Goal: Contribute content

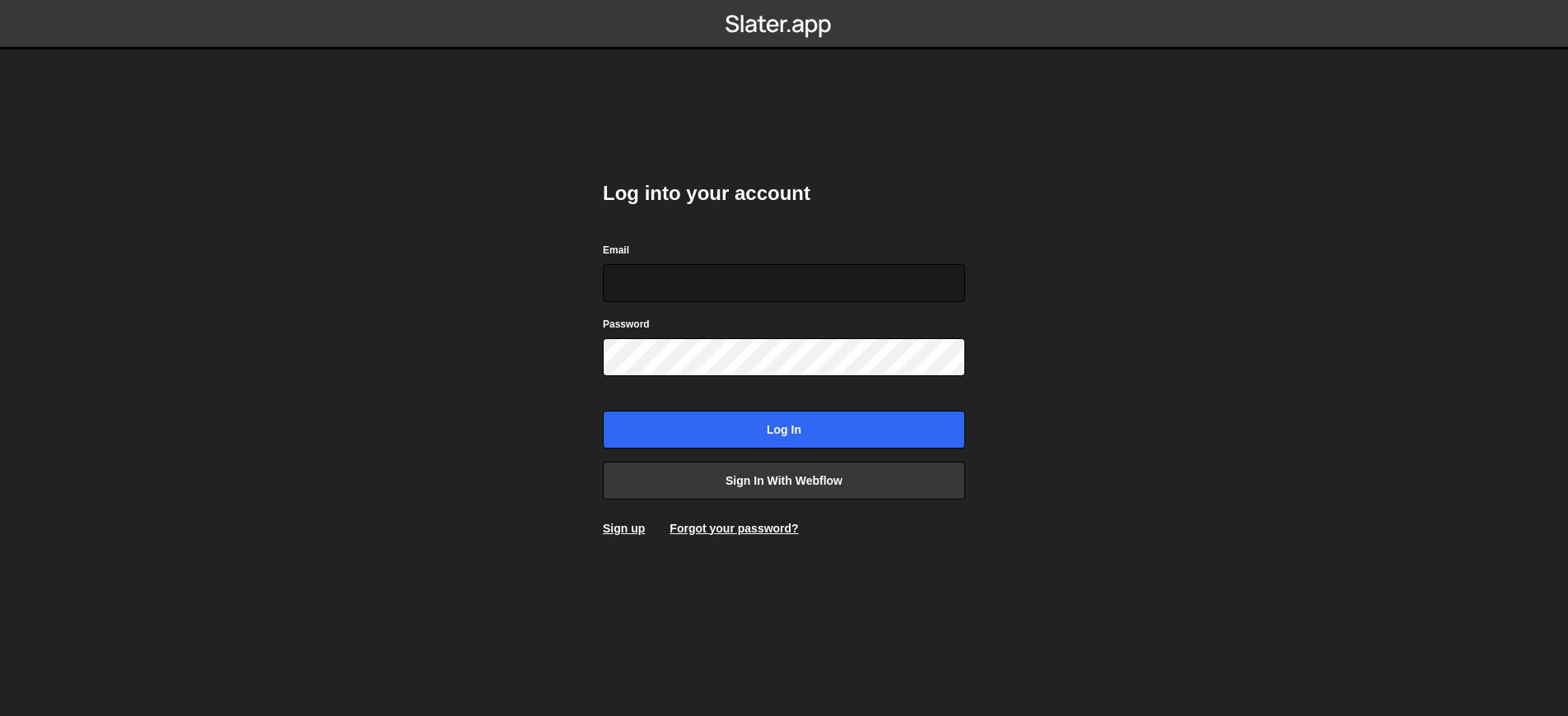
click at [682, 288] on input "Email" at bounding box center [784, 283] width 362 height 38
type input "ops@iteractives.com"
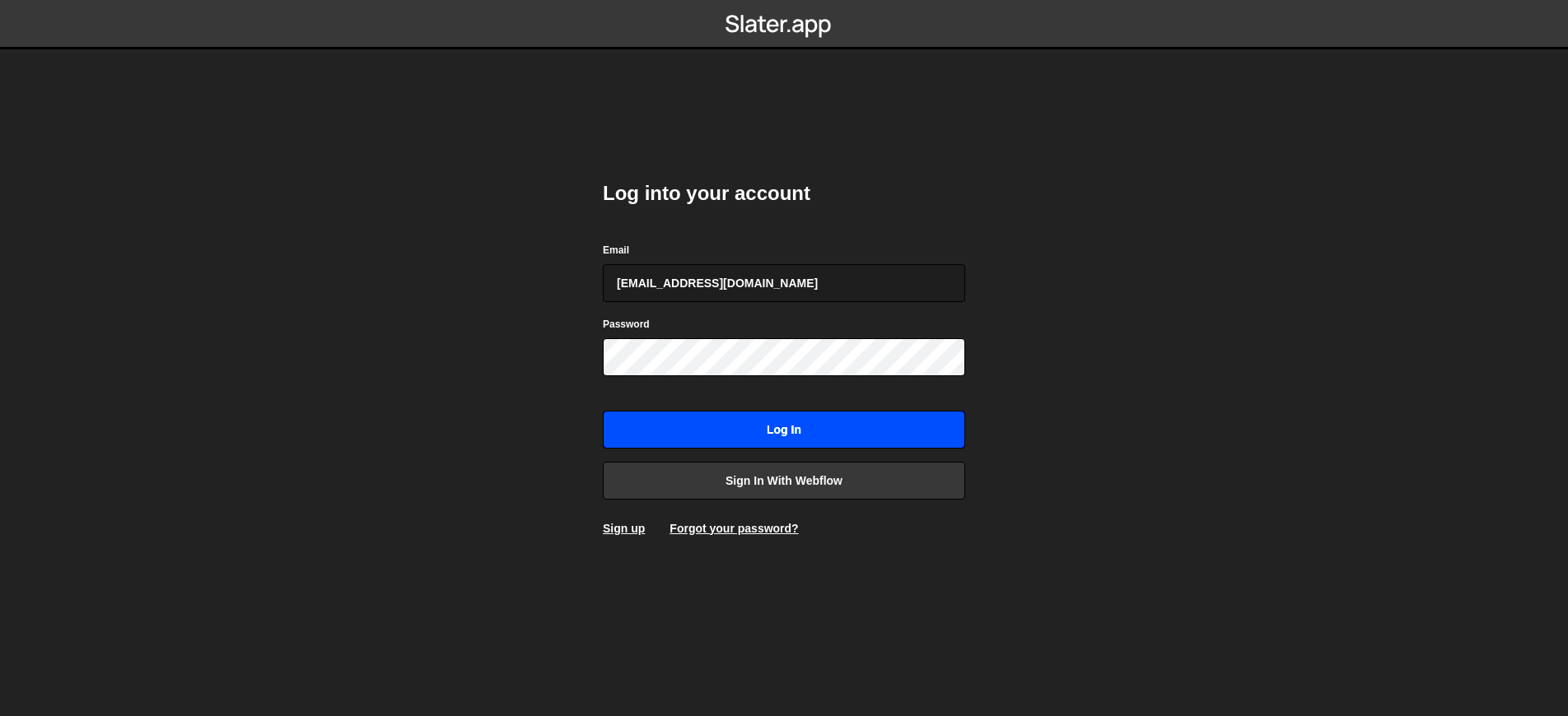
click at [725, 440] on input "Log in" at bounding box center [784, 429] width 362 height 38
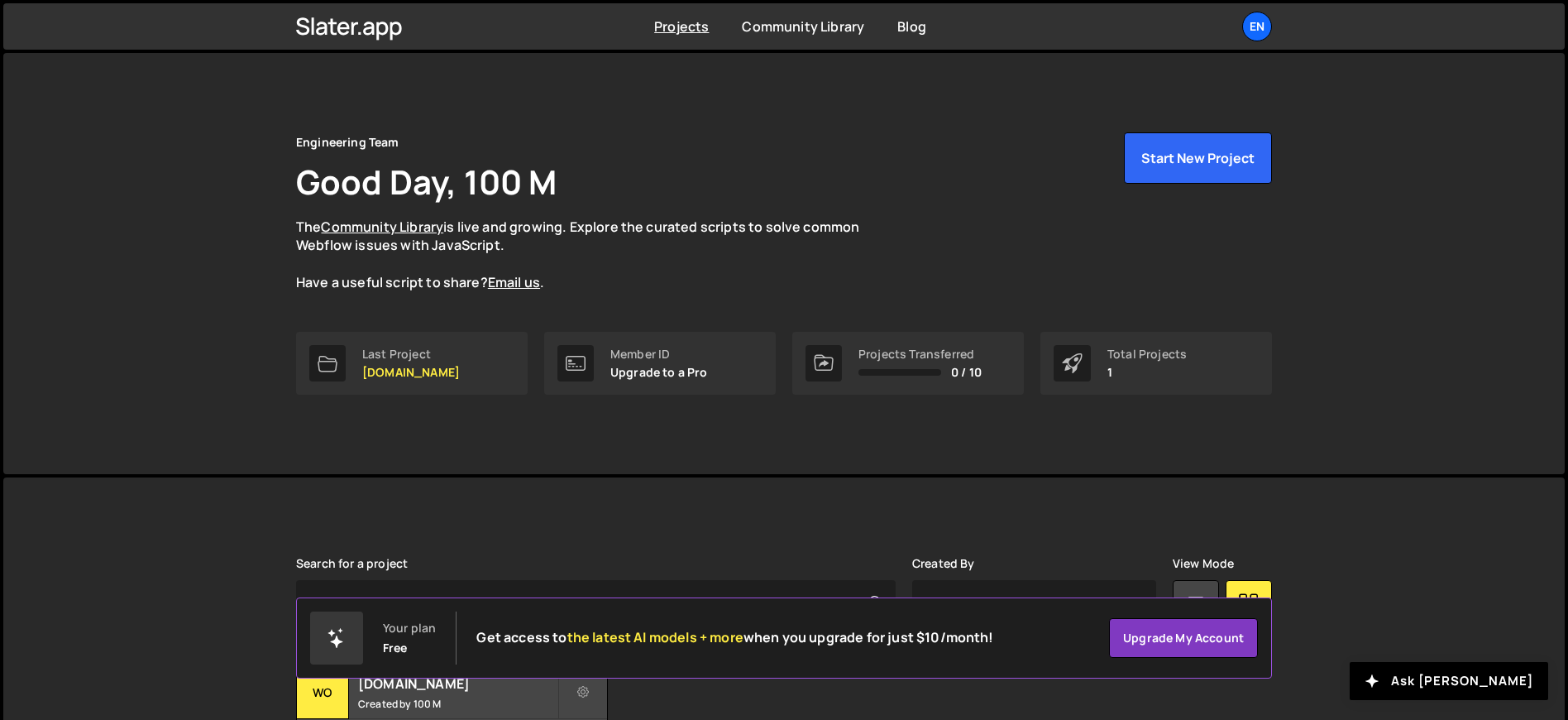
click at [492, 351] on link "Last Project womwell.com" at bounding box center [412, 363] width 232 height 63
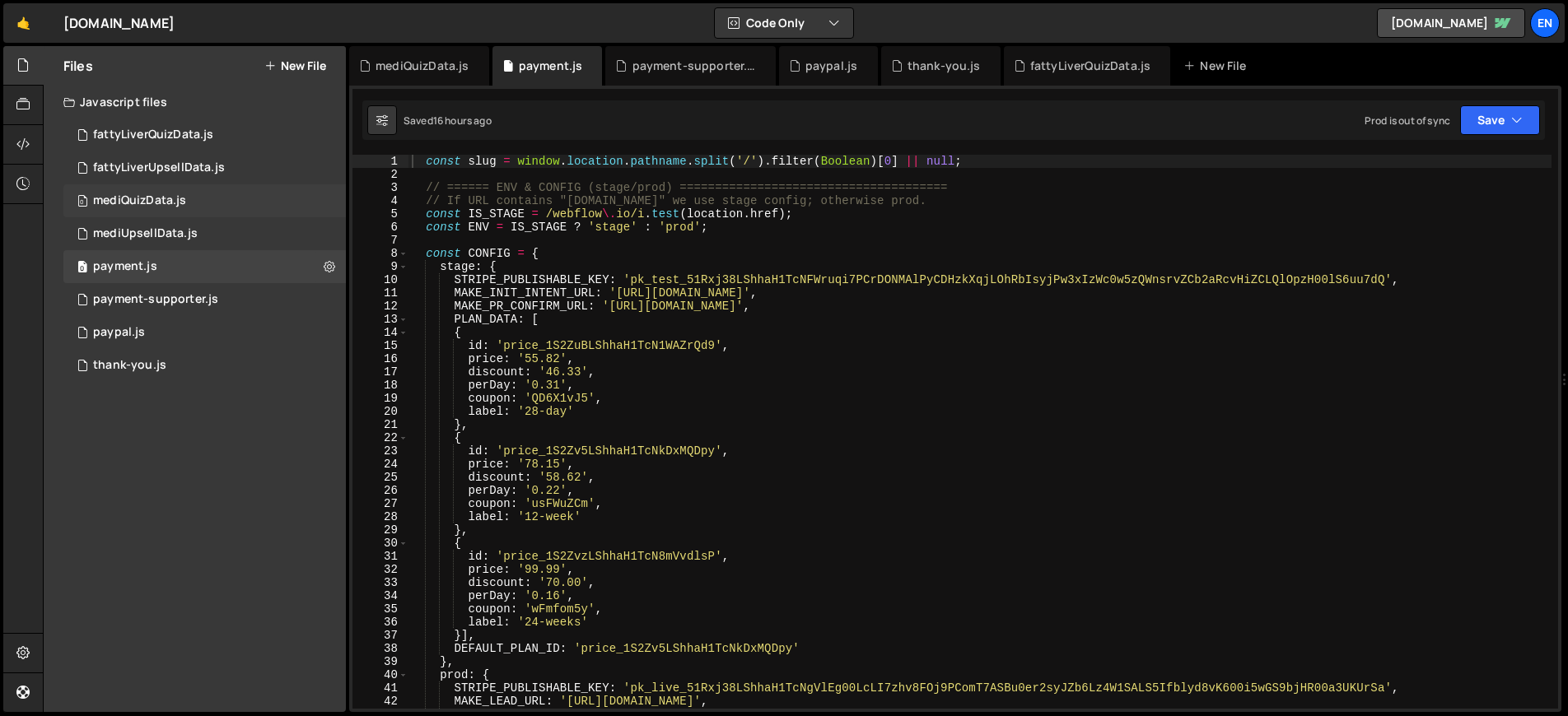
click at [203, 196] on div "0 mediQuizData.js 0" at bounding box center [205, 201] width 282 height 33
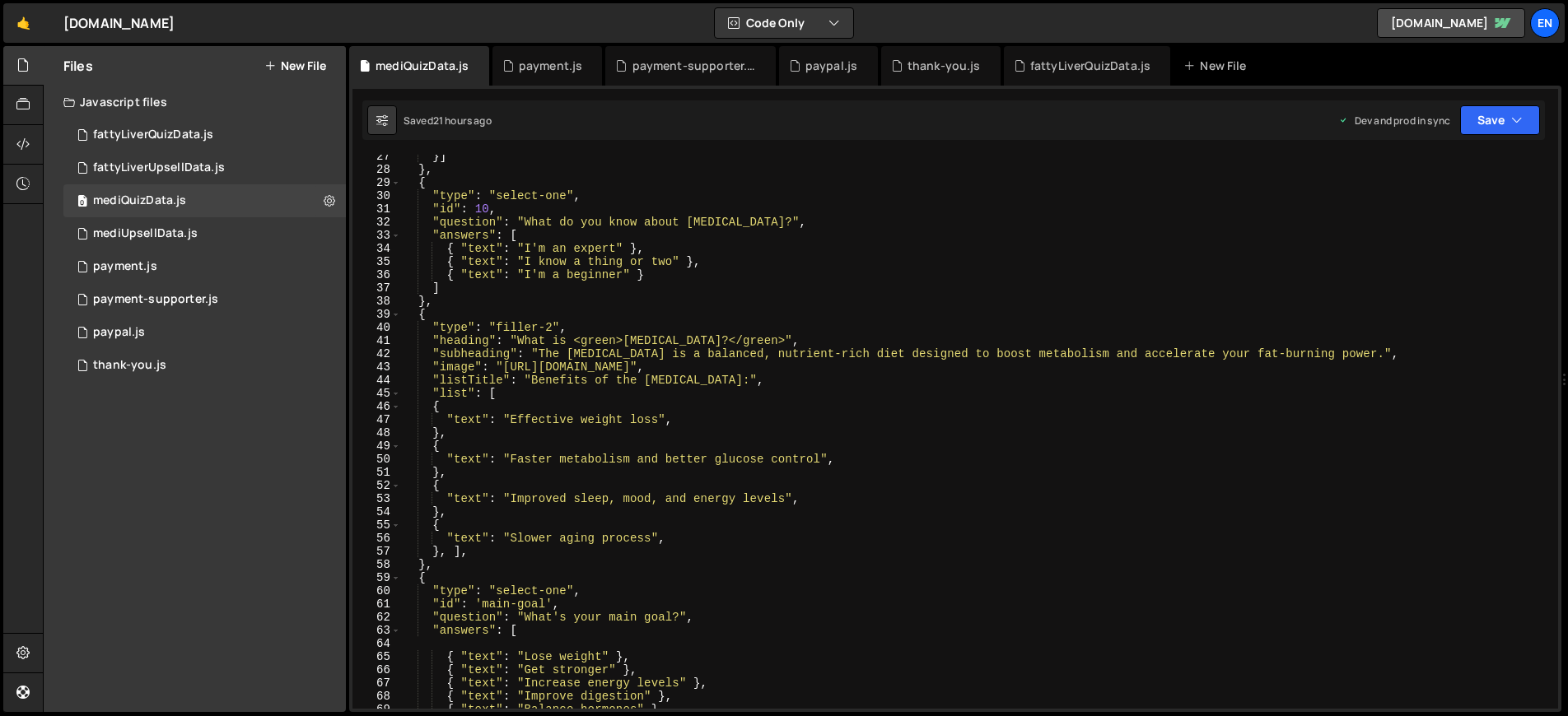
scroll to position [347, 0]
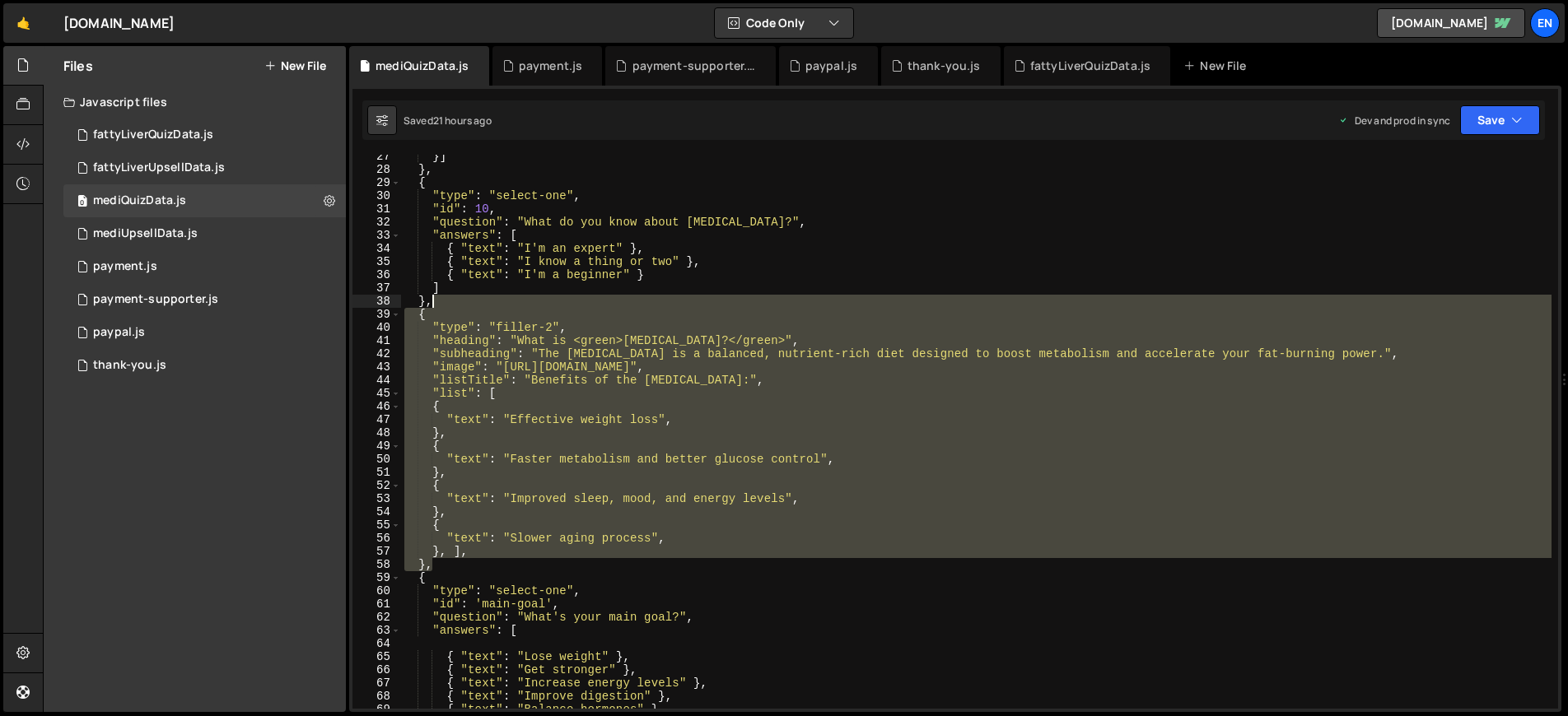
drag, startPoint x: 446, startPoint y: 569, endPoint x: 466, endPoint y: 301, distance: 268.7
click at [466, 301] on div "}] } , { "type" : "select-one" , "id" : 10 , "question" : "What do you know abo…" at bounding box center [976, 440] width 1150 height 581
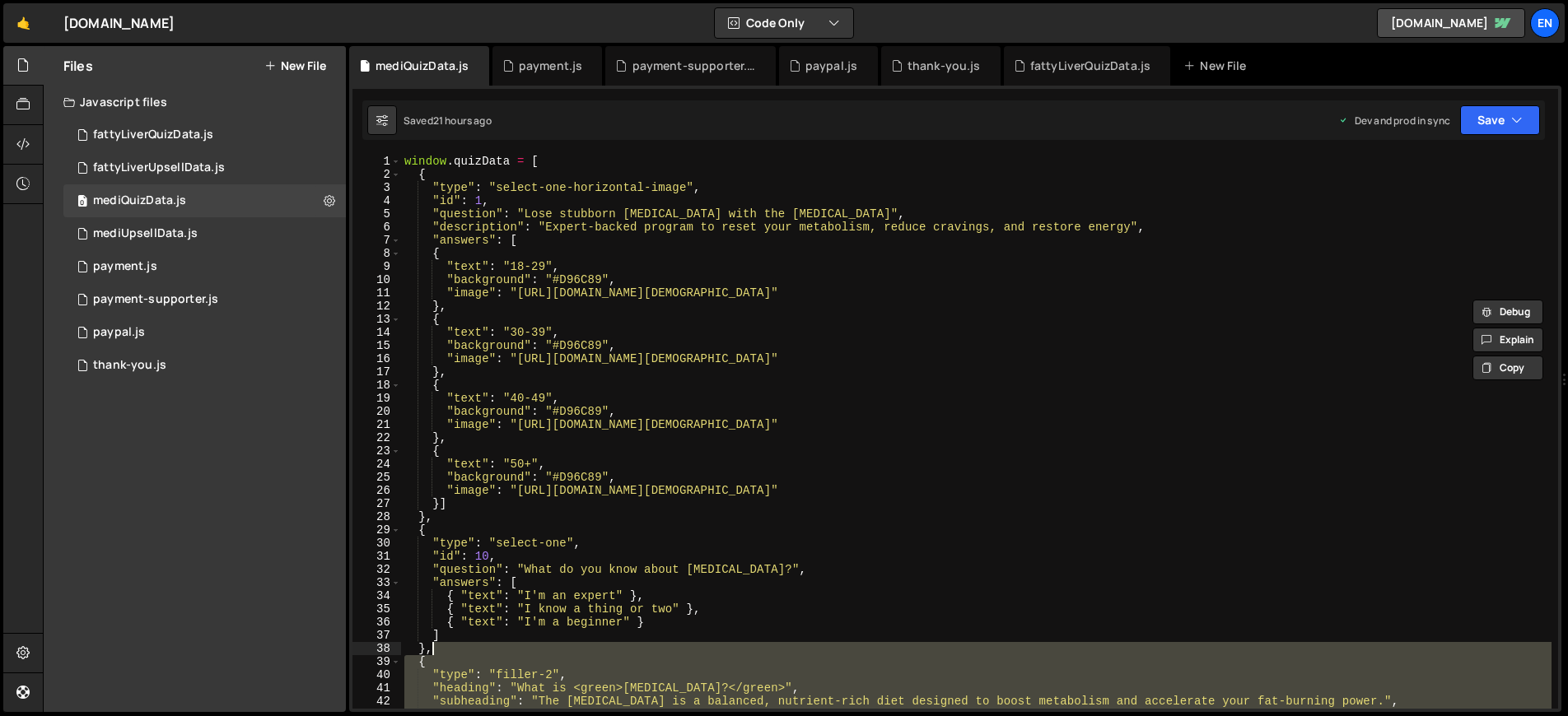
click at [561, 158] on div "window . quizData = [ { "type" : "select-one-horizontal-image" , "id" : 1 , "qu…" at bounding box center [976, 445] width 1150 height 581
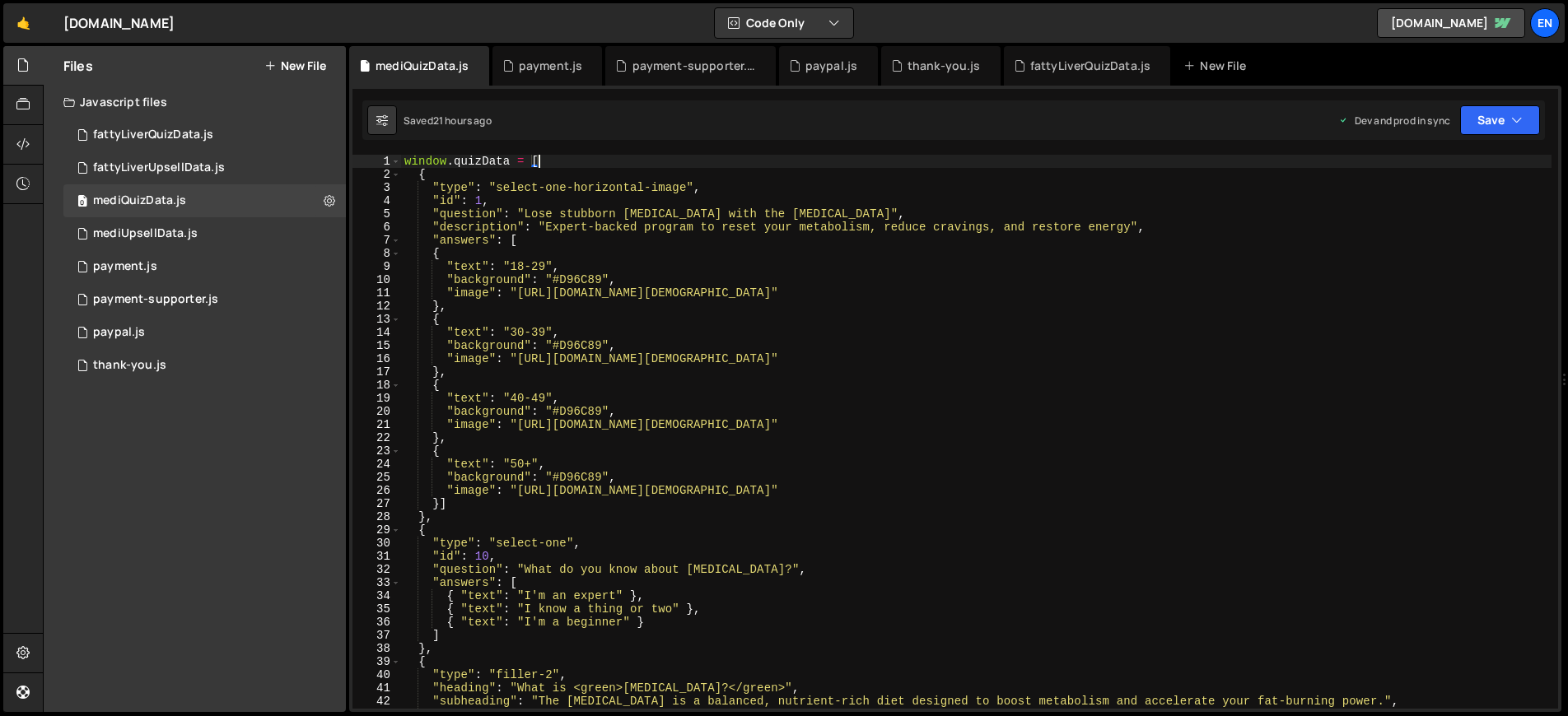
paste textarea "},"
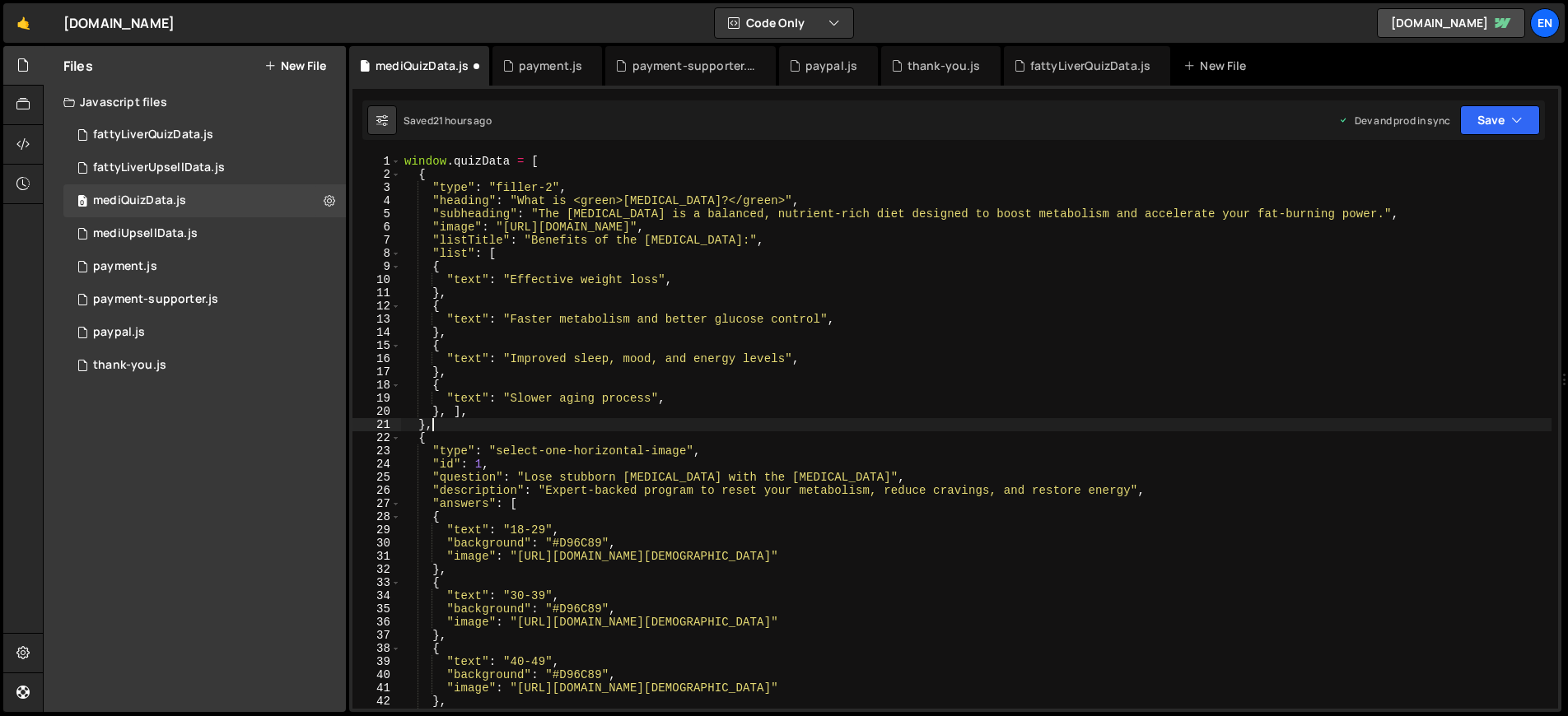
click at [554, 184] on div "window . quizData = [ { "type" : "filler-2" , "heading" : "What is <green>[MEDI…" at bounding box center [976, 445] width 1150 height 581
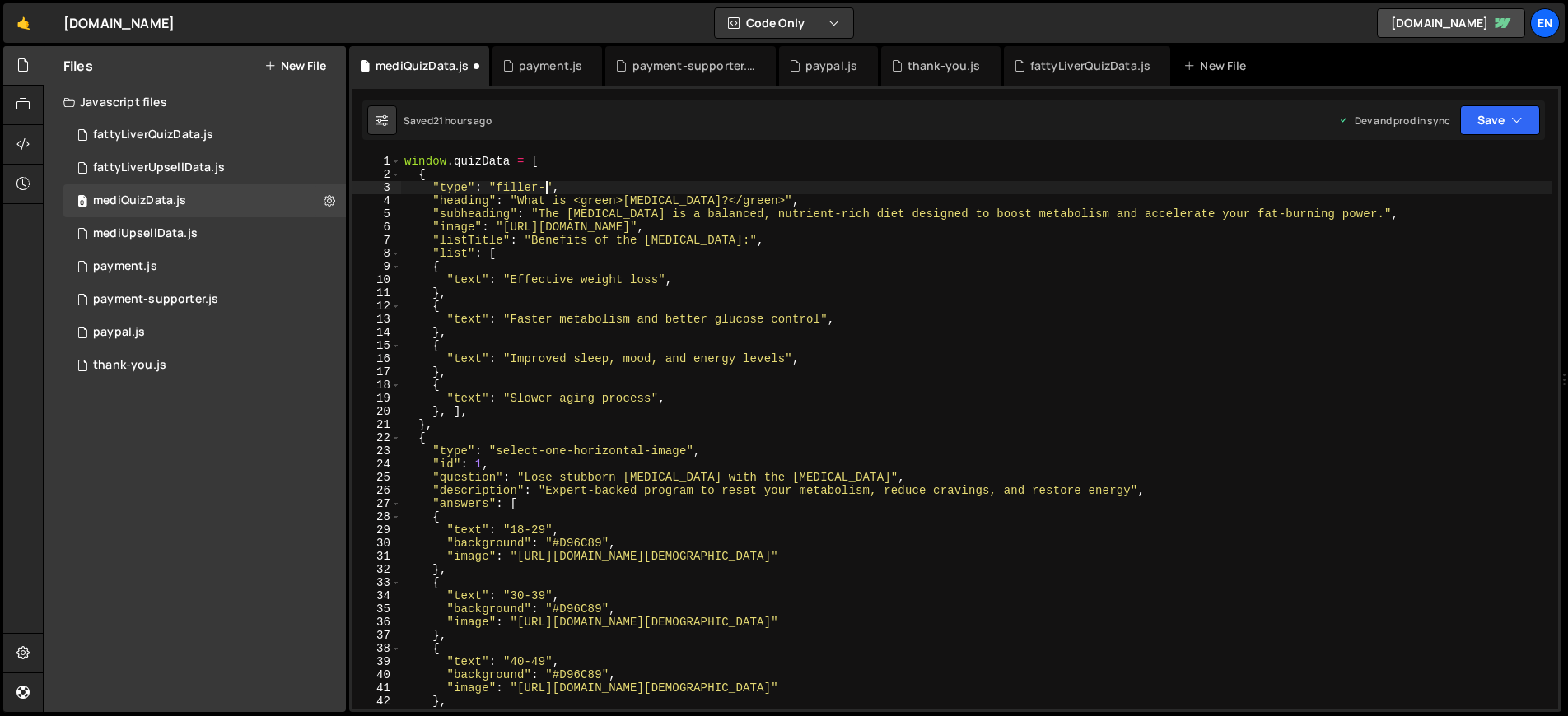
scroll to position [0, 10]
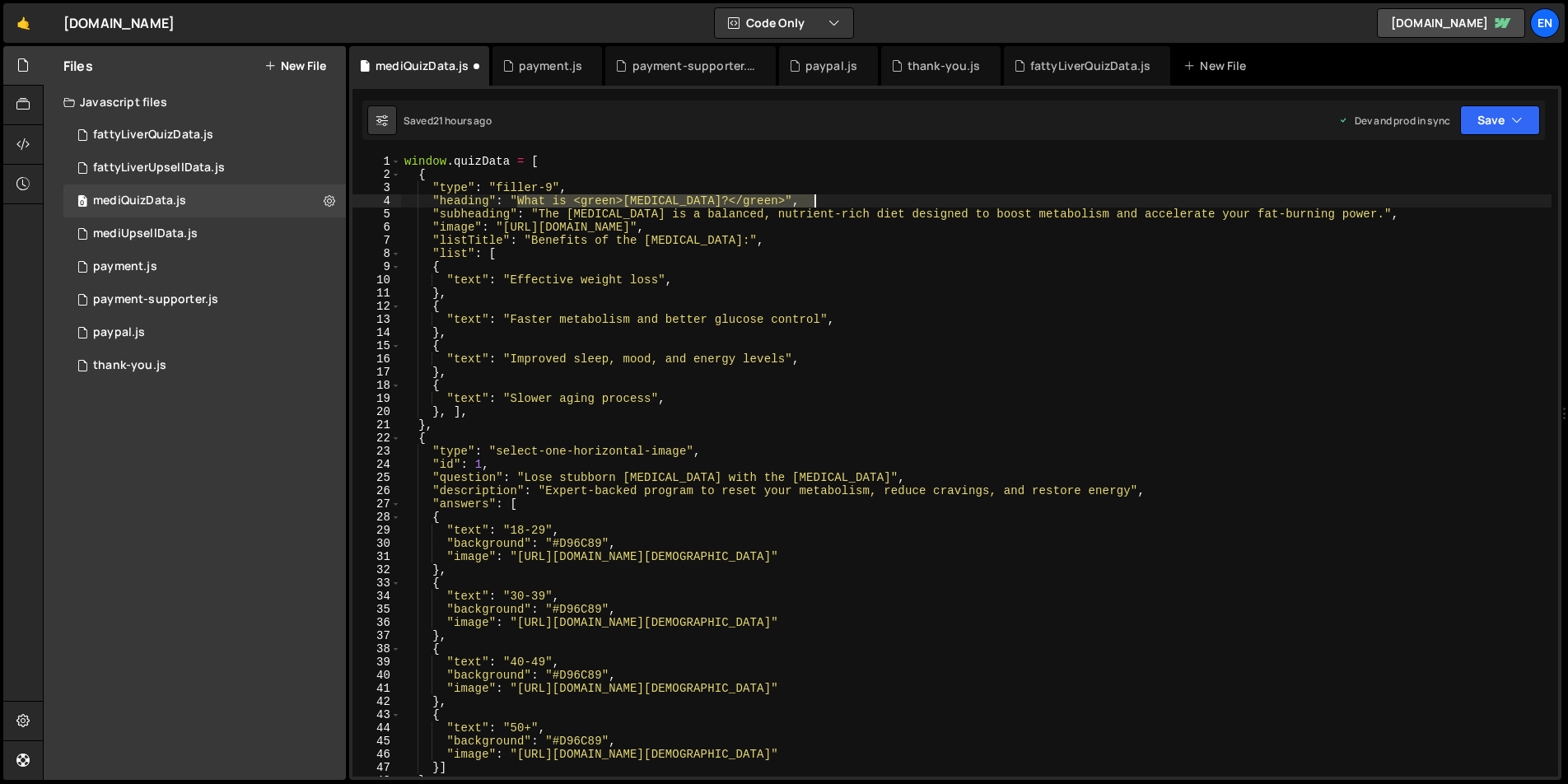
drag, startPoint x: 515, startPoint y: 203, endPoint x: 812, endPoint y: 201, distance: 297.0
click at [812, 201] on div "window . quizData = [ { "type" : "filler-9" , "heading" : "What is <green>[MEDI…" at bounding box center [976, 479] width 1150 height 648
paste textarea "How [MEDICAL_DATA] affects your body"
click at [472, 279] on div "window . quizData = [ { "type" : "filler-9" , "heading" : "How [MEDICAL_DATA] a…" at bounding box center [976, 479] width 1150 height 648
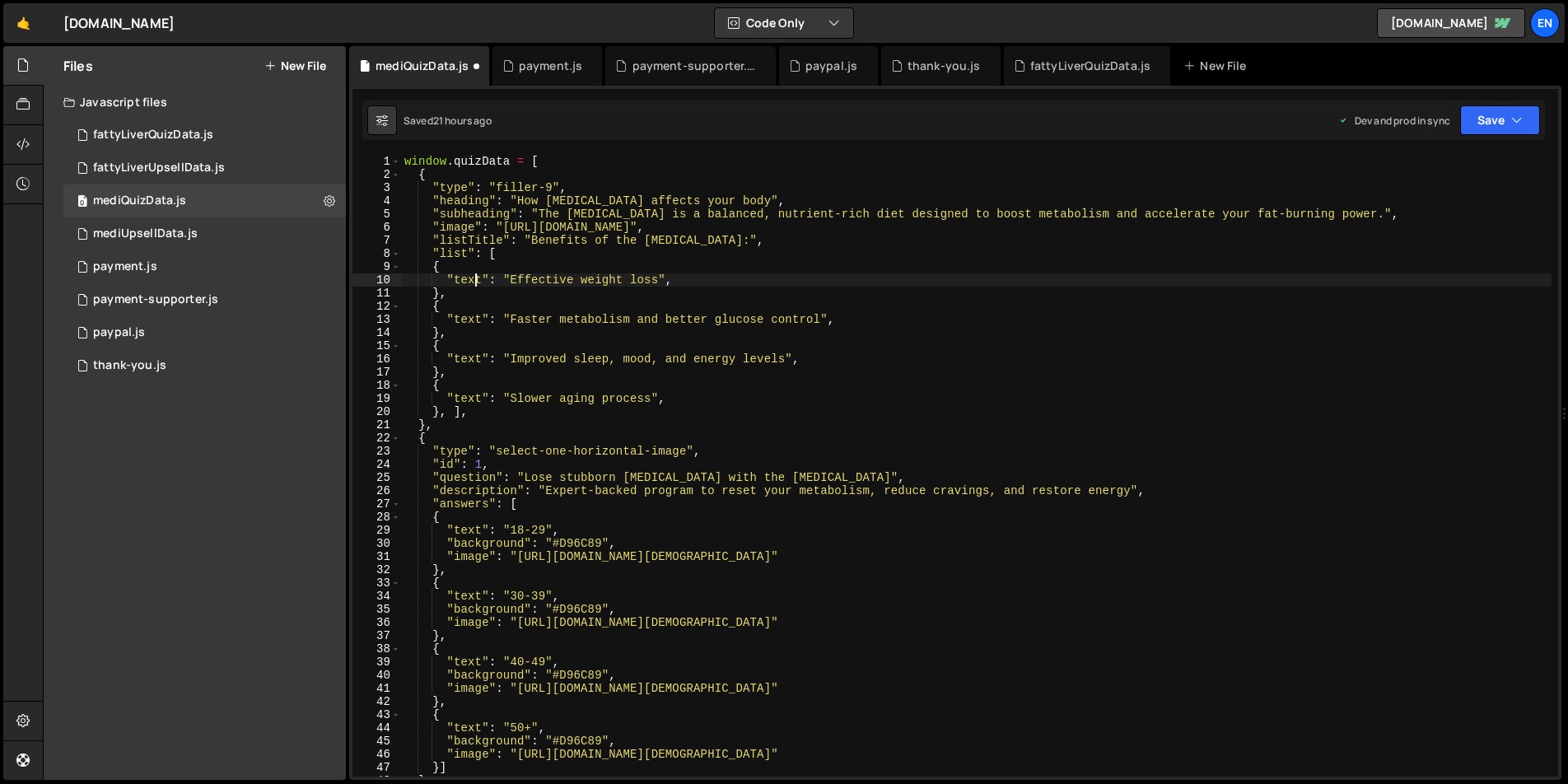
click at [472, 279] on div "window . quizData = [ { "type" : "filler-9" , "heading" : "How [MEDICAL_DATA] a…" at bounding box center [976, 479] width 1150 height 648
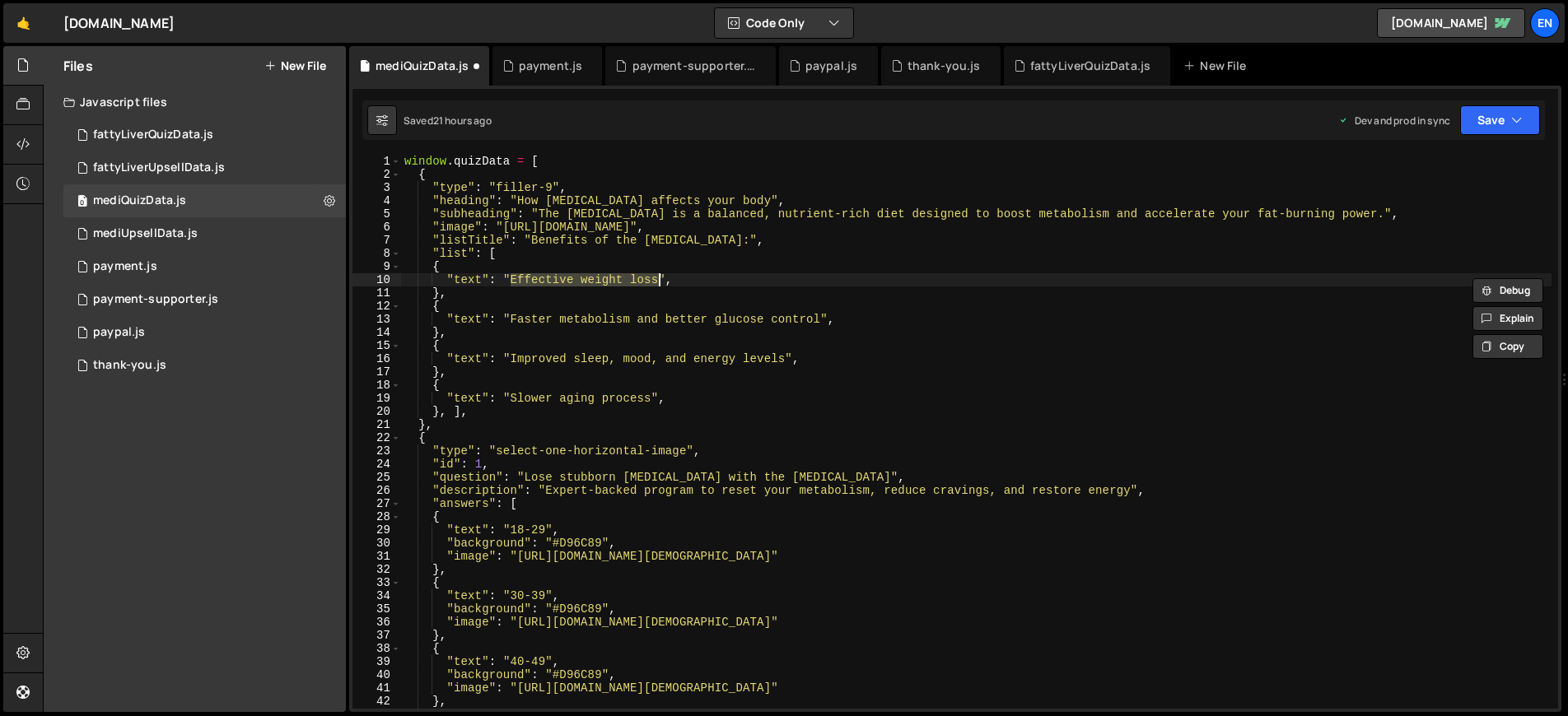
drag, startPoint x: 509, startPoint y: 280, endPoint x: 660, endPoint y: 279, distance: 151.0
click at [660, 279] on div "window . quizData = [ { "type" : "filler-9" , "heading" : "How [MEDICAL_DATA] a…" at bounding box center [976, 445] width 1150 height 581
paste textarea "You struggle to lose weight"
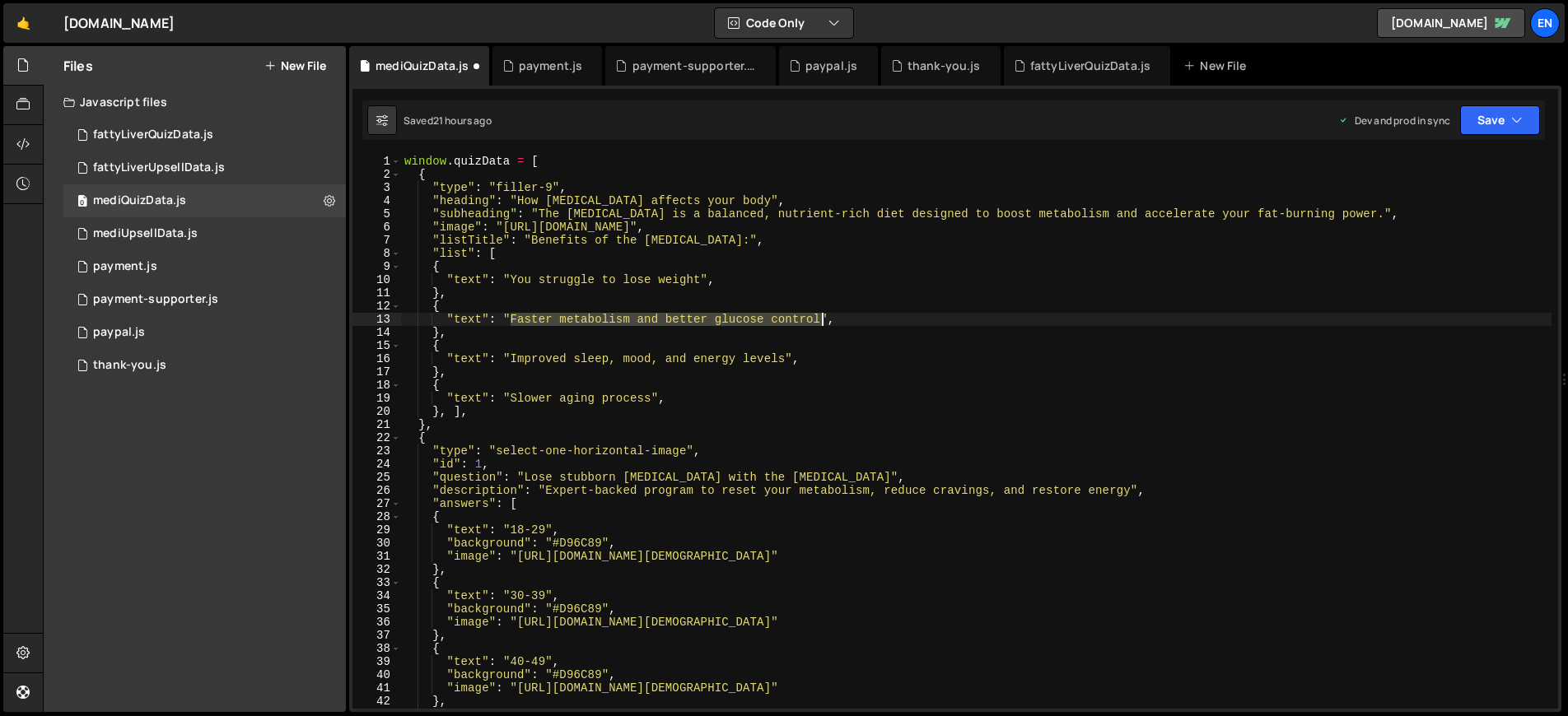
drag, startPoint x: 510, startPoint y: 320, endPoint x: 820, endPoint y: 320, distance: 310.0
click at [820, 320] on div "window . quizData = [ { "type" : "filler-9" , "heading" : "How [MEDICAL_DATA] a…" at bounding box center [976, 445] width 1150 height 581
paste textarea "Your feel bloated, inflamed, or in pain"
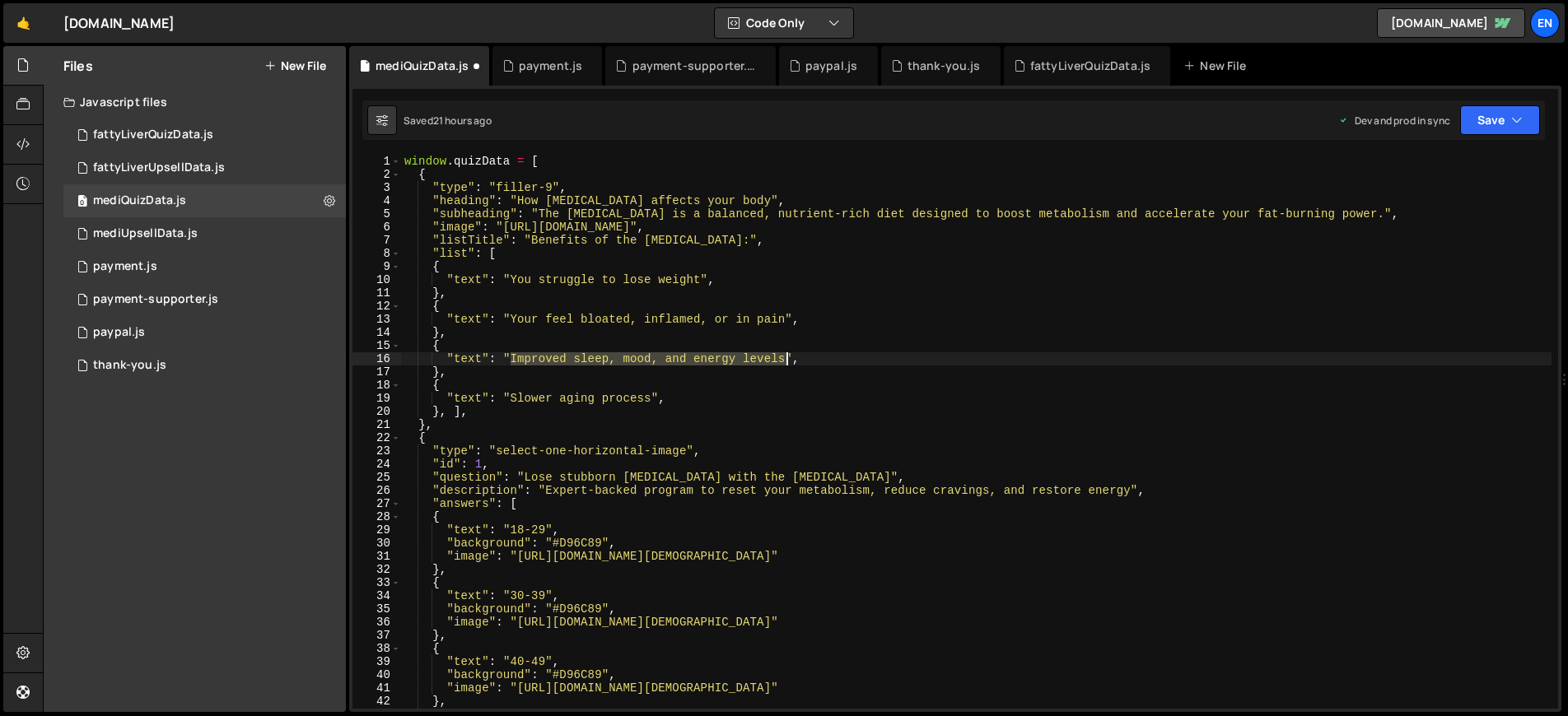
drag, startPoint x: 511, startPoint y: 358, endPoint x: 786, endPoint y: 358, distance: 275.0
click at [786, 358] on div "window . quizData = [ { "type" : "filler-9" , "heading" : "How [MEDICAL_DATA] a…" at bounding box center [976, 445] width 1150 height 581
paste textarea "Your mood swings often"
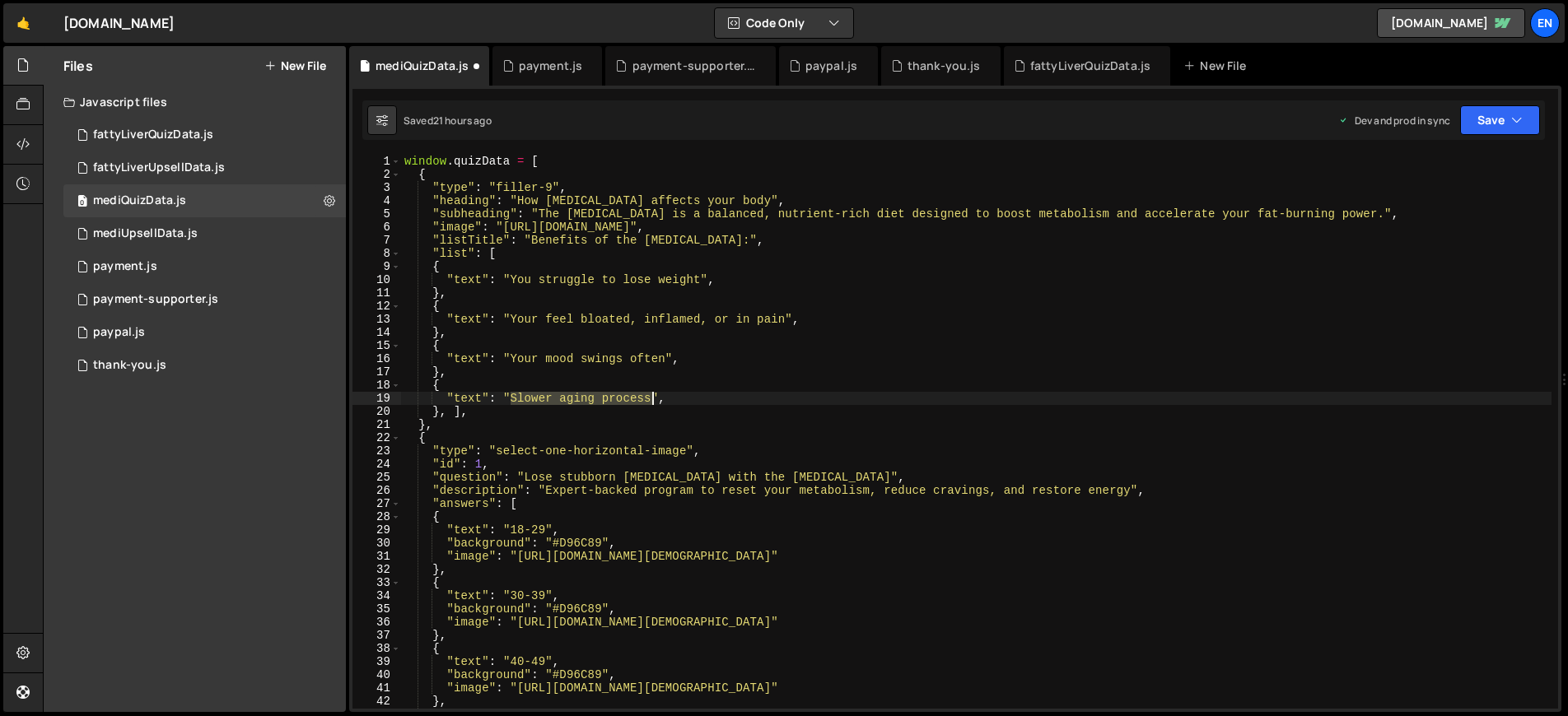
drag, startPoint x: 510, startPoint y: 398, endPoint x: 654, endPoint y: 400, distance: 144.0
click at [654, 400] on div "window . quizData = [ { "type" : "filler-9" , "heading" : "How [MEDICAL_DATA] a…" at bounding box center [976, 445] width 1150 height 581
paste textarea "You carry a stubborn belly"
click at [452, 414] on div "window . quizData = [ { "type" : "filler-9" , "heading" : "How [MEDICAL_DATA] a…" at bounding box center [976, 445] width 1150 height 581
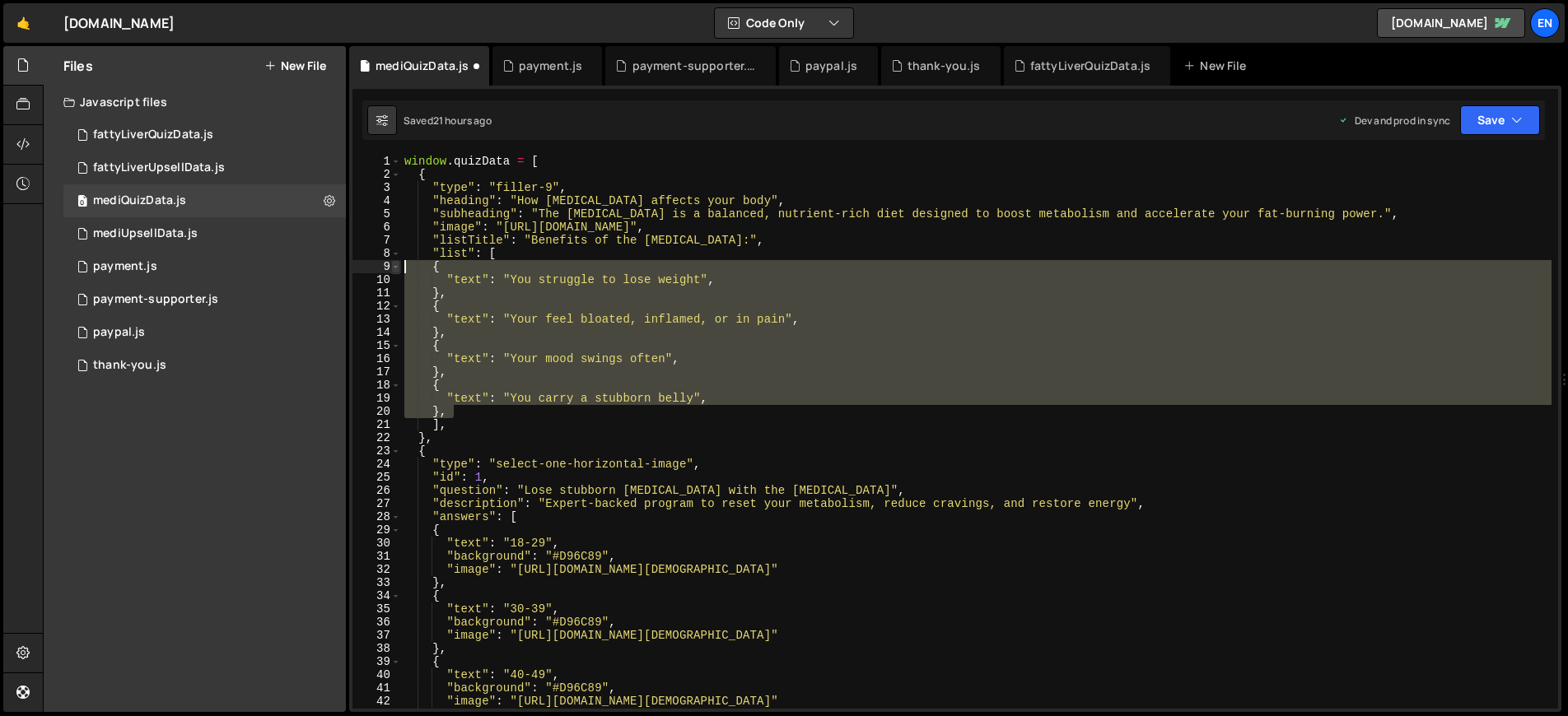
drag, startPoint x: 451, startPoint y: 414, endPoint x: 392, endPoint y: 264, distance: 161.2
click at [392, 264] on div "], 1 2 3 4 5 6 7 8 9 10 11 12 13 14 15 16 17 18 19 20 21 22 23 24 25 26 27 28 2…" at bounding box center [955, 431] width 1206 height 554
click at [474, 417] on div "window . quizData = [ { "type" : "filler-9" , "heading" : "How [MEDICAL_DATA] a…" at bounding box center [976, 431] width 1150 height 554
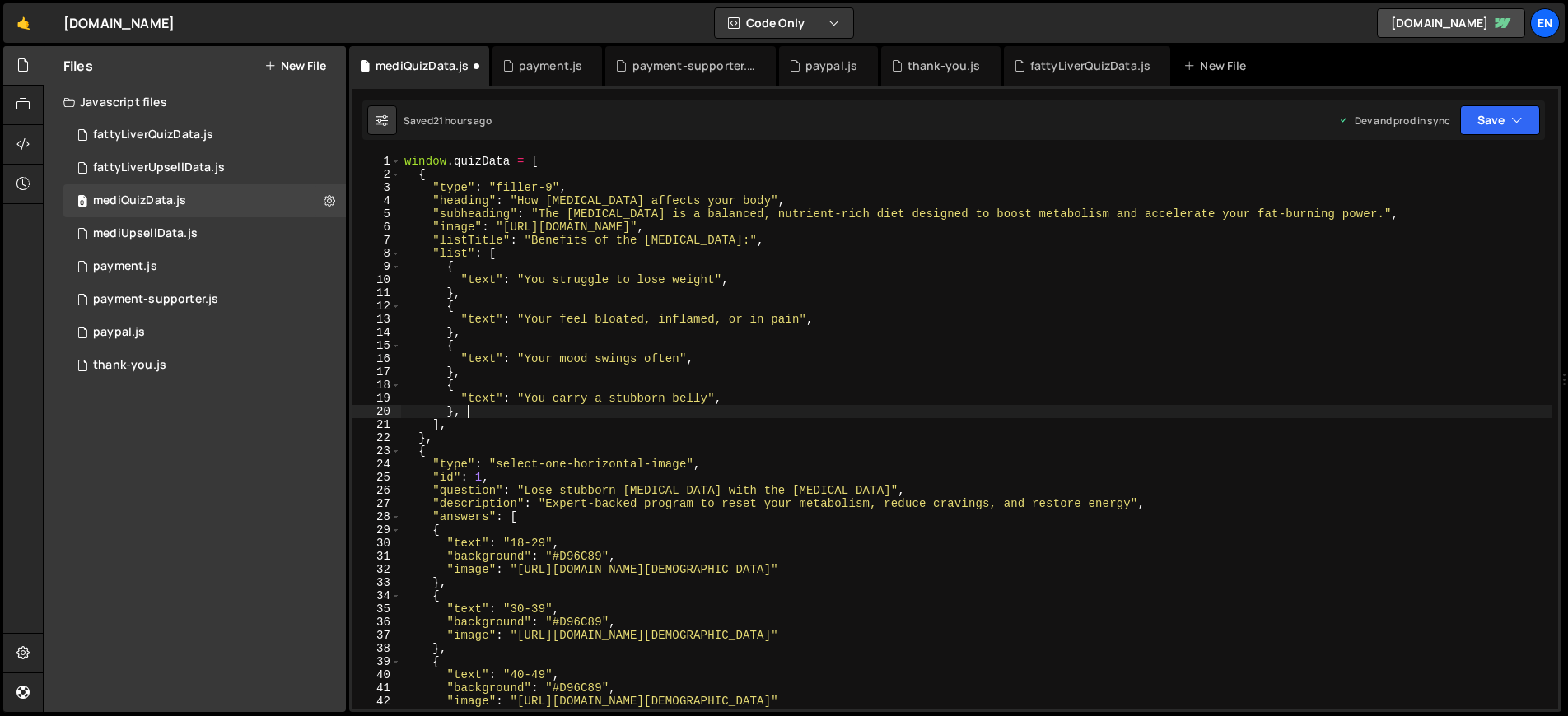
click at [479, 412] on div "window . quizData = [ { "type" : "filler-9" , "heading" : "How [MEDICAL_DATA] a…" at bounding box center [976, 445] width 1150 height 581
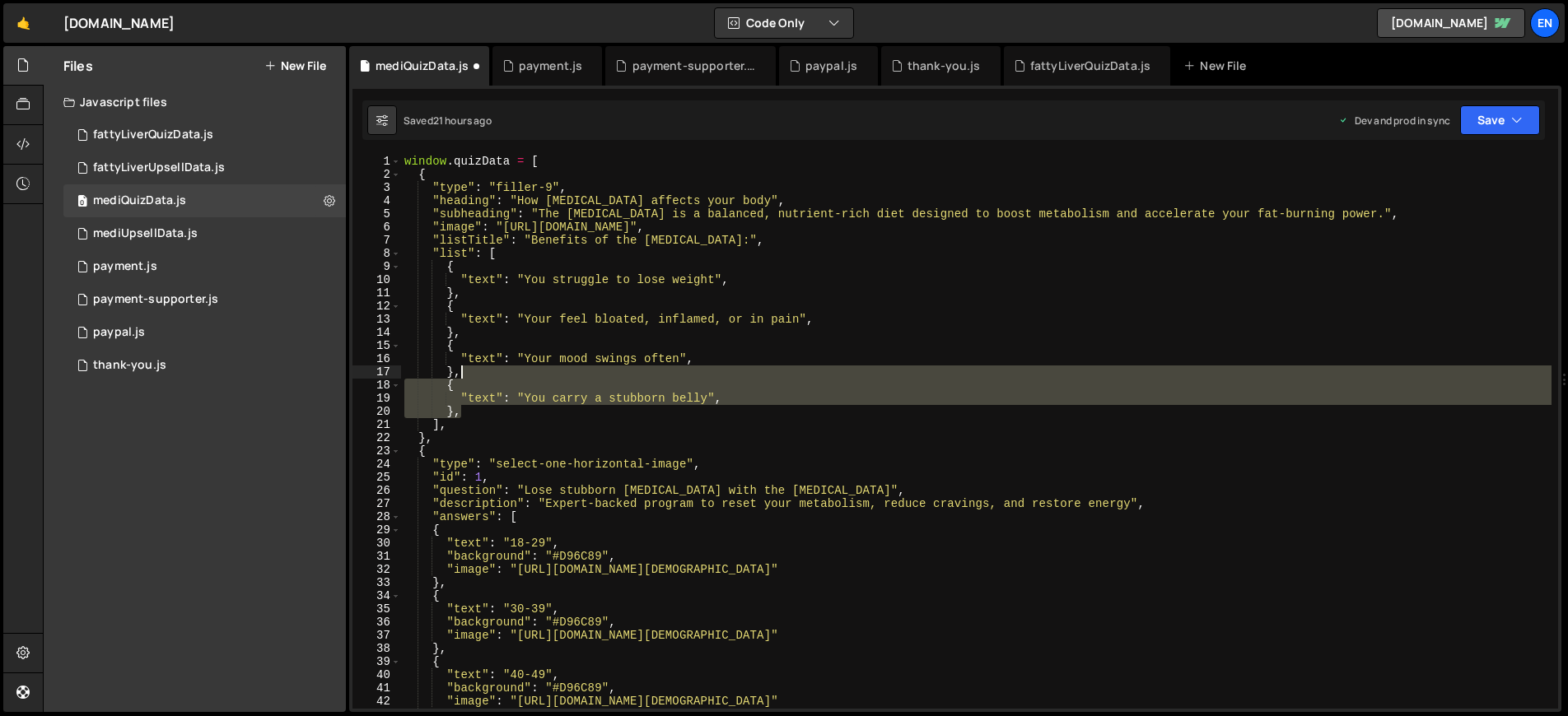
drag, startPoint x: 479, startPoint y: 412, endPoint x: 475, endPoint y: 375, distance: 37.2
click at [475, 375] on div "window . quizData = [ { "type" : "filler-9" , "heading" : "How [MEDICAL_DATA] a…" at bounding box center [976, 445] width 1150 height 581
click at [499, 412] on div "window . quizData = [ { "type" : "filler-9" , "heading" : "How [MEDICAL_DATA] a…" at bounding box center [976, 431] width 1150 height 554
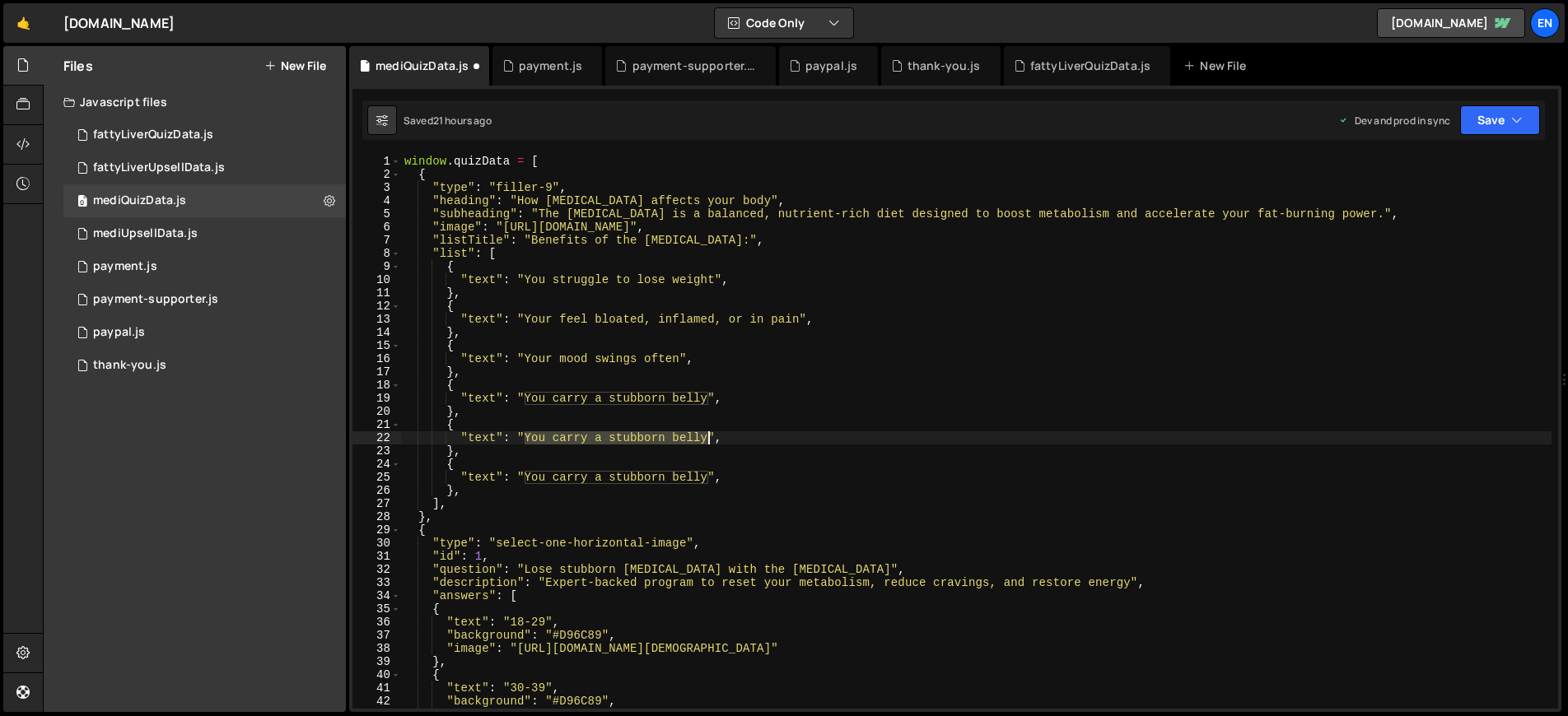
drag, startPoint x: 526, startPoint y: 437, endPoint x: 711, endPoint y: 440, distance: 185.0
click at [711, 440] on div "window . quizData = [ { "type" : "filler-9" , "heading" : "How [MEDICAL_DATA] a…" at bounding box center [976, 445] width 1150 height 581
paste textarea "’re tired all the time"
drag, startPoint x: 524, startPoint y: 475, endPoint x: 709, endPoint y: 479, distance: 185.0
click at [709, 479] on div "window . quizData = [ { "type" : "filler-9" , "heading" : "How [MEDICAL_DATA] a…" at bounding box center [976, 445] width 1150 height 581
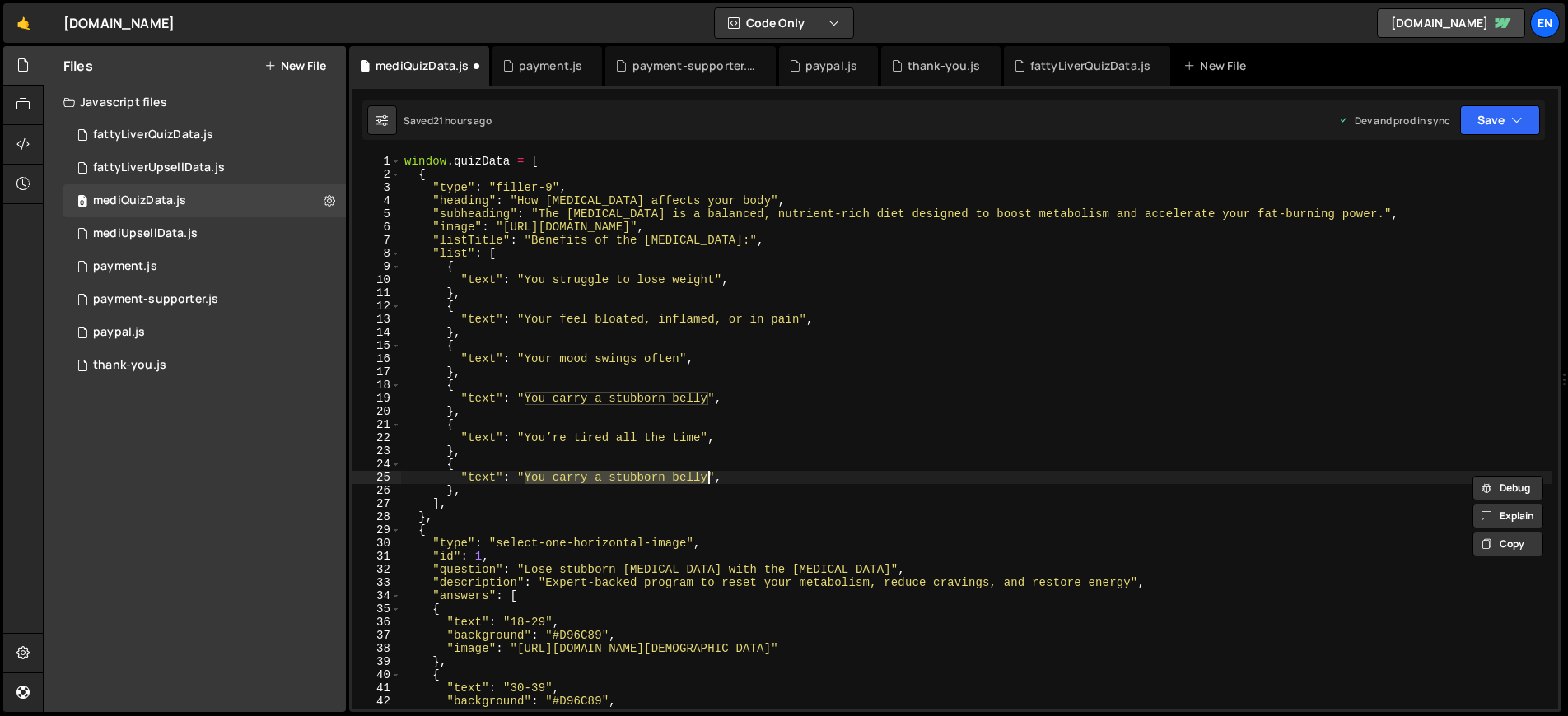
paste textarea "r body feels off balance"
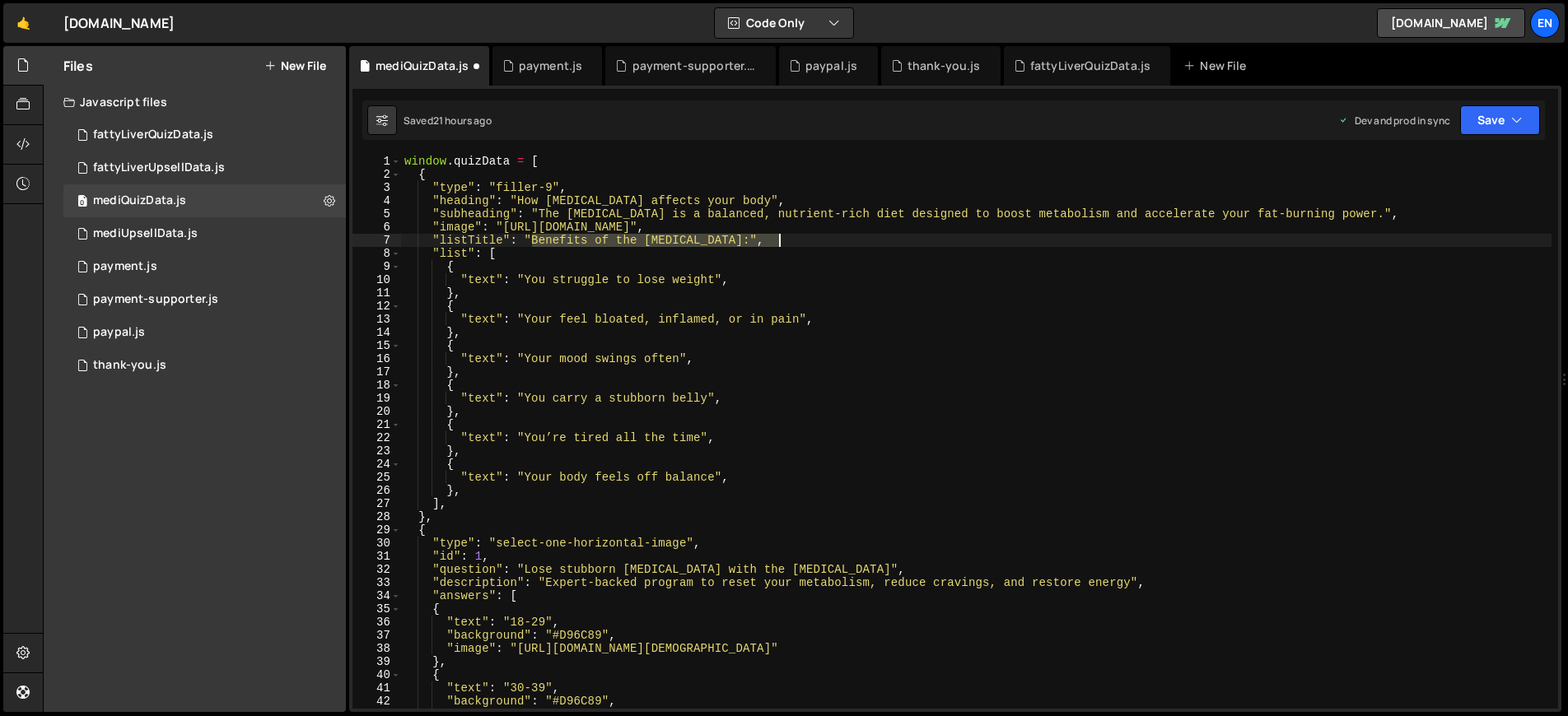
drag, startPoint x: 531, startPoint y: 240, endPoint x: 777, endPoint y: 240, distance: 246.0
click at [777, 240] on div "window . quizData = [ { "type" : "filler-9" , "heading" : "How [MEDICAL_DATA] a…" at bounding box center [976, 445] width 1150 height 581
paste textarea "Studies show 7 out of 10 people may have [MEDICAL_DATA] - without even knowing …"
click at [624, 239] on div "window . quizData = [ { "type" : "filler-9" , "heading" : "How [MEDICAL_DATA] a…" at bounding box center [976, 445] width 1150 height 581
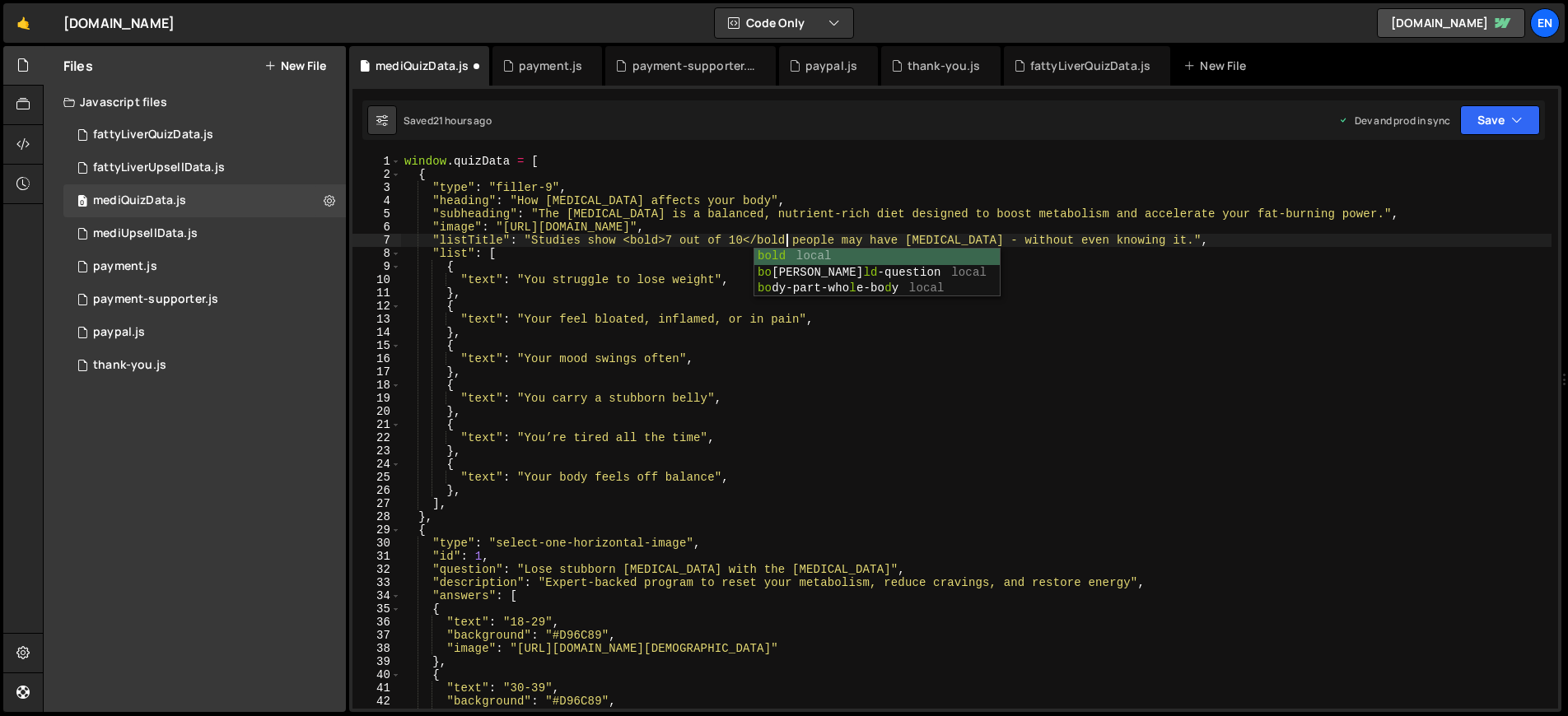
scroll to position [0, 27]
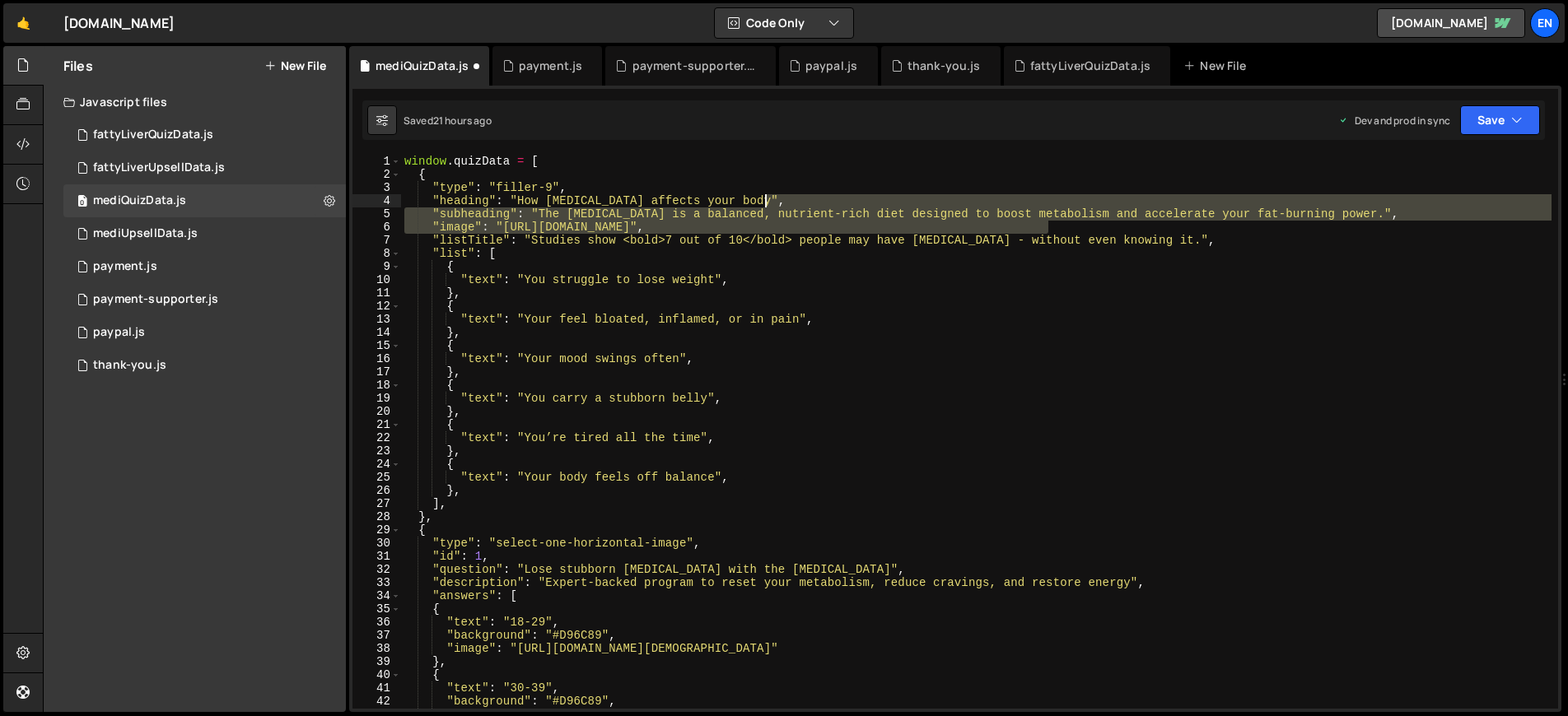
drag, startPoint x: 1062, startPoint y: 225, endPoint x: 1052, endPoint y: 204, distance: 23.3
click at [1052, 204] on div "window . quizData = [ { "type" : "filler-9" , "heading" : "How [MEDICAL_DATA] a…" at bounding box center [976, 445] width 1150 height 581
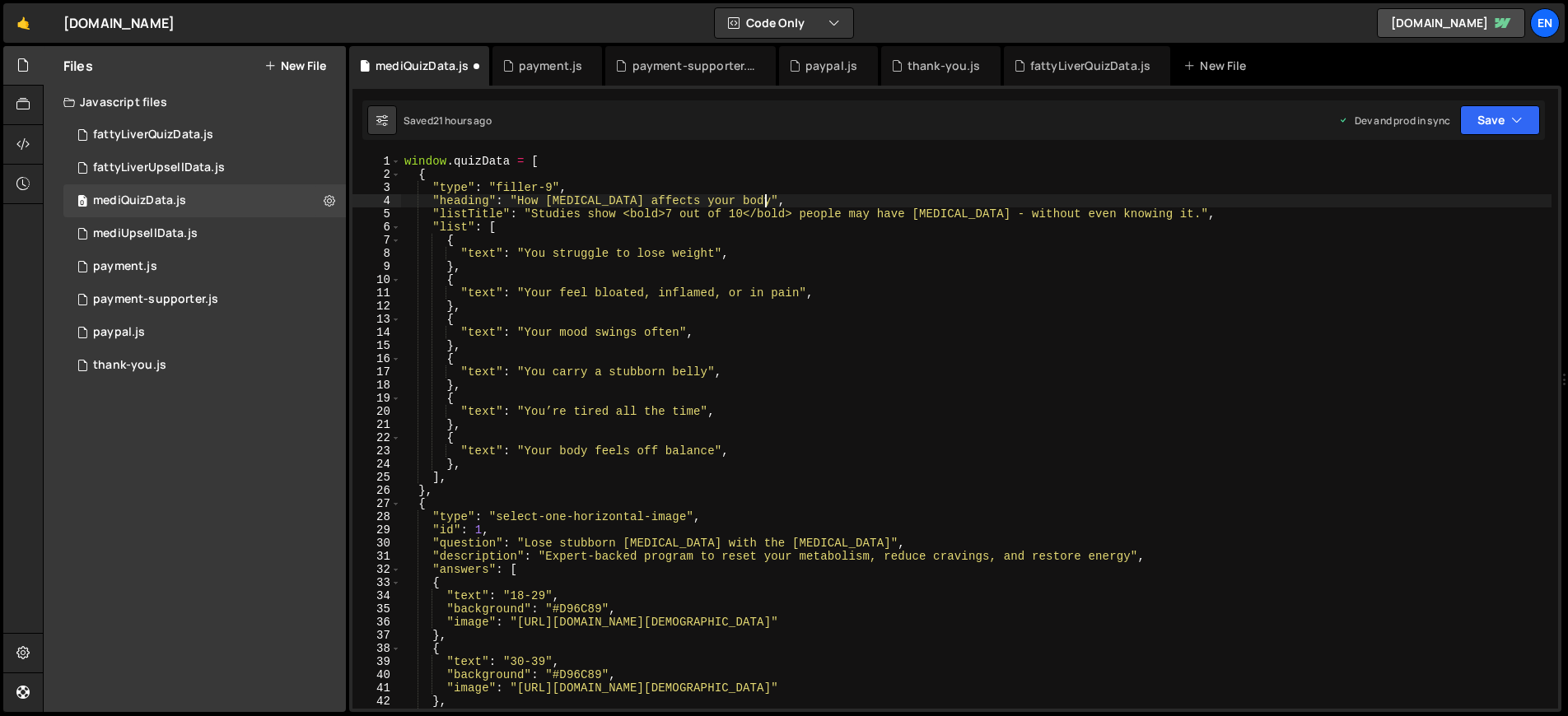
click at [482, 216] on div "window . quizData = [ { "type" : "filler-9" , "heading" : "How [MEDICAL_DATA] a…" at bounding box center [976, 445] width 1150 height 581
paste textarea "supporterText"
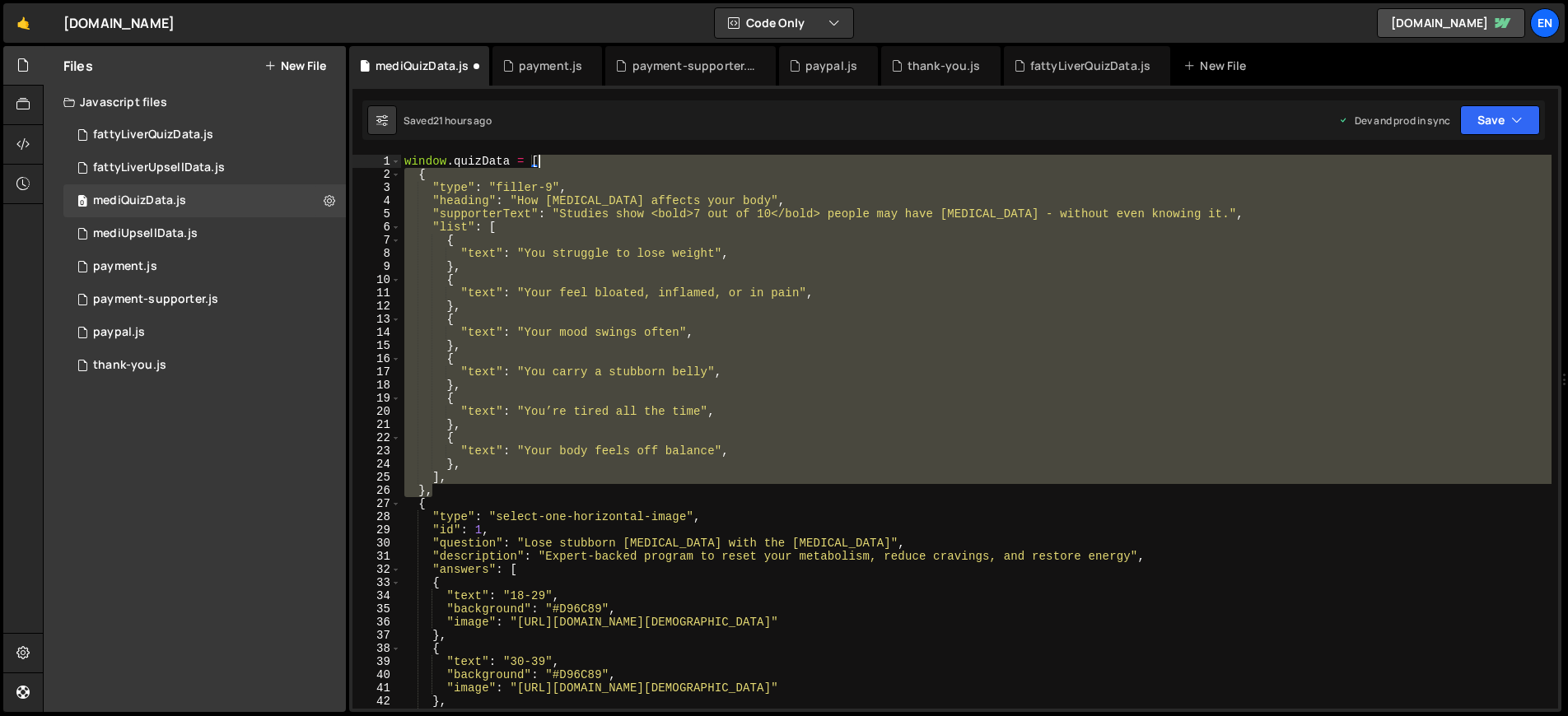
drag, startPoint x: 442, startPoint y: 495, endPoint x: 626, endPoint y: 158, distance: 384.0
click at [626, 158] on div "window . quizData = [ { "type" : "filler-9" , "heading" : "How [MEDICAL_DATA] a…" at bounding box center [976, 445] width 1150 height 581
click at [613, 166] on div "window . quizData = [ { "type" : "filler-9" , "heading" : "How [MEDICAL_DATA] a…" at bounding box center [976, 431] width 1150 height 554
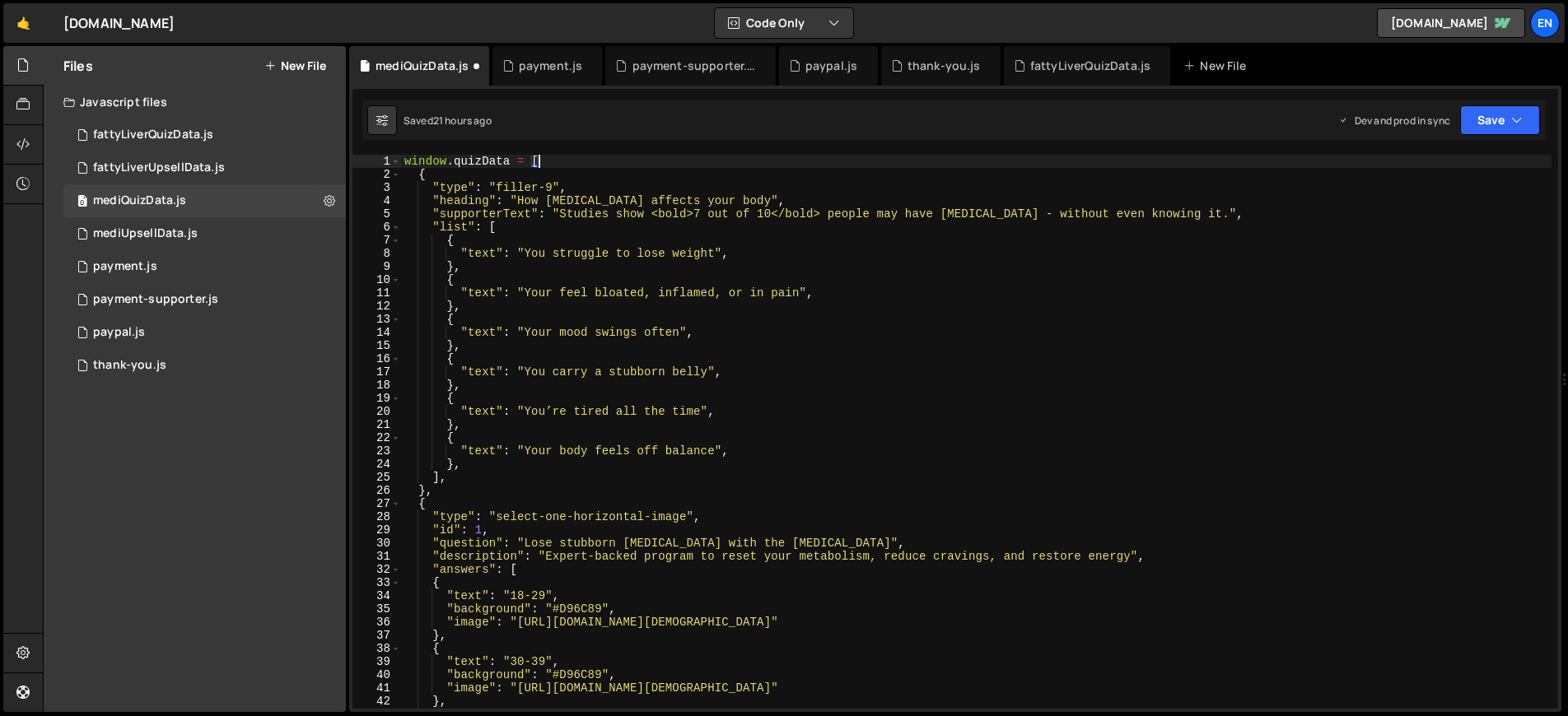
paste textarea "},"
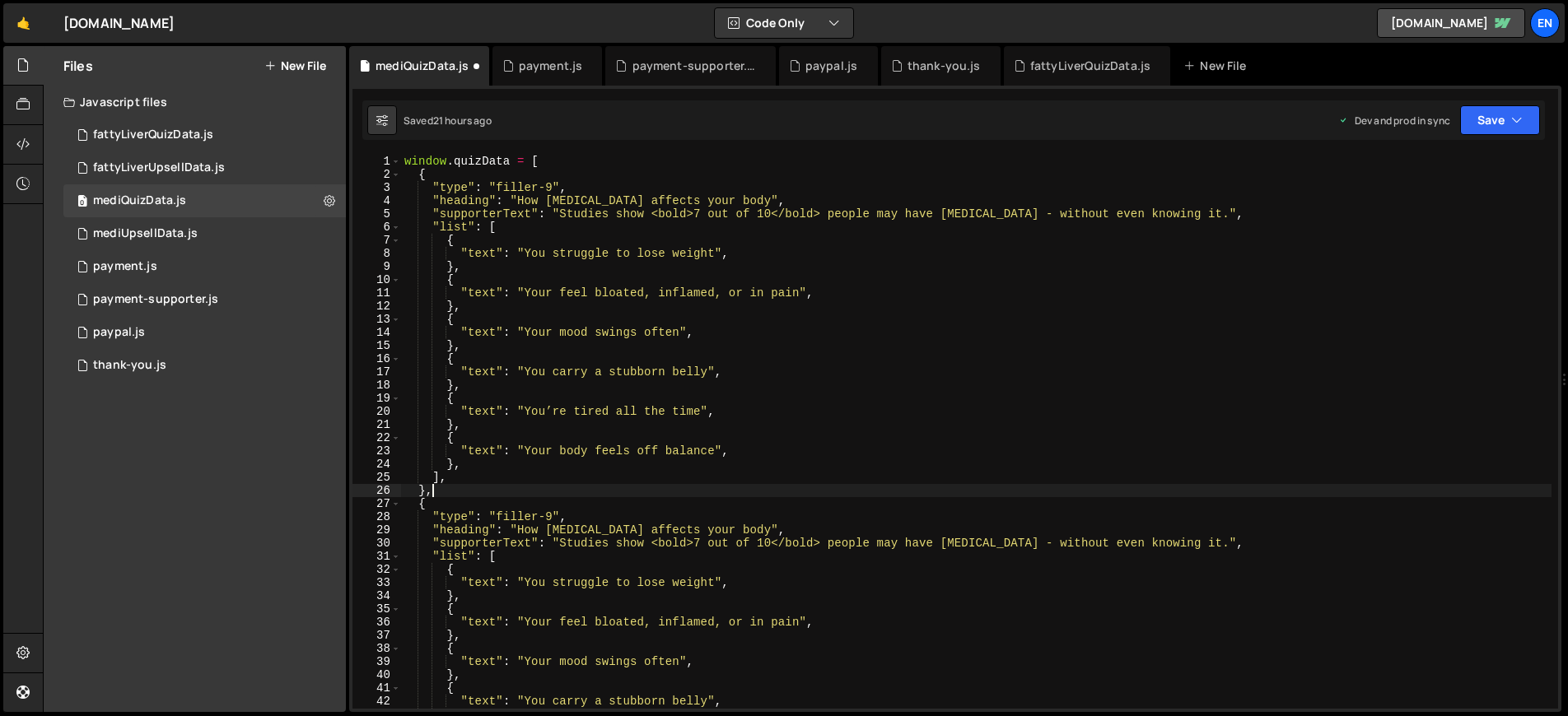
click at [554, 185] on div "window . quizData = [ { "type" : "filler-9" , "heading" : "How [MEDICAL_DATA] a…" at bounding box center [976, 445] width 1150 height 581
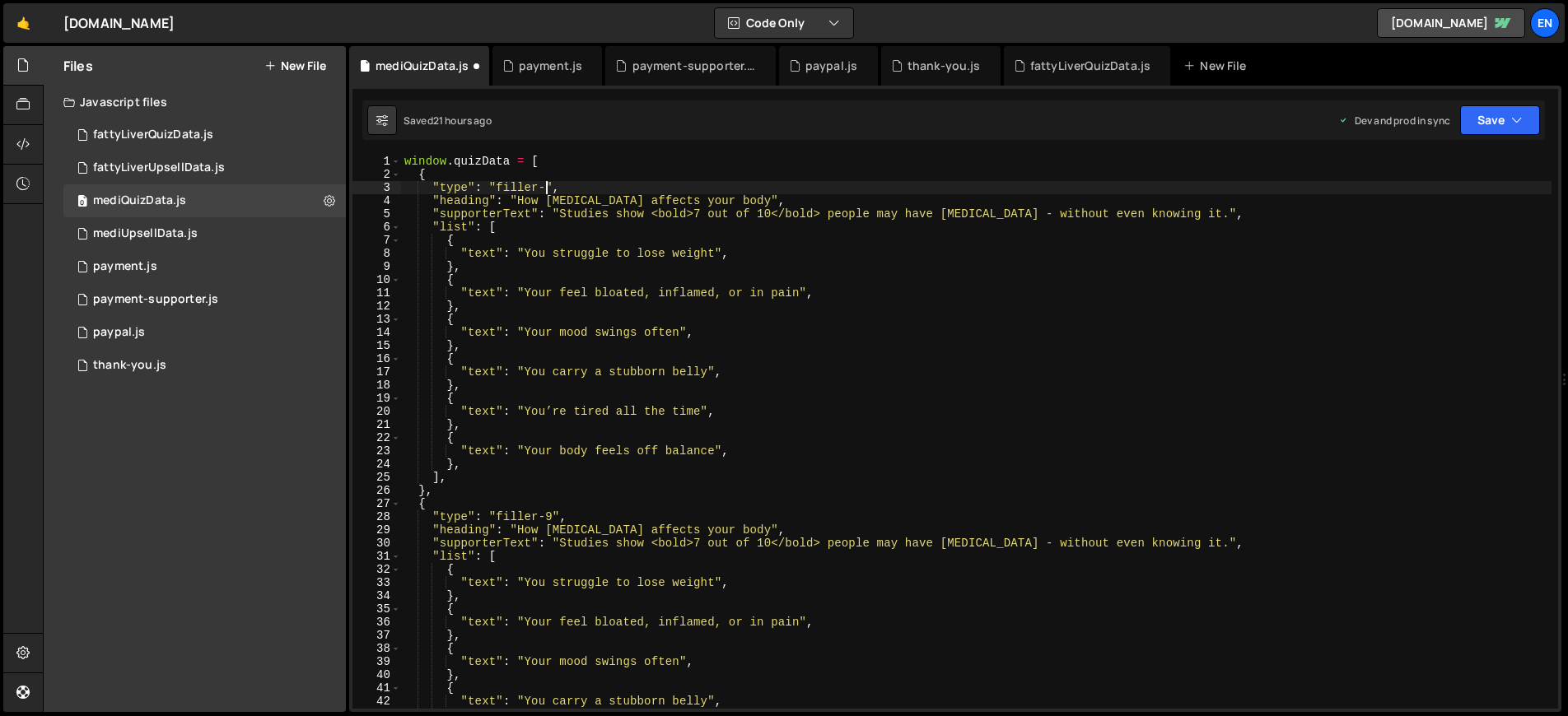
scroll to position [0, 10]
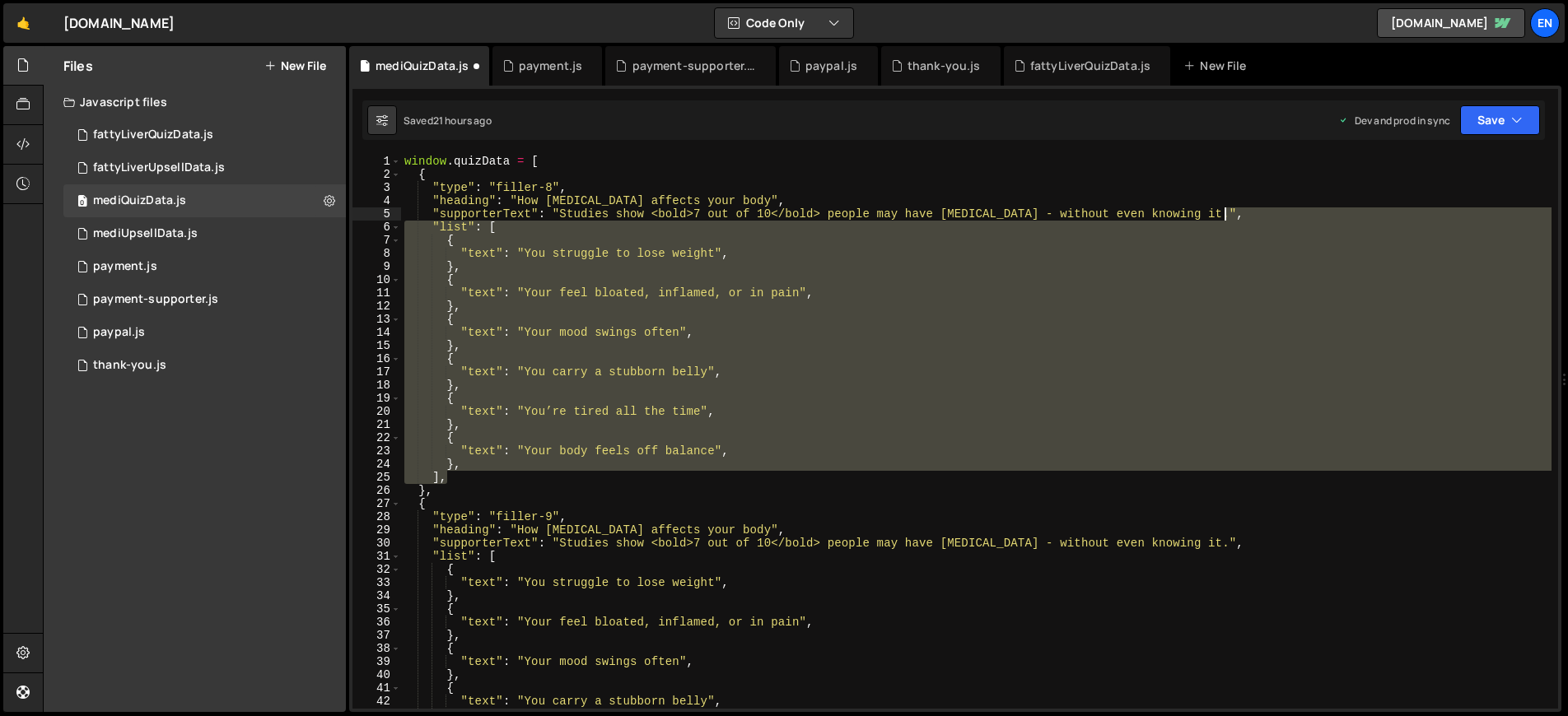
drag, startPoint x: 454, startPoint y: 479, endPoint x: 1259, endPoint y: 217, distance: 846.6
click at [1259, 217] on div "window . quizData = [ { "type" : "filler-8" , "heading" : "How [MEDICAL_DATA] a…" at bounding box center [976, 445] width 1150 height 581
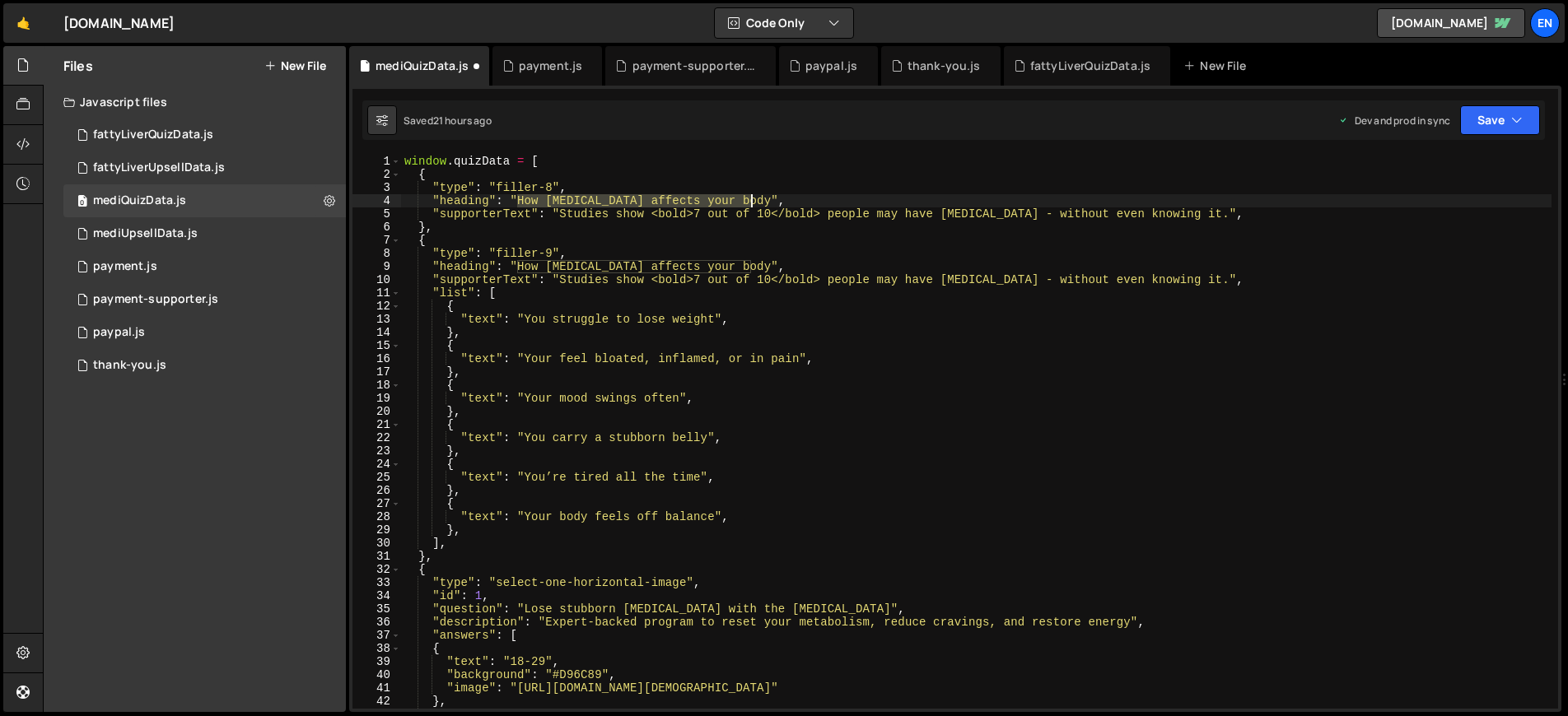
drag, startPoint x: 516, startPoint y: 199, endPoint x: 751, endPoint y: 203, distance: 235.0
click at [751, 203] on div "window . quizData = [ { "type" : "filler-8" , "heading" : "How [MEDICAL_DATA] a…" at bounding box center [976, 445] width 1150 height 581
paste textarea "Get visible results [DATE]"
click at [548, 199] on div "window . quizData = [ { "type" : "filler-8" , "heading" : "Get visible results …" at bounding box center [976, 445] width 1150 height 581
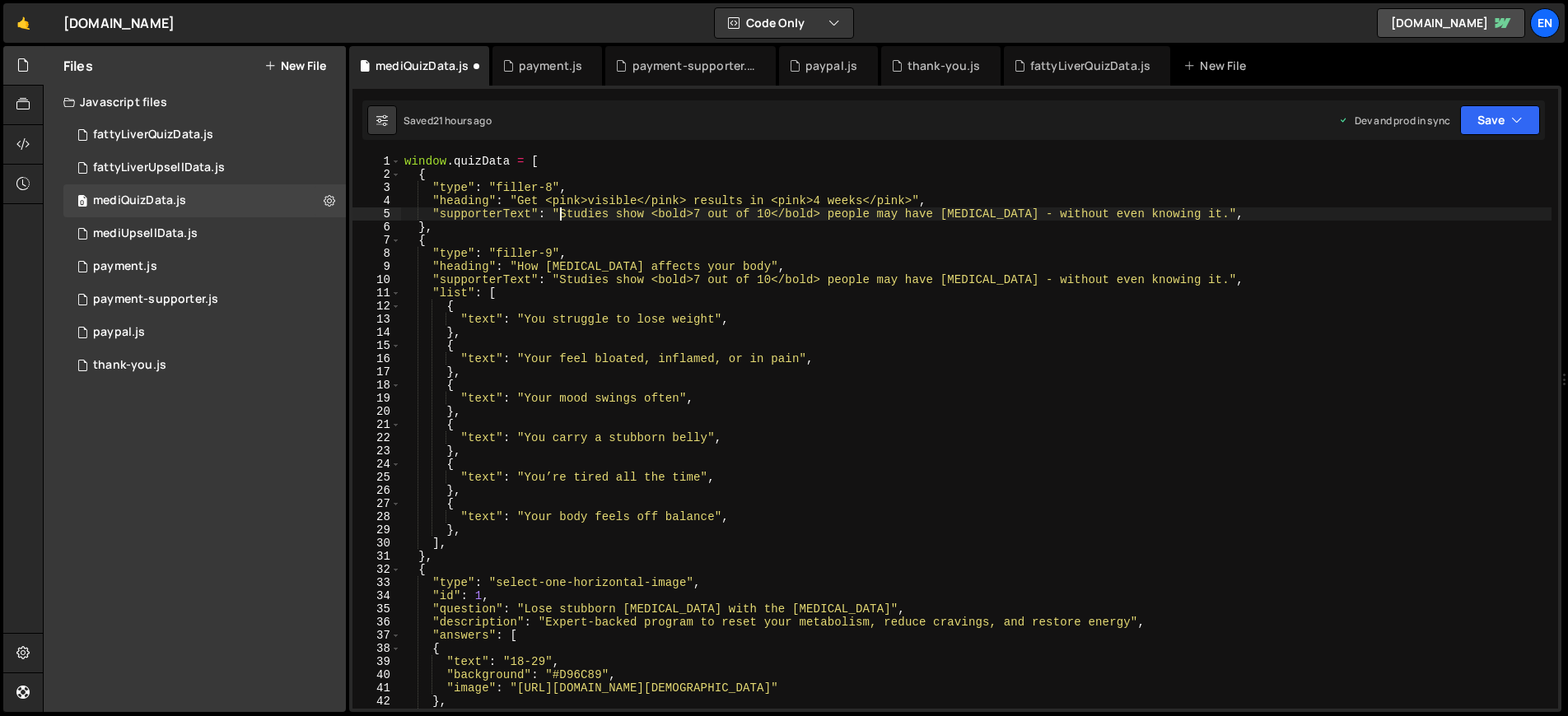
click at [560, 214] on div "window . quizData = [ { "type" : "filler-8" , "heading" : "Get <pink>visible</p…" at bounding box center [976, 445] width 1150 height 581
type textarea ""supporterText": "Studies show <bold>7 out of 10</bold> people may have [MEDICA…"
click at [1249, 216] on div "window . quizData = [ { "type" : "filler-8" , "heading" : "Get <pink>visible</p…" at bounding box center [976, 445] width 1150 height 581
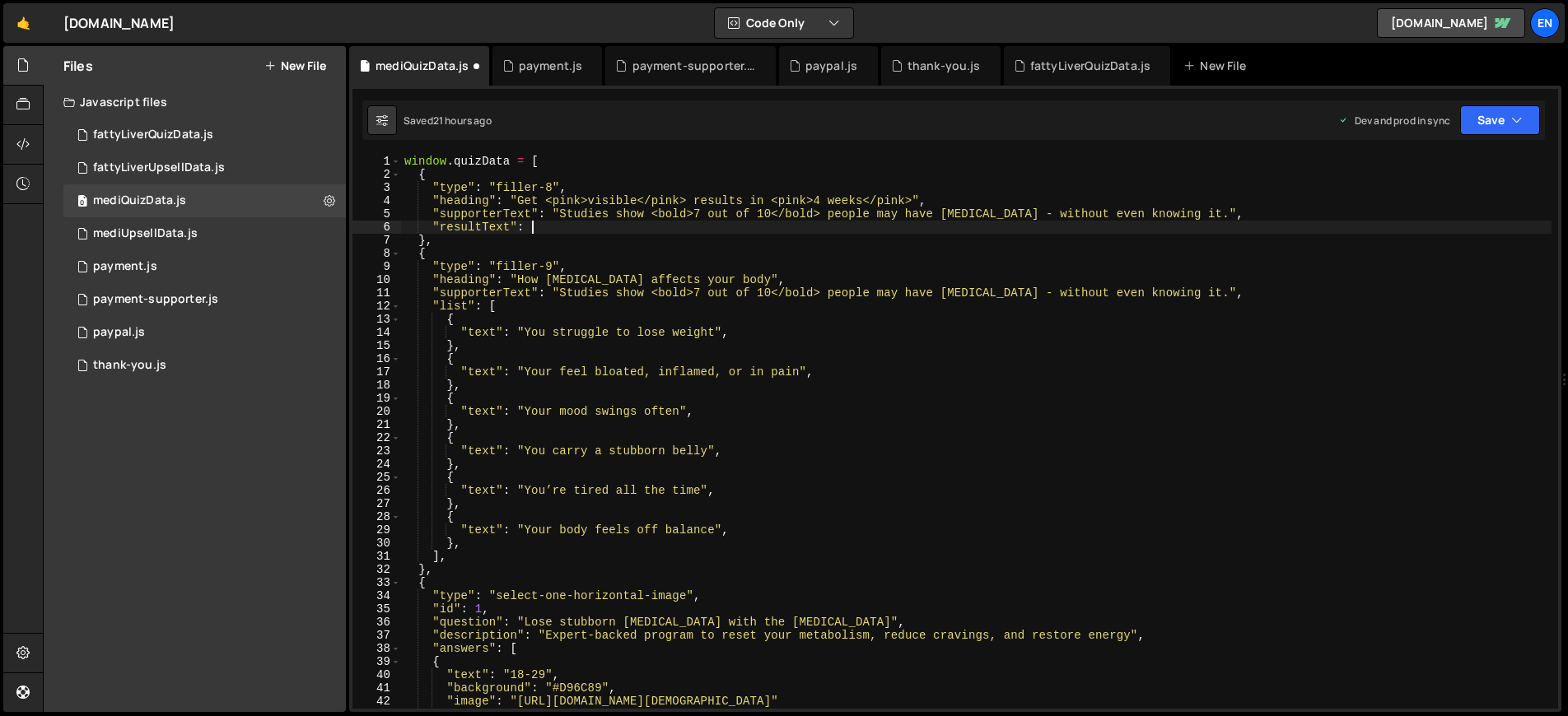
scroll to position [0, 8]
paste textarea "I’ve tried so many diets before, but nothing really worked long-term. With this…"
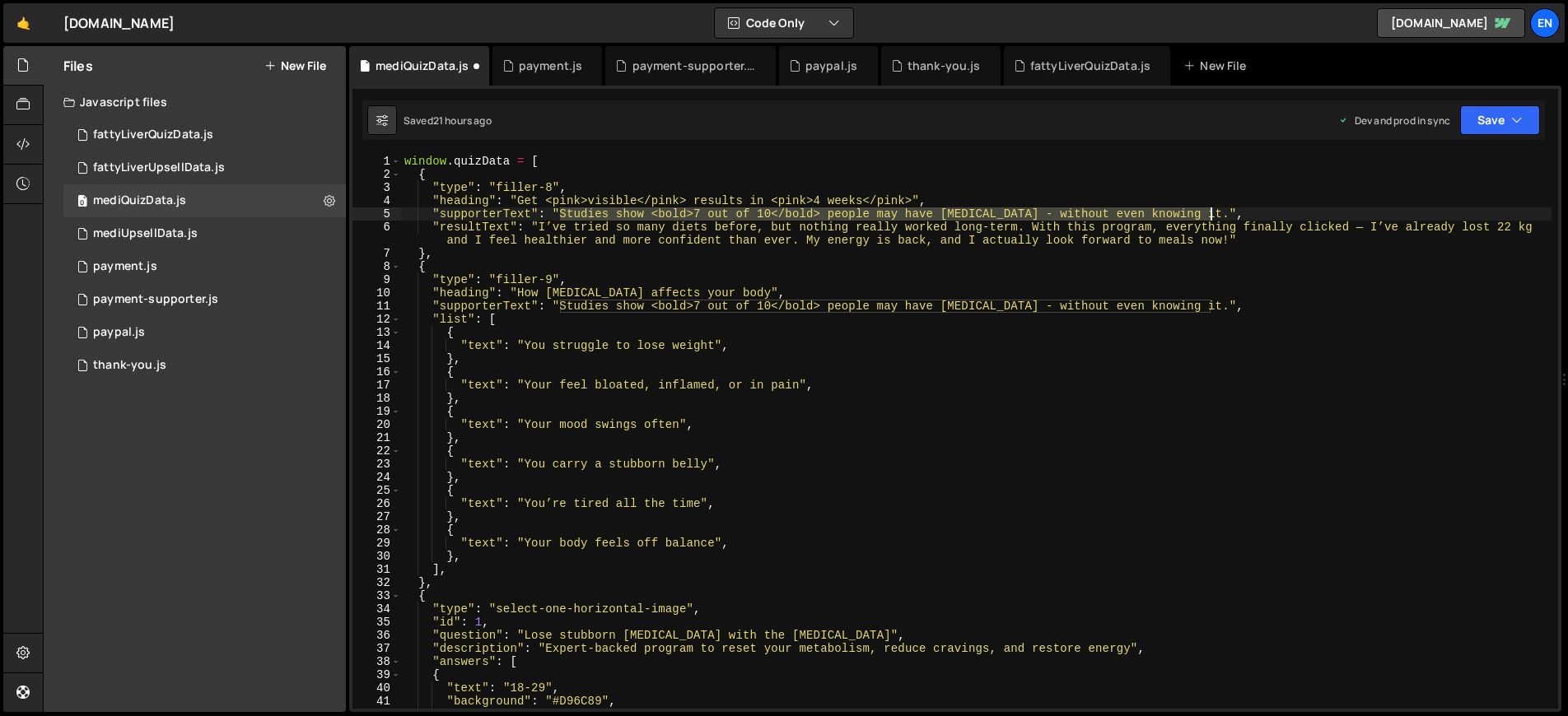
drag, startPoint x: 559, startPoint y: 216, endPoint x: 1208, endPoint y: 212, distance: 649.0
click at [1208, 212] on div "window . quizData = [ { "type" : "filler-8" , "heading" : "Get <pink>visible</p…" at bounding box center [976, 445] width 1150 height 581
paste textarea "Already lost 22 kg!"
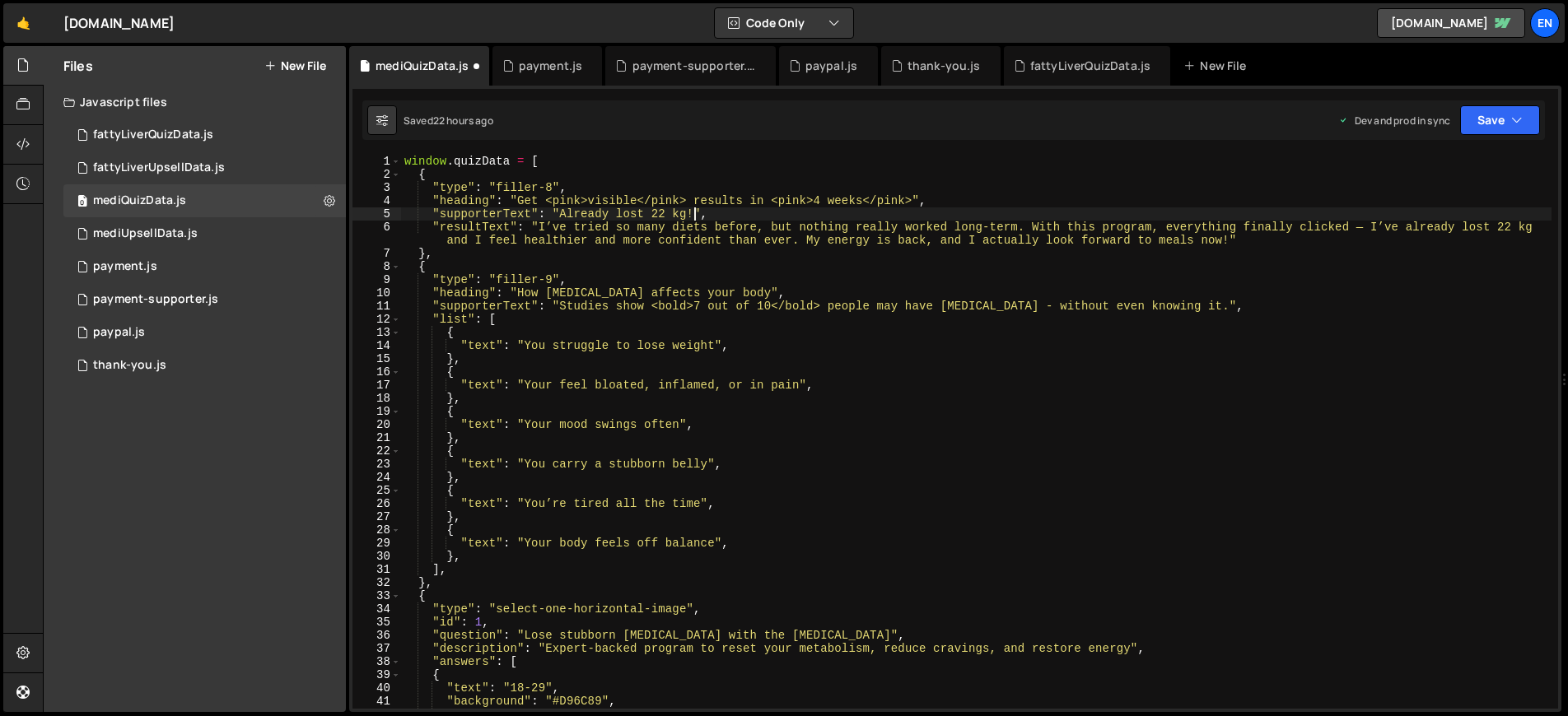
click at [460, 225] on div "window . quizData = [ { "type" : "filler-8" , "heading" : "Get <pink>visible</p…" at bounding box center [976, 445] width 1150 height 581
paste textarea "{"
click at [525, 269] on div "window . quizData = [ { "type" : "filler-8" , "heading" : "Get <pink>visible</p…" at bounding box center [976, 445] width 1150 height 581
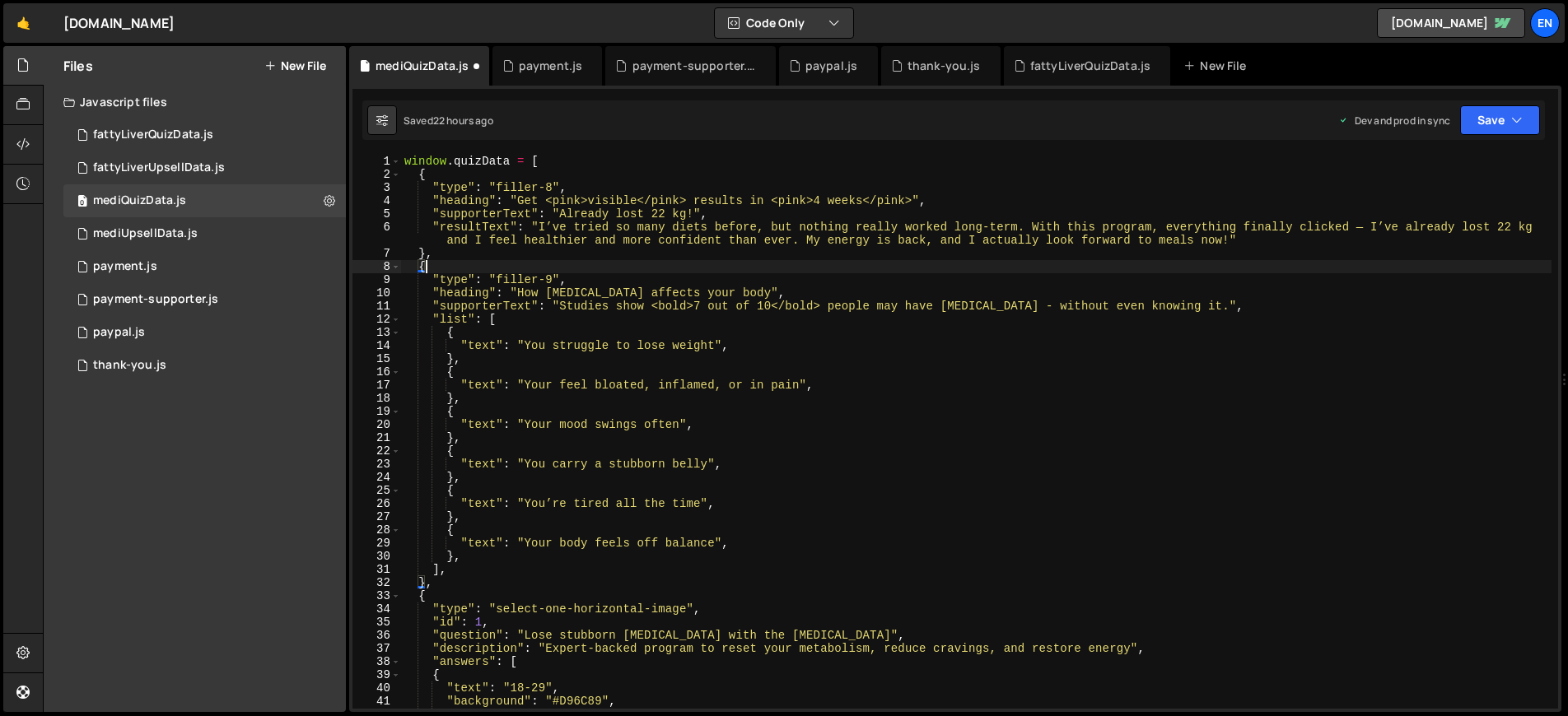
click at [709, 456] on div "window . quizData = [ { "type" : "filler-8" , "heading" : "Get <pink>visible</p…" at bounding box center [976, 445] width 1150 height 581
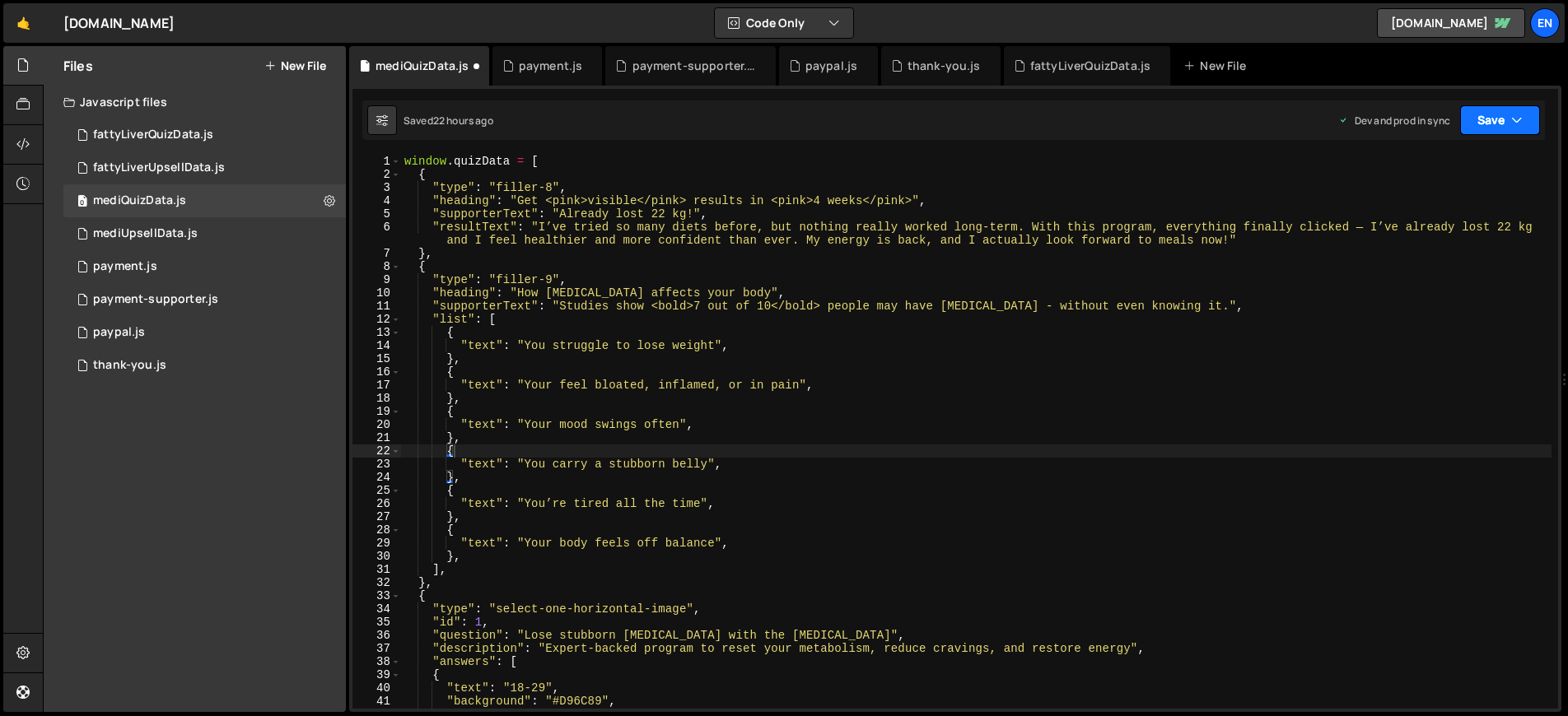
click at [1514, 118] on icon "button" at bounding box center [1516, 120] width 12 height 17
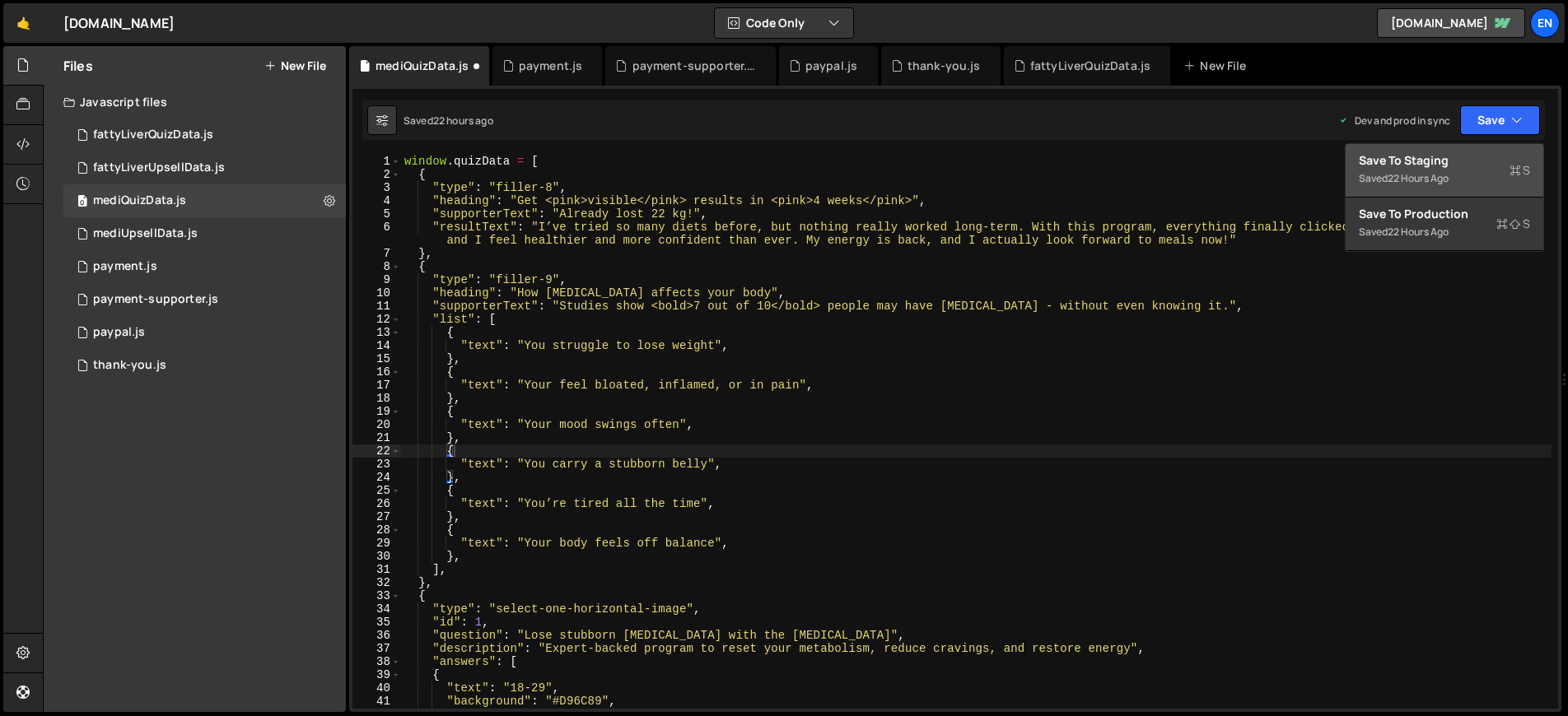
click at [1468, 159] on div "Save to Staging S" at bounding box center [1444, 160] width 171 height 17
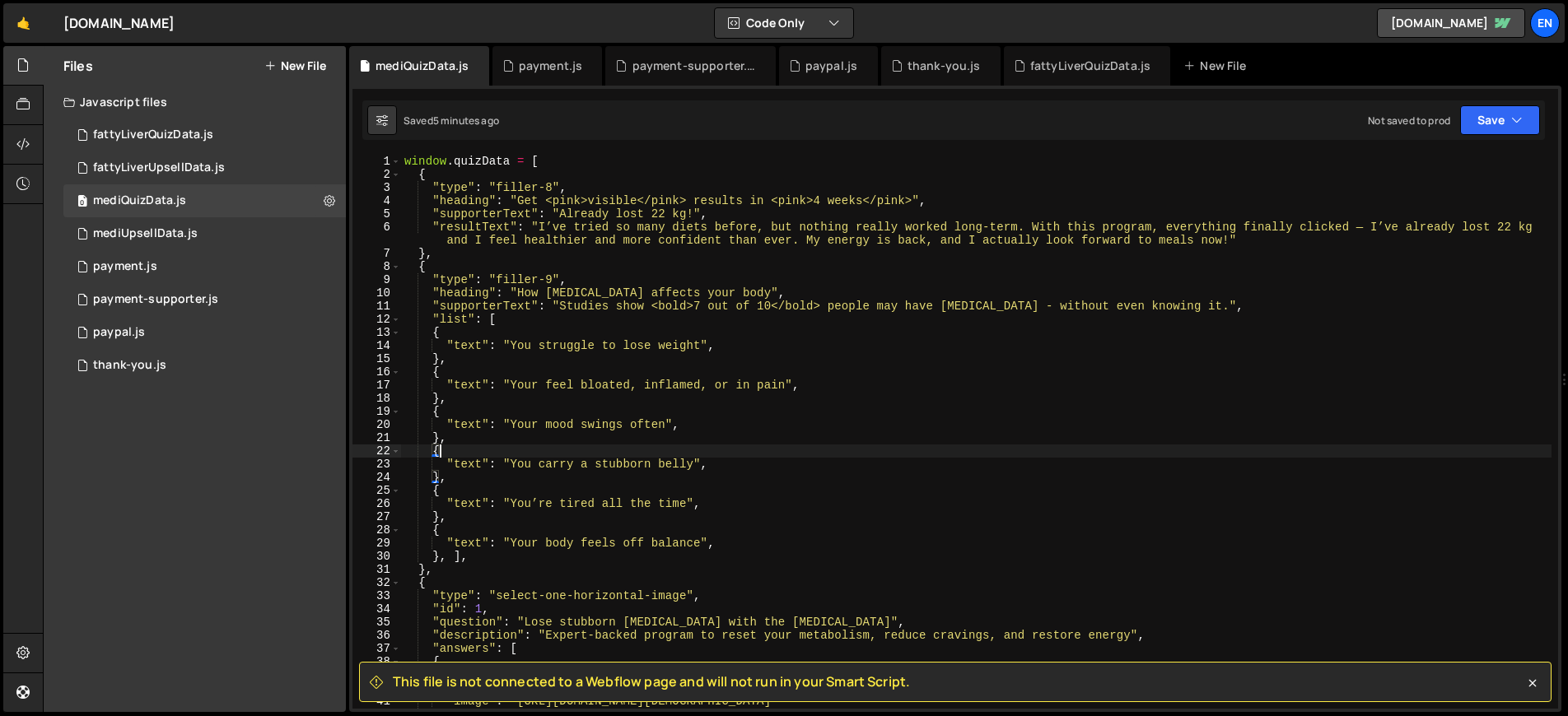
click at [767, 448] on div "window . quizData = [ { "type" : "filler-8" , "heading" : "Get <pink>visible</p…" at bounding box center [976, 445] width 1150 height 581
click at [698, 373] on div "window . quizData = [ { "type" : "filler-8" , "heading" : "Get <pink>visible</p…" at bounding box center [976, 445] width 1150 height 581
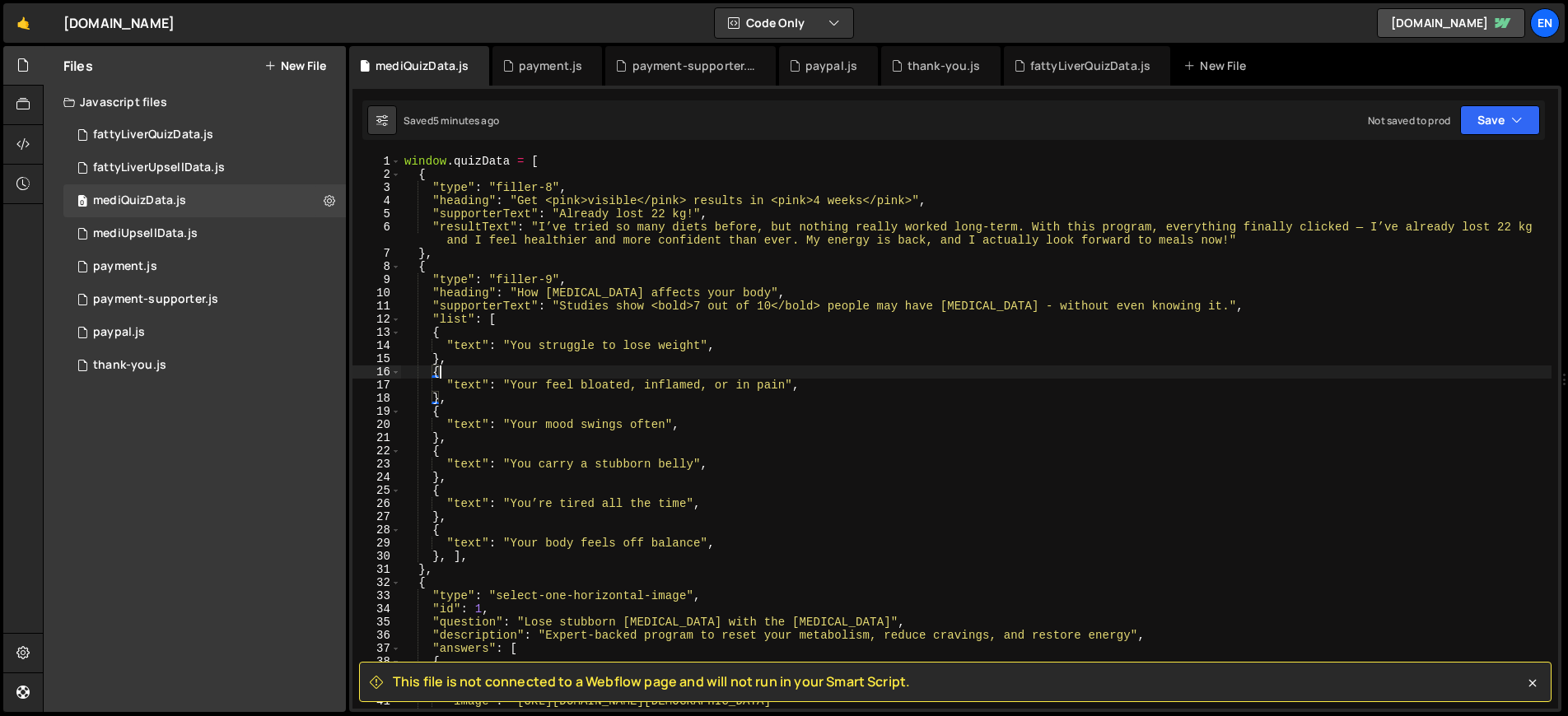
click at [505, 327] on div "window . quizData = [ { "type" : "filler-8" , "heading" : "Get <pink>visible</p…" at bounding box center [976, 445] width 1150 height 581
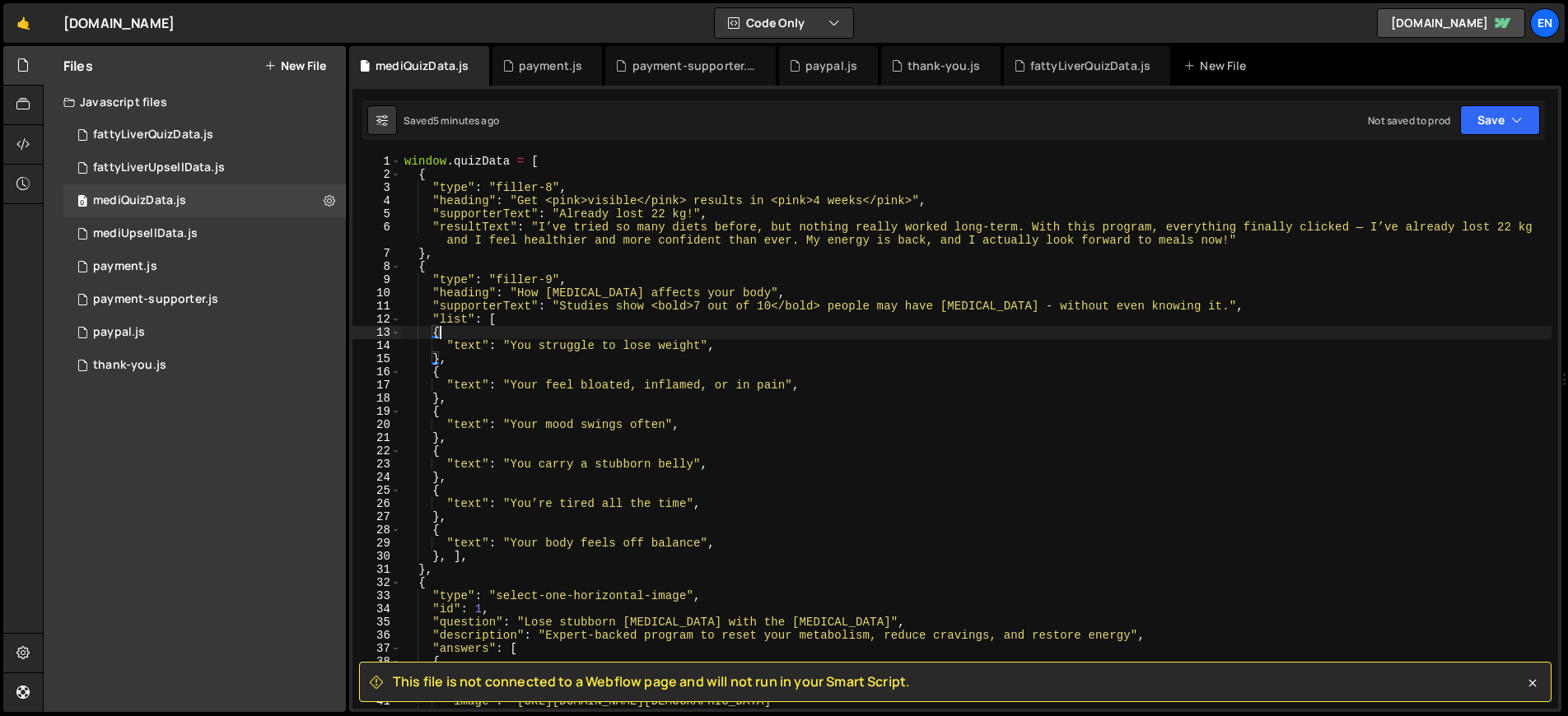
click at [532, 317] on div "window . quizData = [ { "type" : "filler-8" , "heading" : "Get <pink>visible</p…" at bounding box center [976, 445] width 1150 height 581
click at [1534, 686] on icon at bounding box center [1532, 683] width 17 height 17
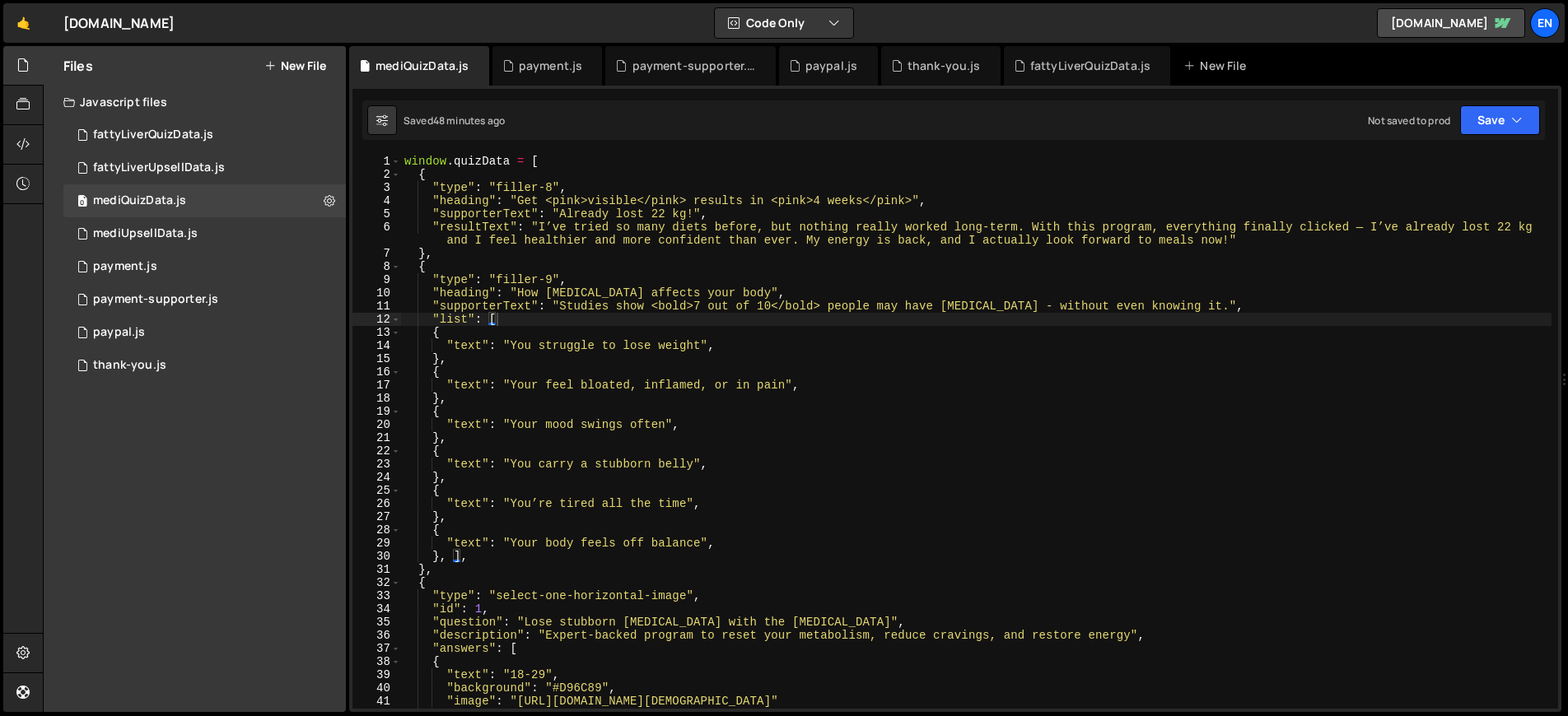
type textarea ""type": "filler-8","
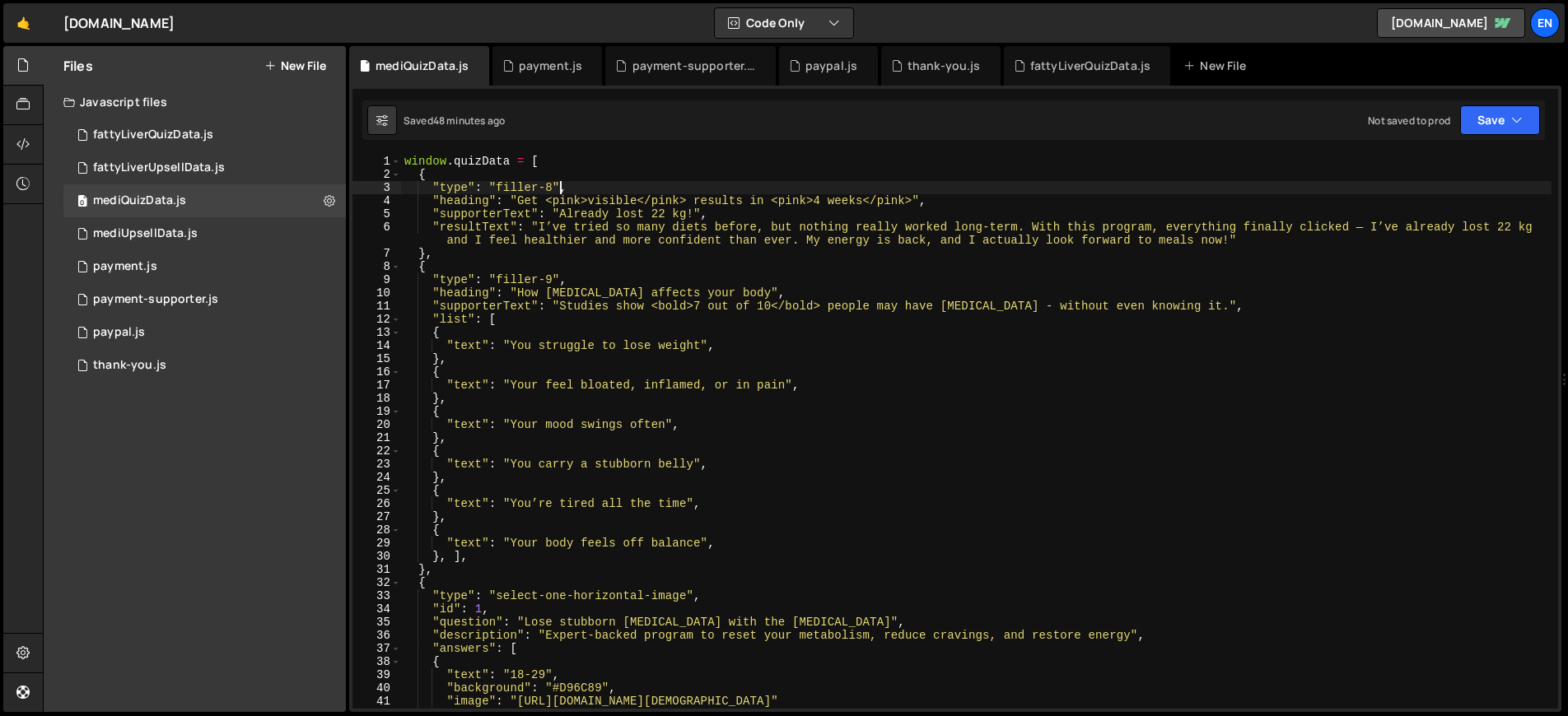
click at [559, 191] on div "window . quizData = [ { "type" : "filler-8" , "heading" : "Get <pink>visible</p…" at bounding box center [976, 445] width 1150 height 581
click at [544, 71] on div "payment.js" at bounding box center [551, 66] width 65 height 17
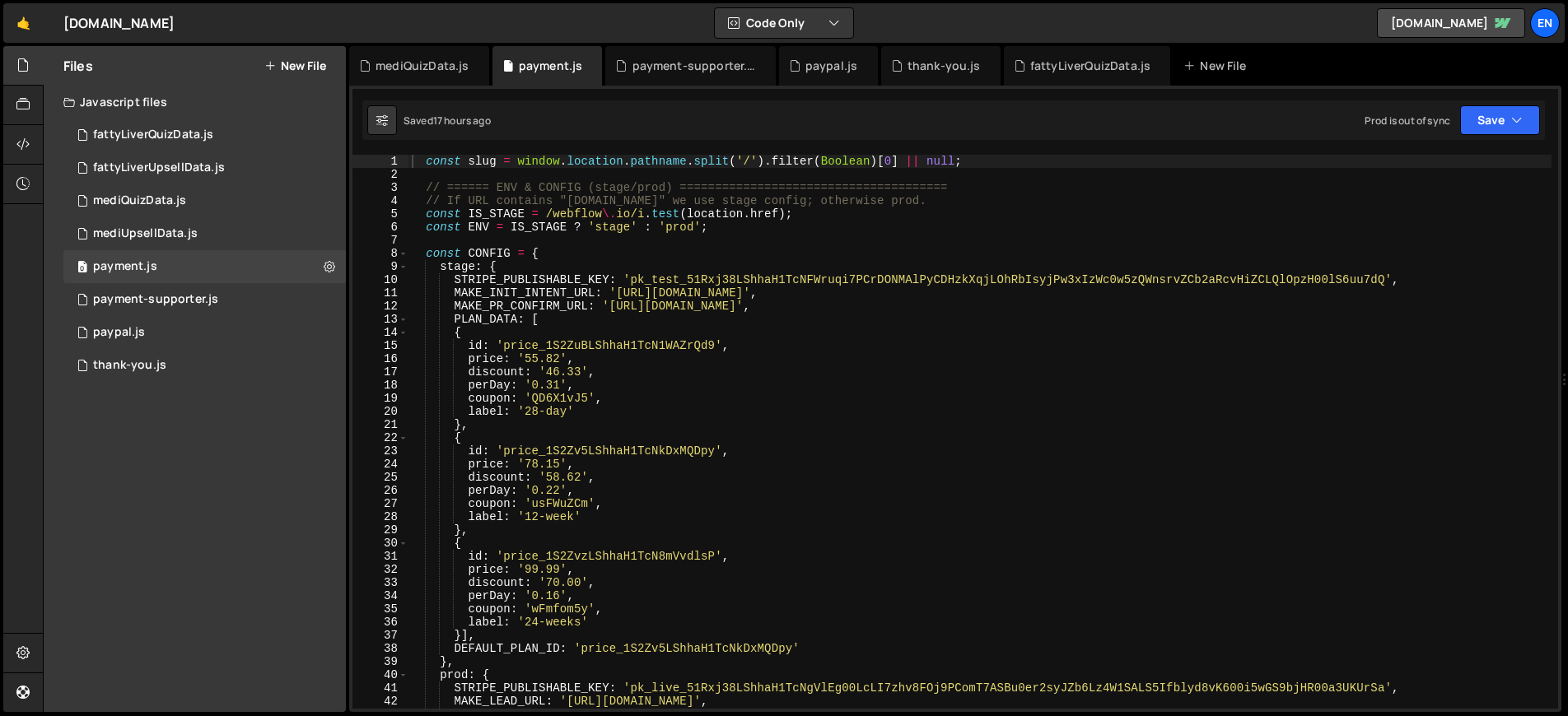
type textarea "perDay: '0.31',"
click at [1176, 381] on div "const slug = window . location . pathname . split ( '/' ) . filter ( Boolean ) …" at bounding box center [980, 445] width 1143 height 581
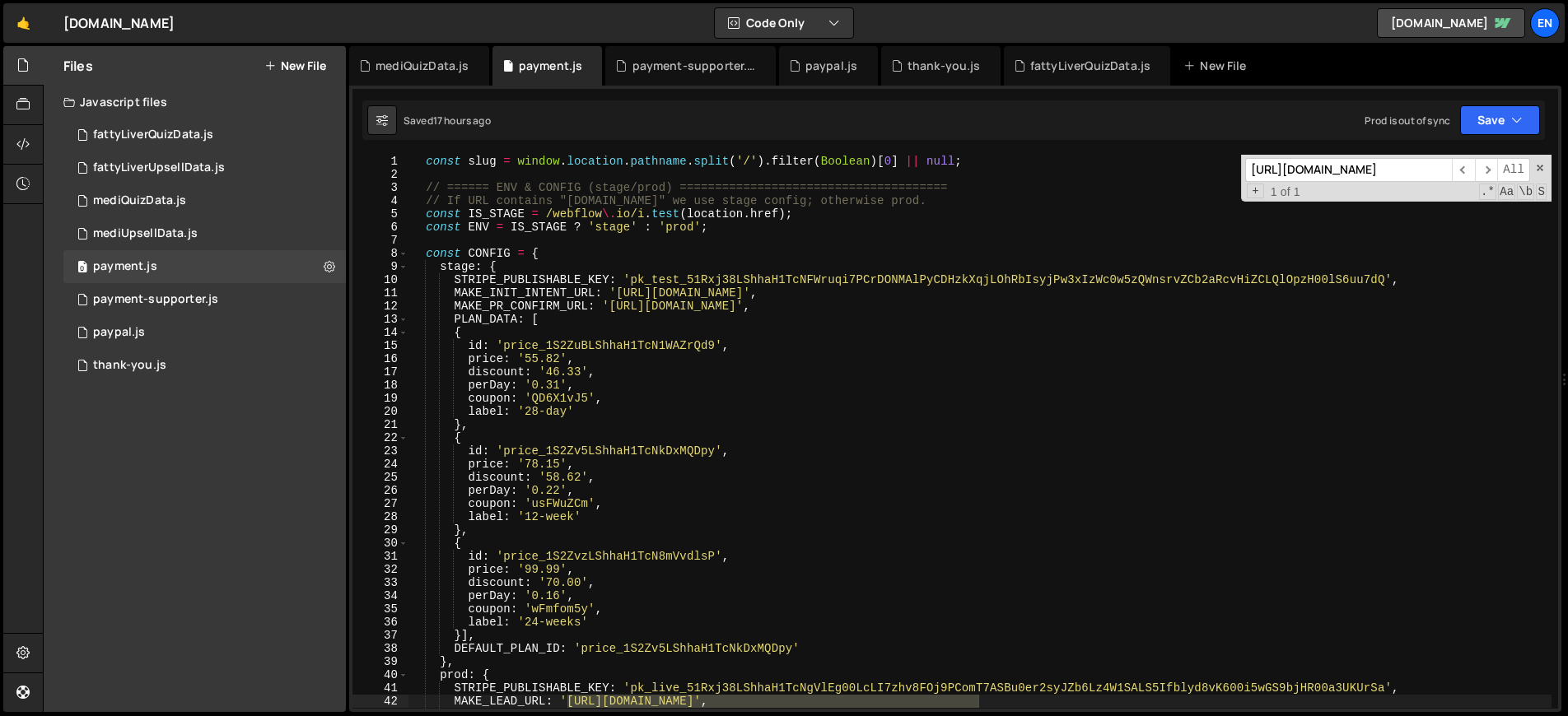
scroll to position [0, 158]
type input "[URL][DOMAIN_NAME]"
click at [1485, 173] on span "​" at bounding box center [1486, 170] width 23 height 24
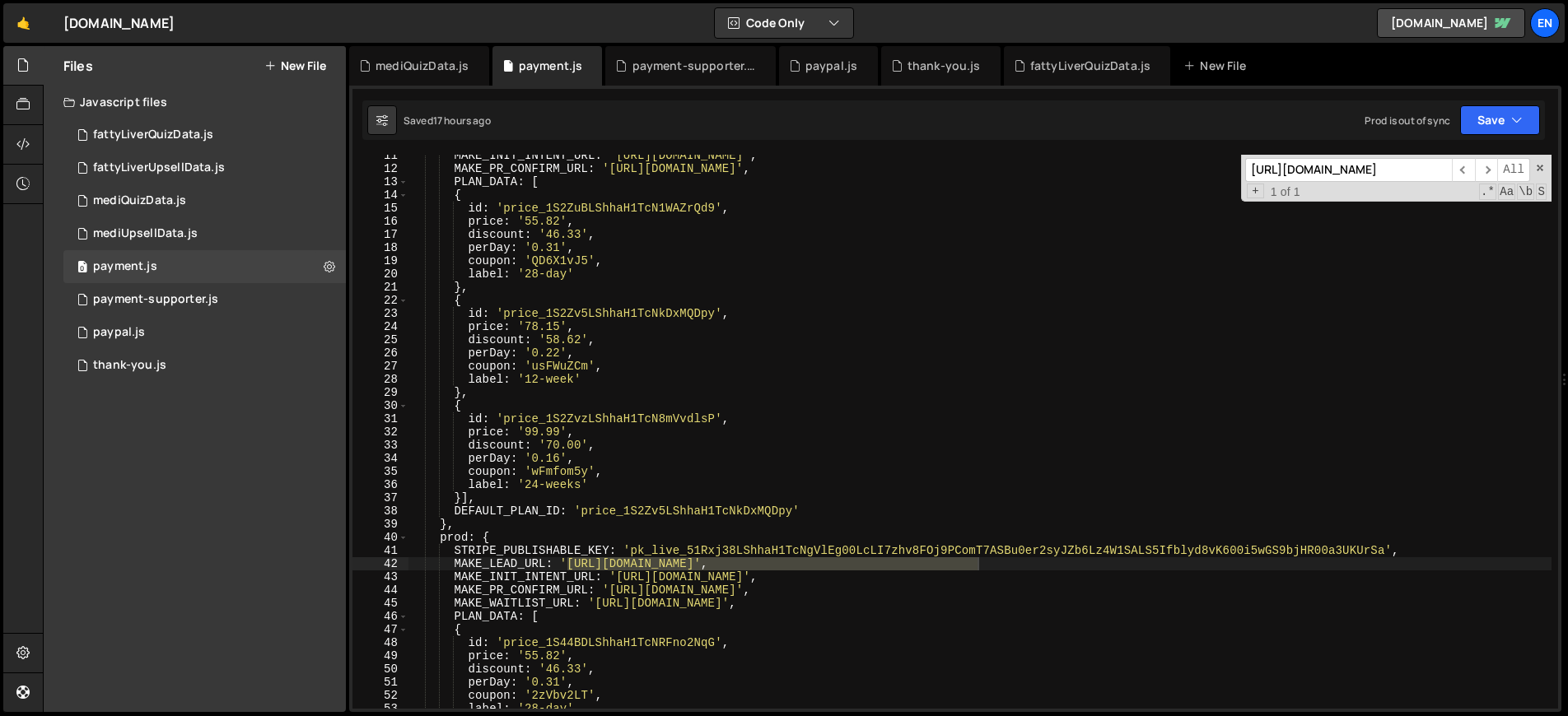
scroll to position [0, 0]
click at [1539, 168] on span at bounding box center [1539, 168] width 12 height 12
type textarea "MAKE_LEAD_URL: '[URL][DOMAIN_NAME]',"
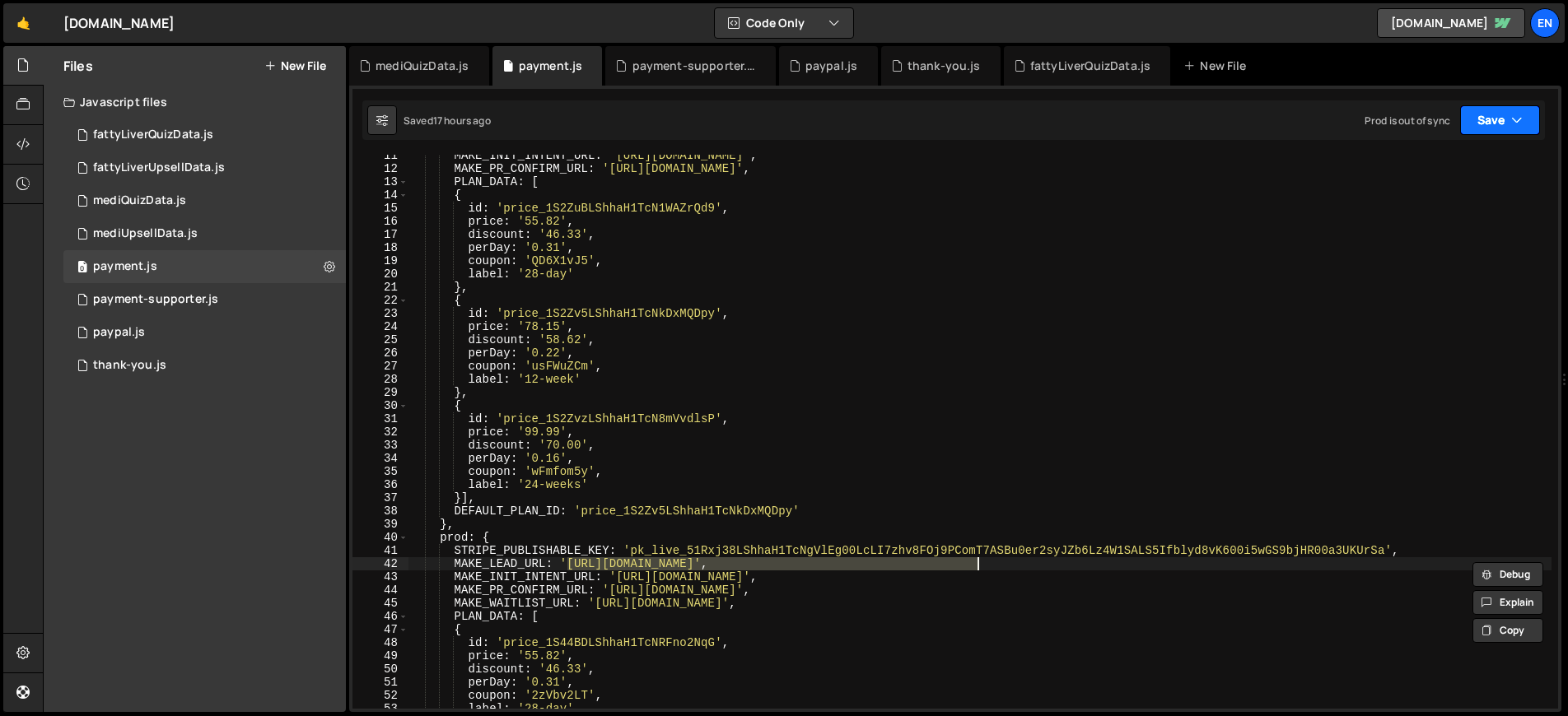
click at [1515, 123] on icon "button" at bounding box center [1516, 120] width 12 height 17
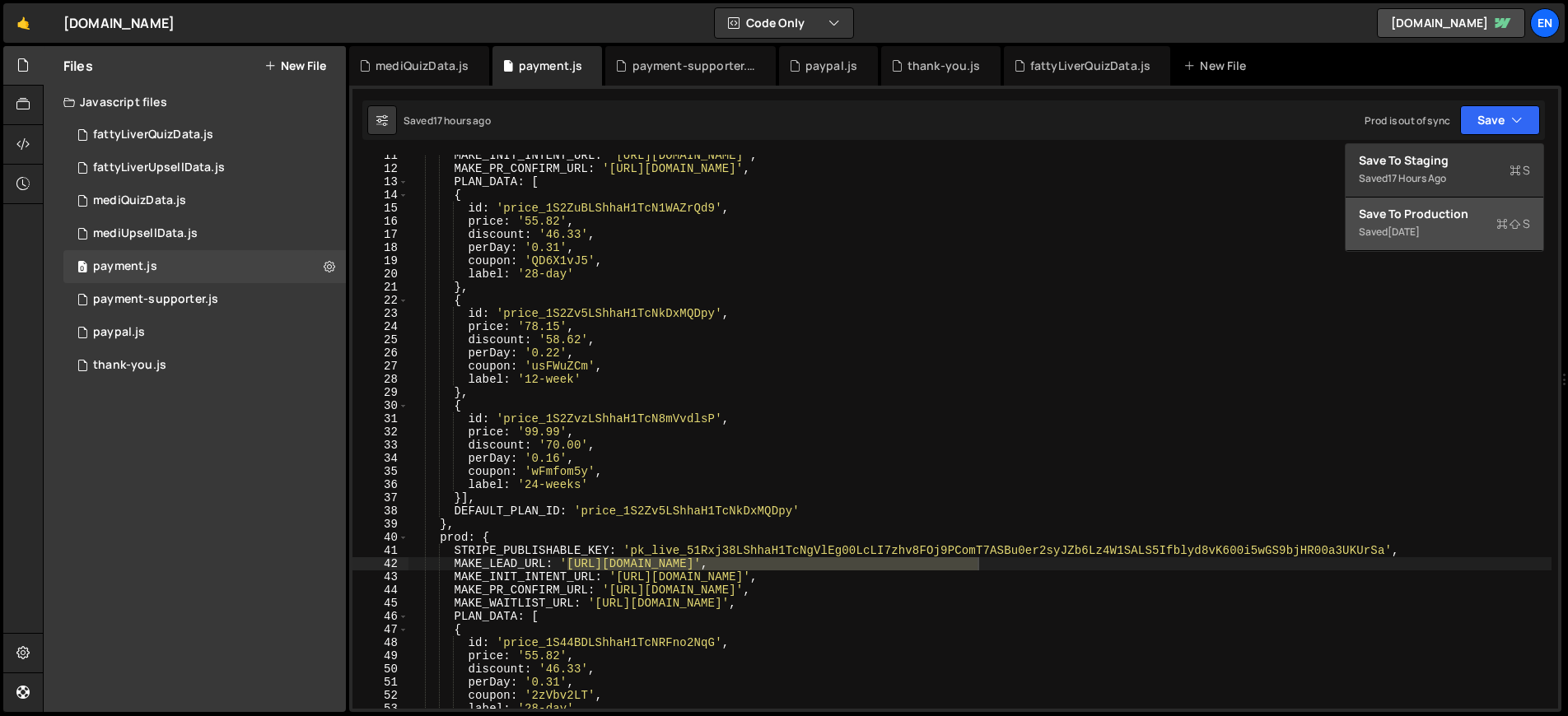
click at [1439, 223] on div "Saved [DATE]" at bounding box center [1444, 231] width 171 height 19
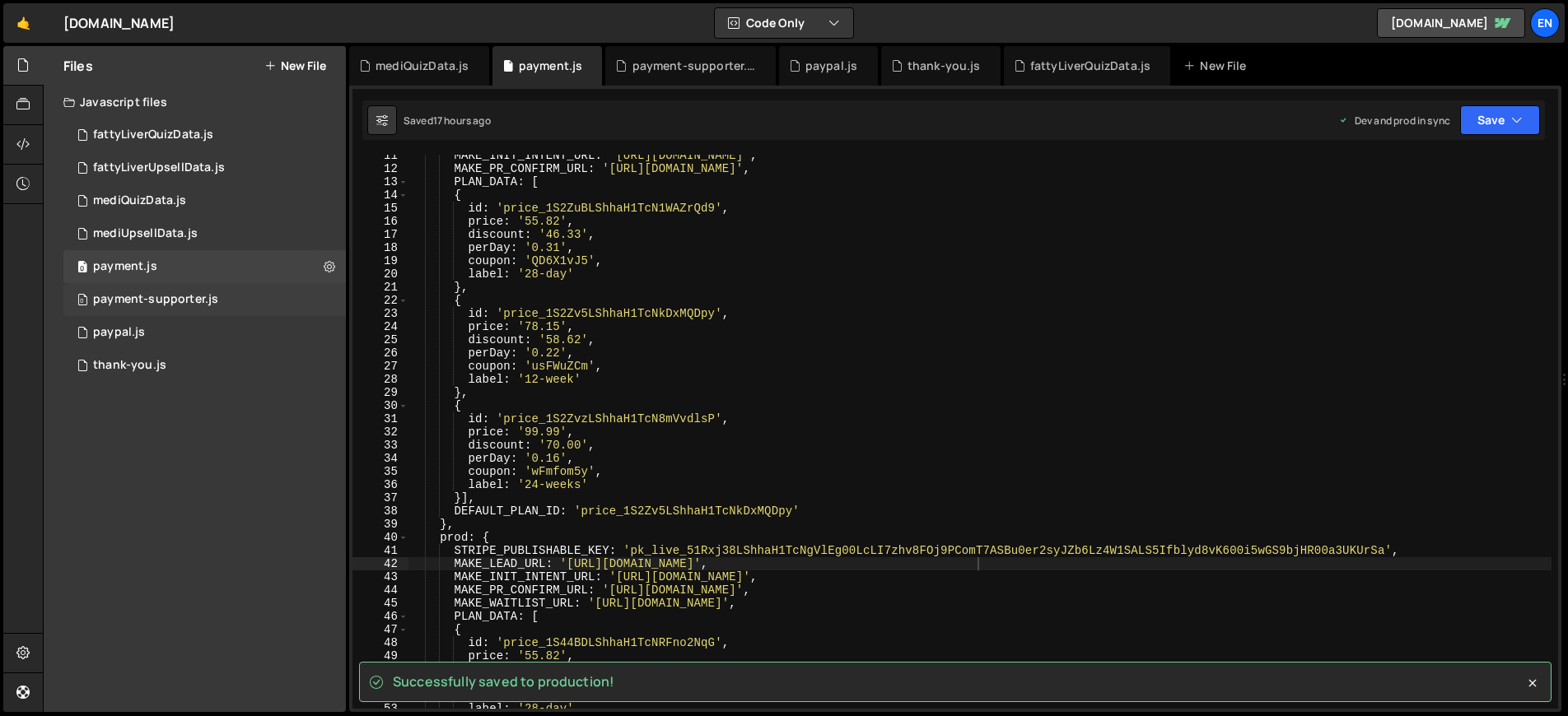
click at [264, 289] on div "0 payment-supporter.js 0" at bounding box center [205, 299] width 282 height 33
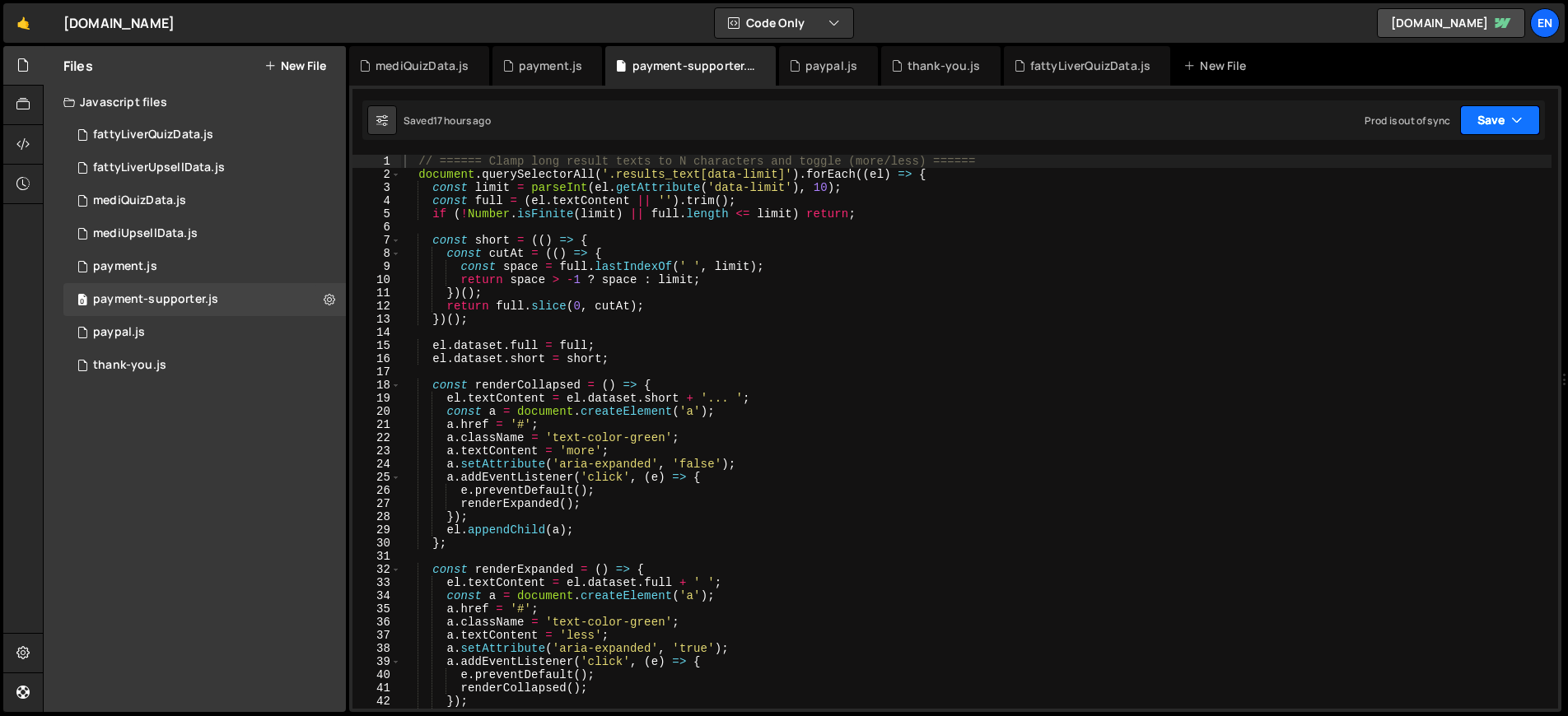
click at [1494, 120] on button "Save" at bounding box center [1500, 120] width 80 height 29
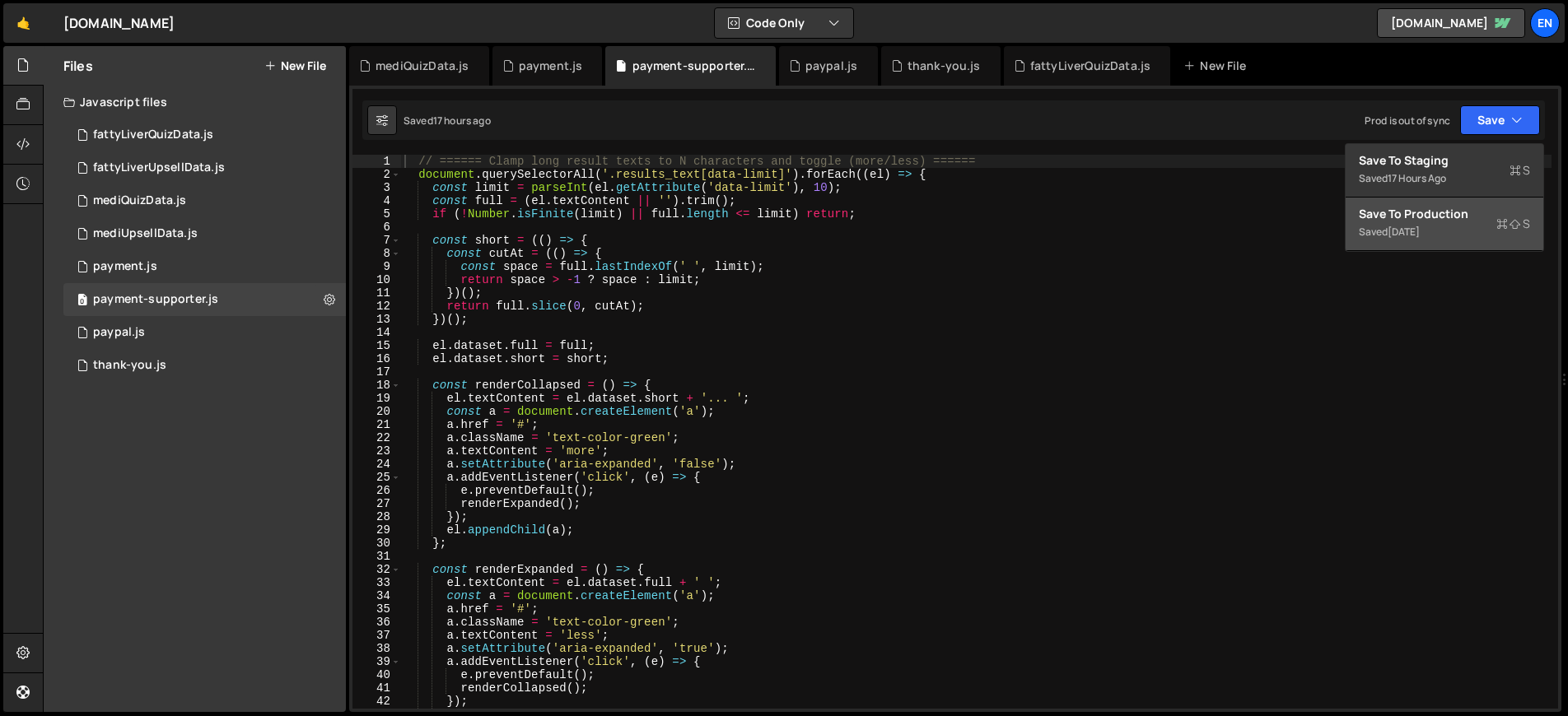
click at [1467, 220] on div "Save to Production S" at bounding box center [1444, 214] width 171 height 17
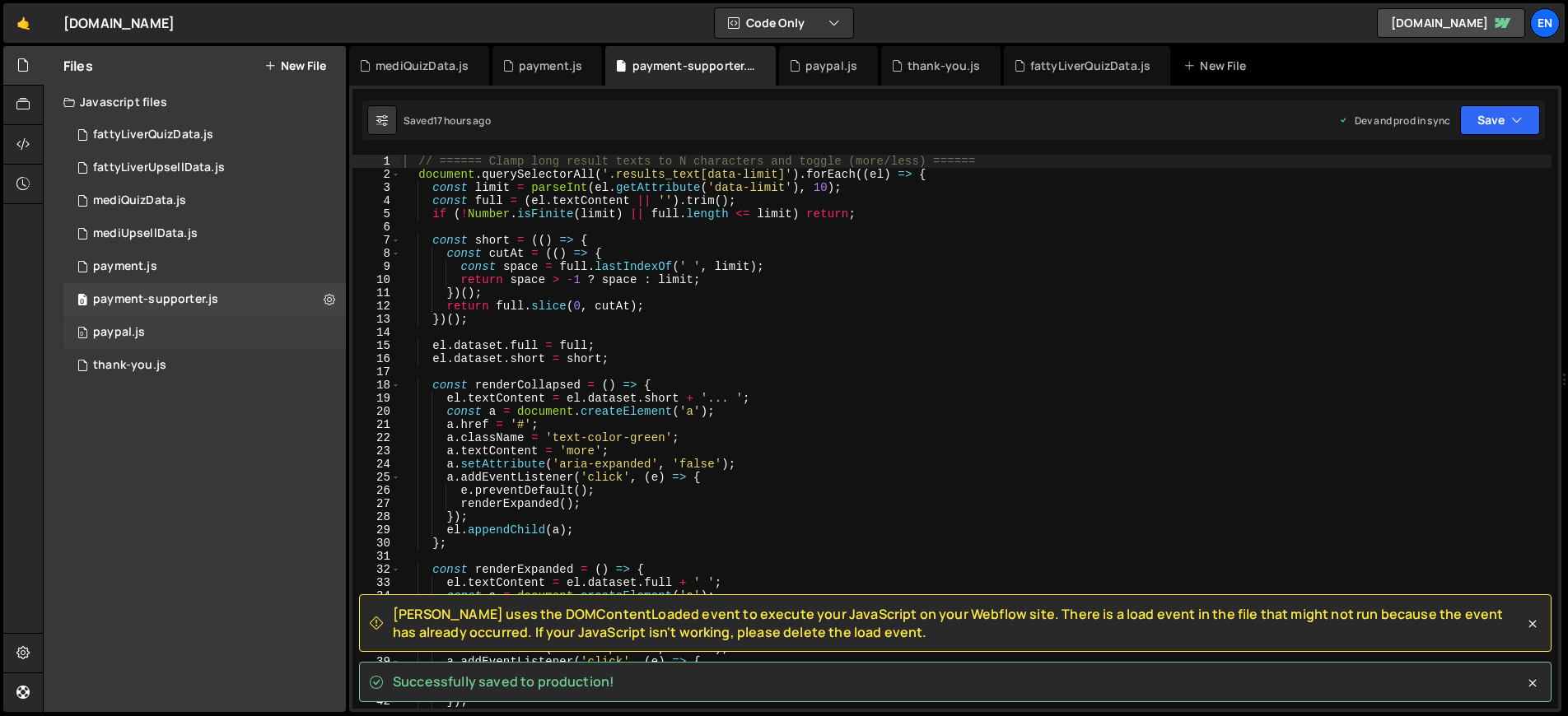
click at [207, 329] on div "0 paypal.js 0" at bounding box center [205, 333] width 282 height 33
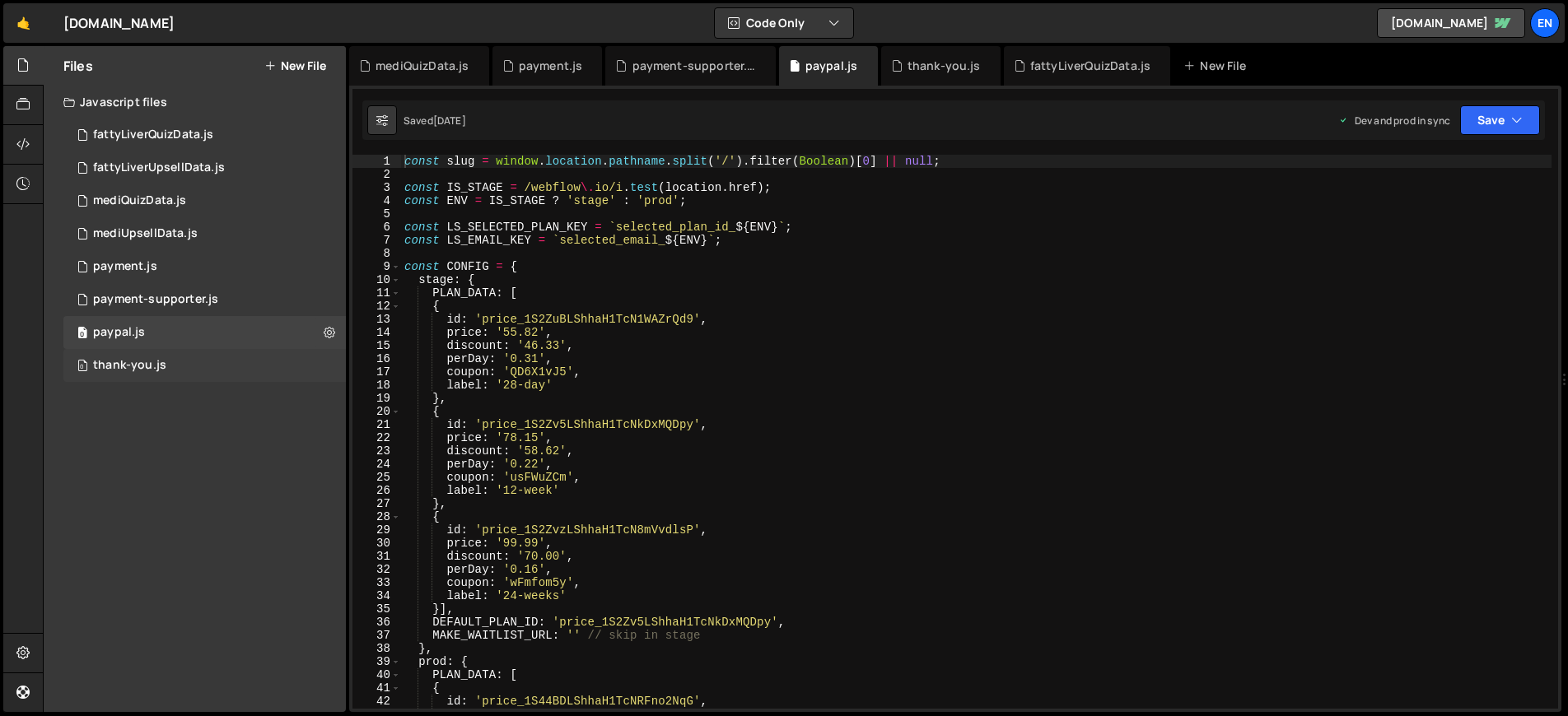
click at [166, 366] on div "0 thank-you.js 0" at bounding box center [205, 366] width 282 height 33
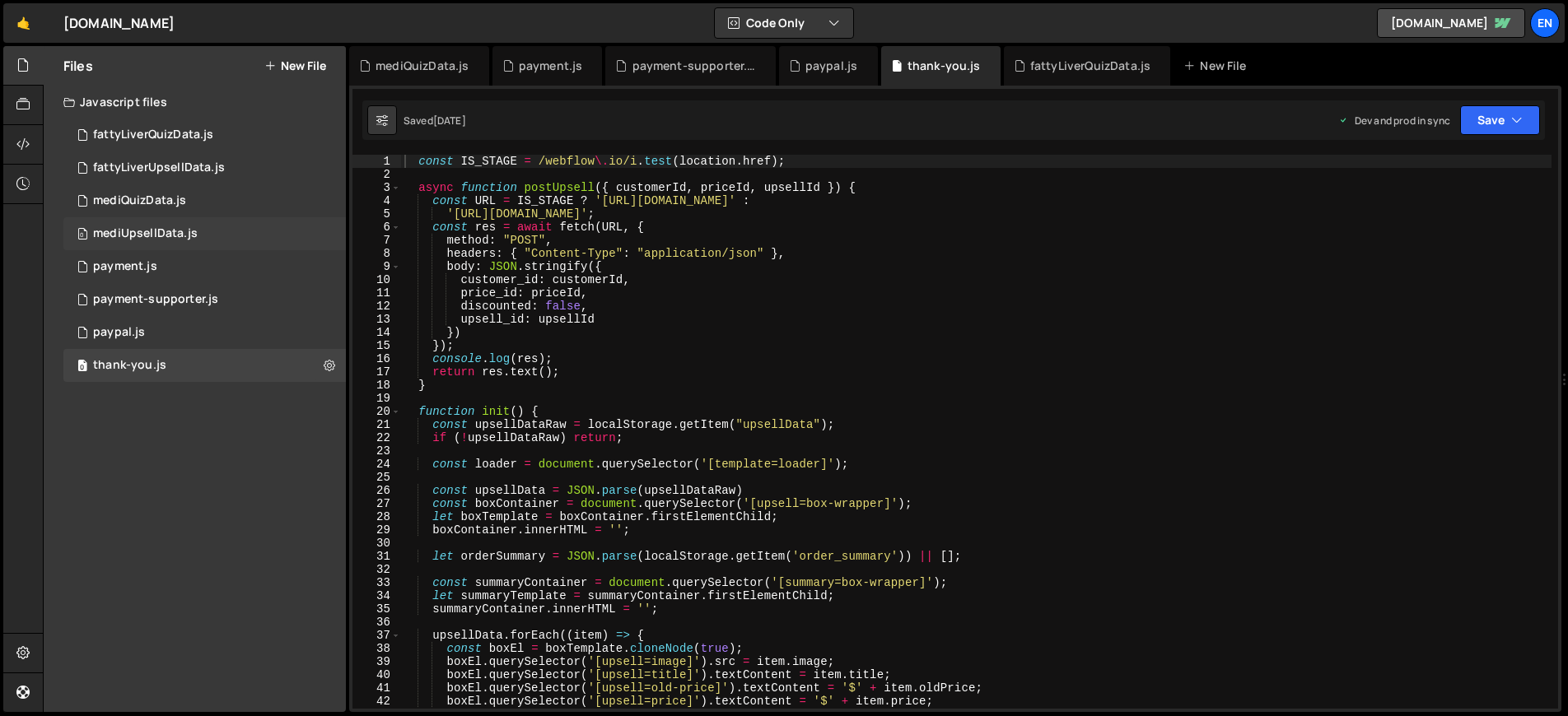
click at [218, 238] on div "0 mediUpsellData.js 0" at bounding box center [205, 234] width 282 height 33
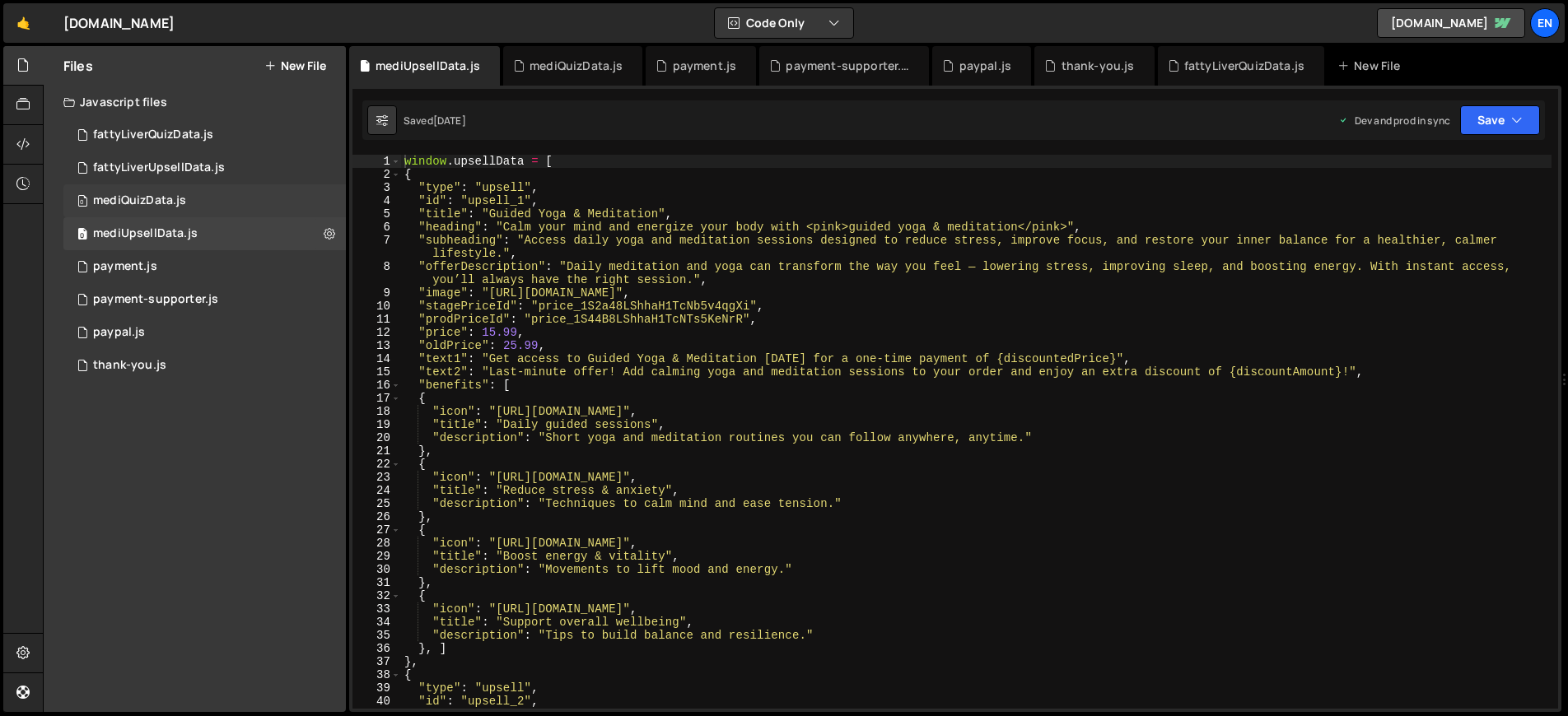
click at [222, 205] on div "0 mediQuizData.js 0" at bounding box center [205, 201] width 282 height 33
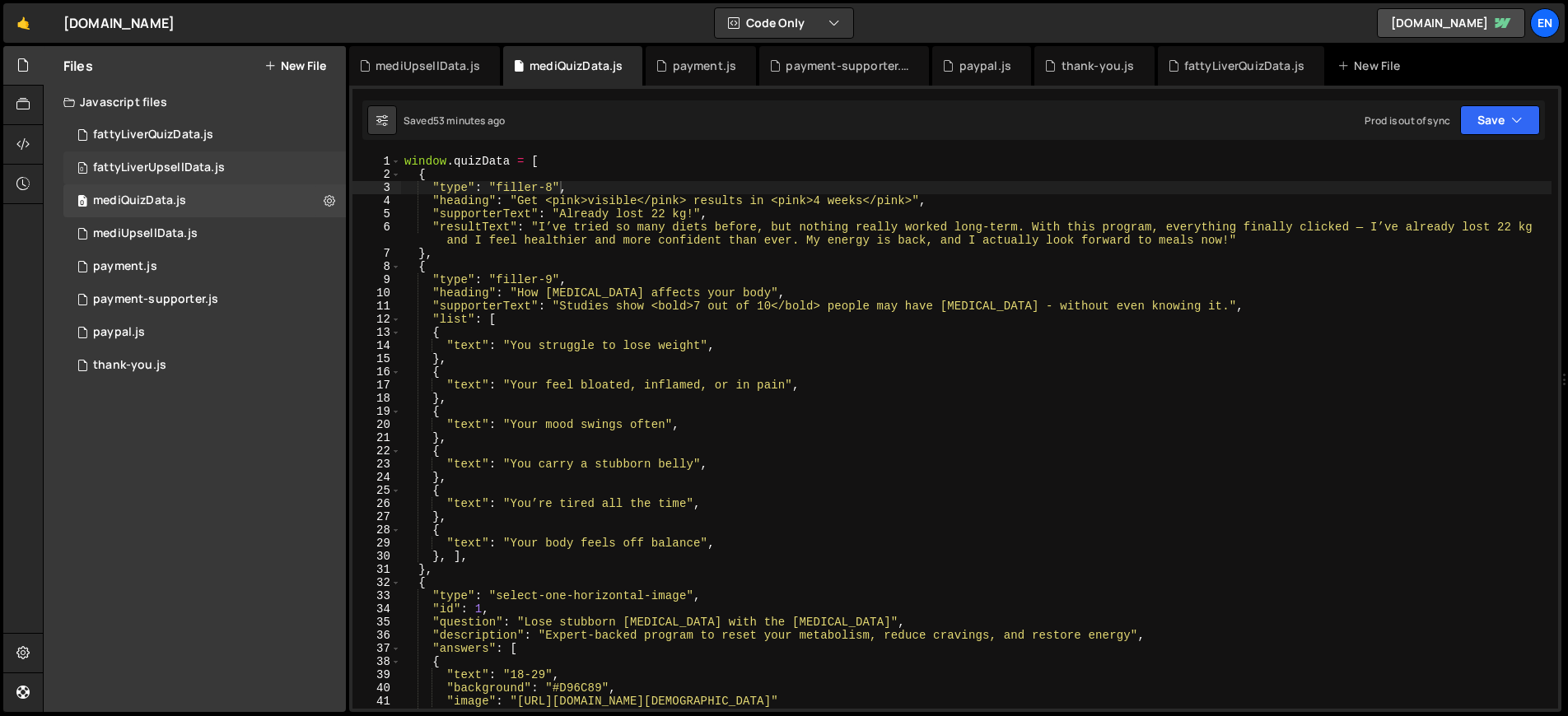
click at [216, 157] on div "0 fattyLiverUpsellData.js 0" at bounding box center [205, 168] width 282 height 33
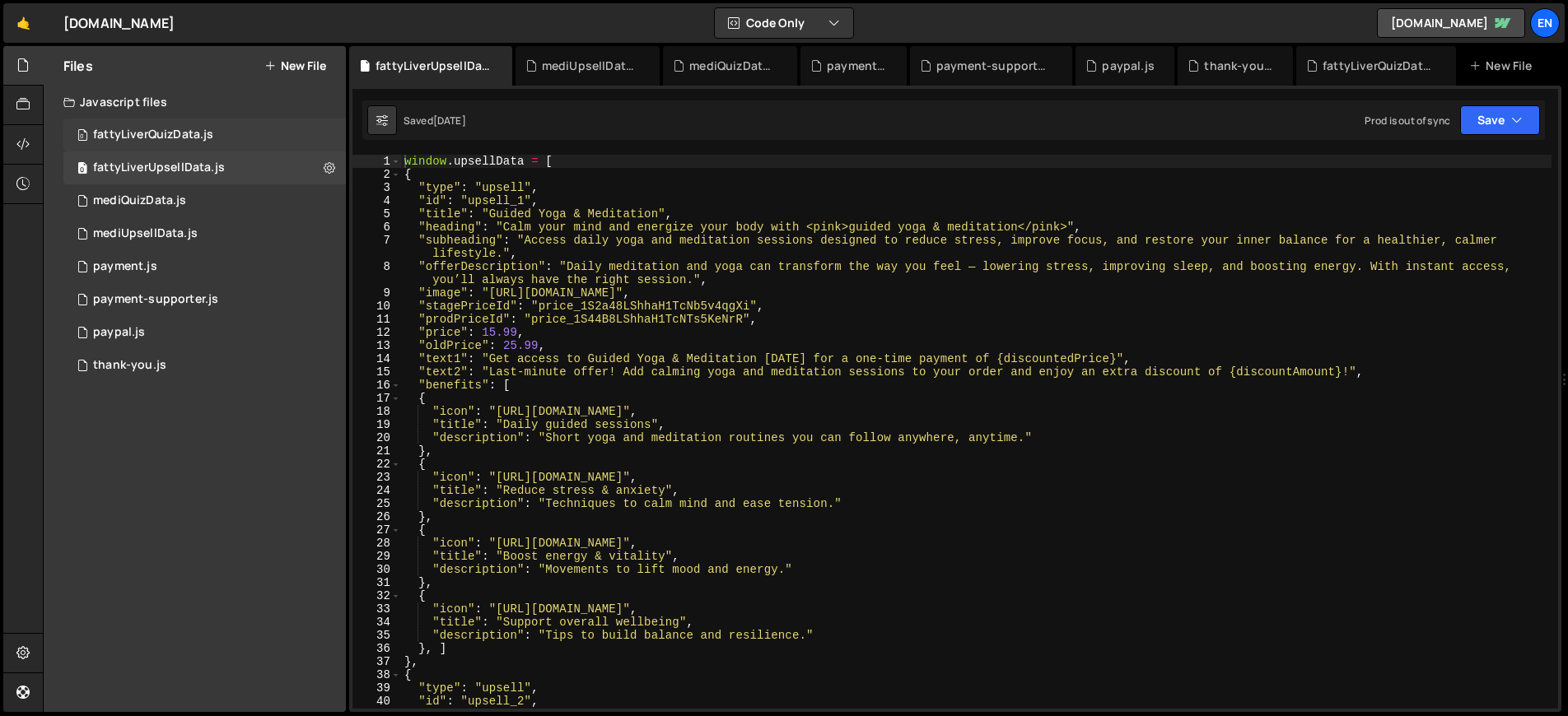
click at [234, 135] on div "0 fattyLiverQuizData.js 0" at bounding box center [205, 135] width 282 height 33
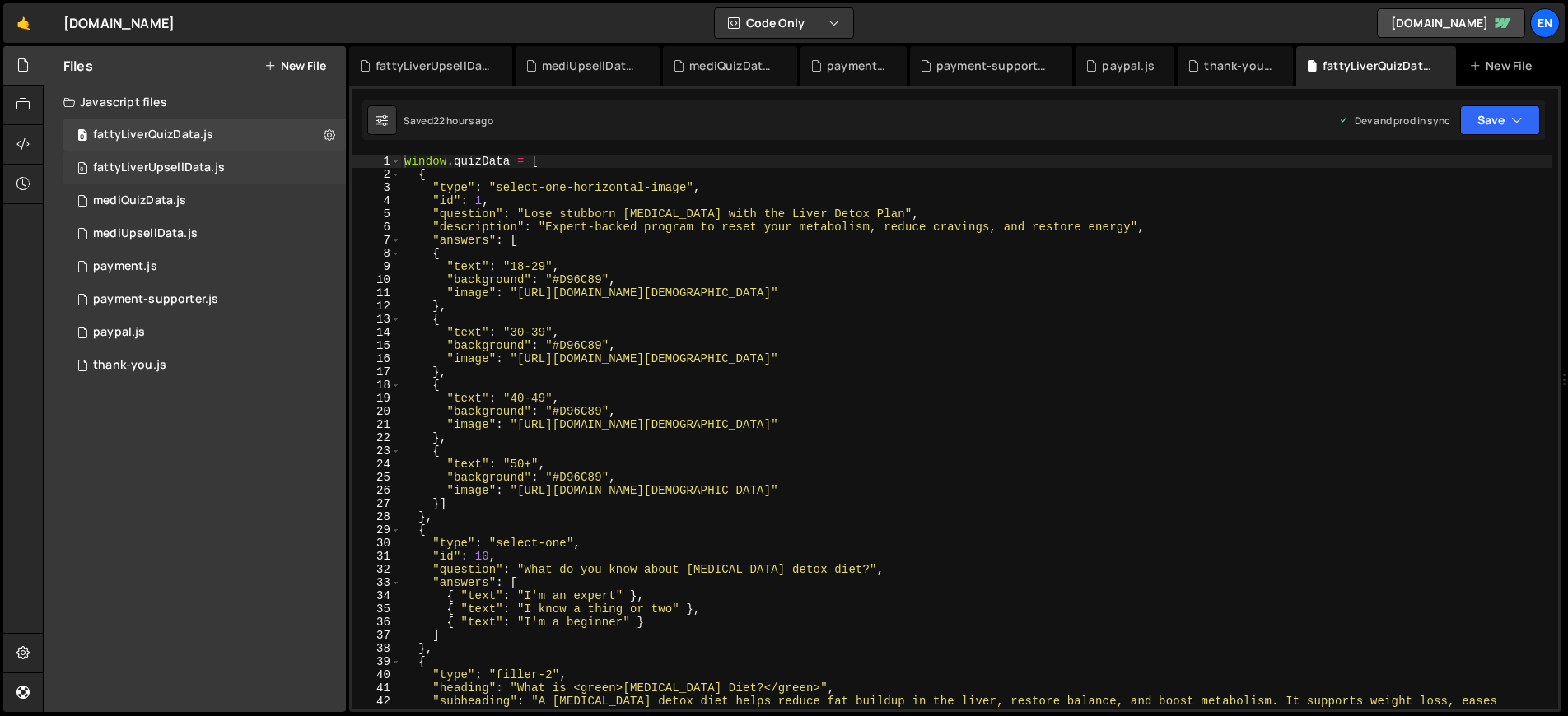
click at [230, 162] on div "0 fattyLiverUpsellData.js 0" at bounding box center [205, 168] width 282 height 33
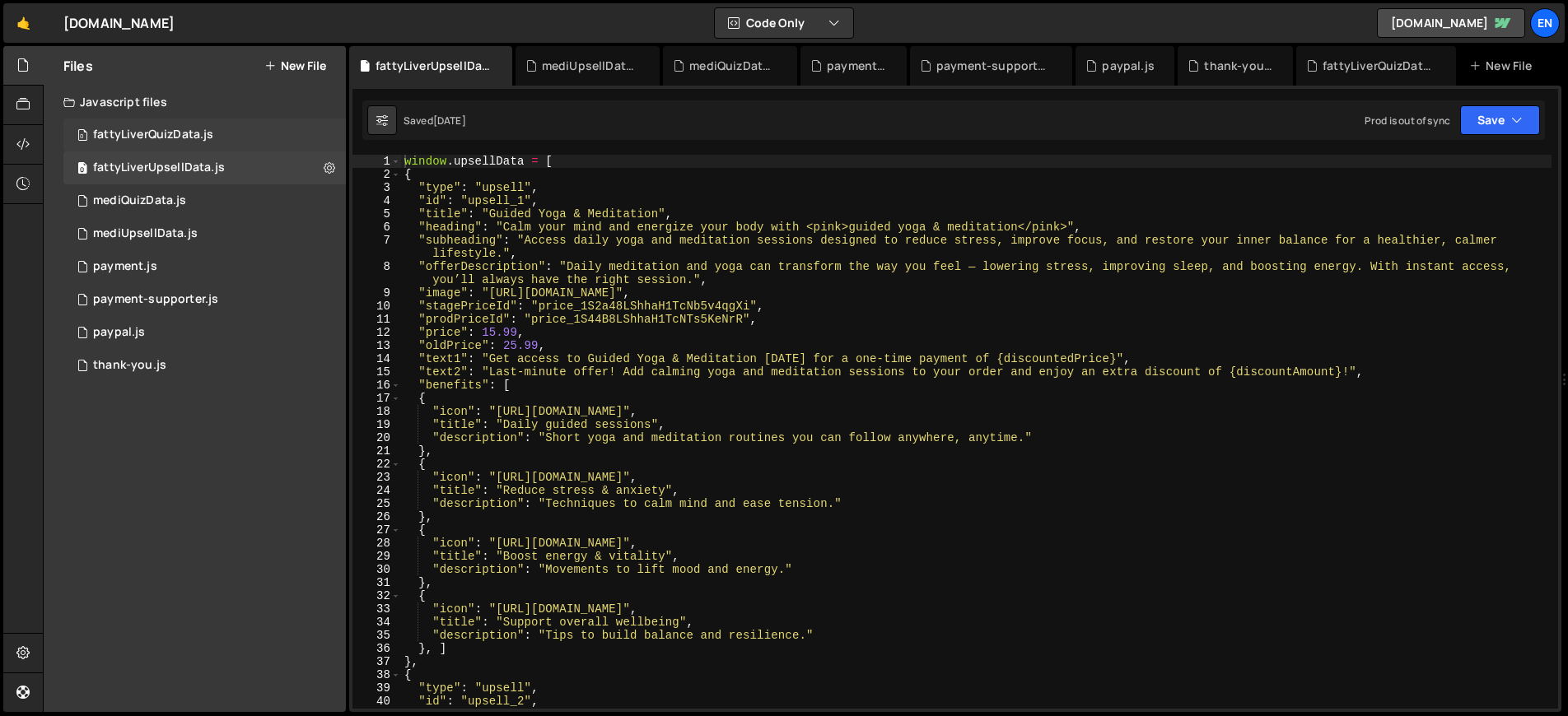
click at [232, 138] on div "0 fattyLiverQuizData.js 0" at bounding box center [205, 135] width 282 height 33
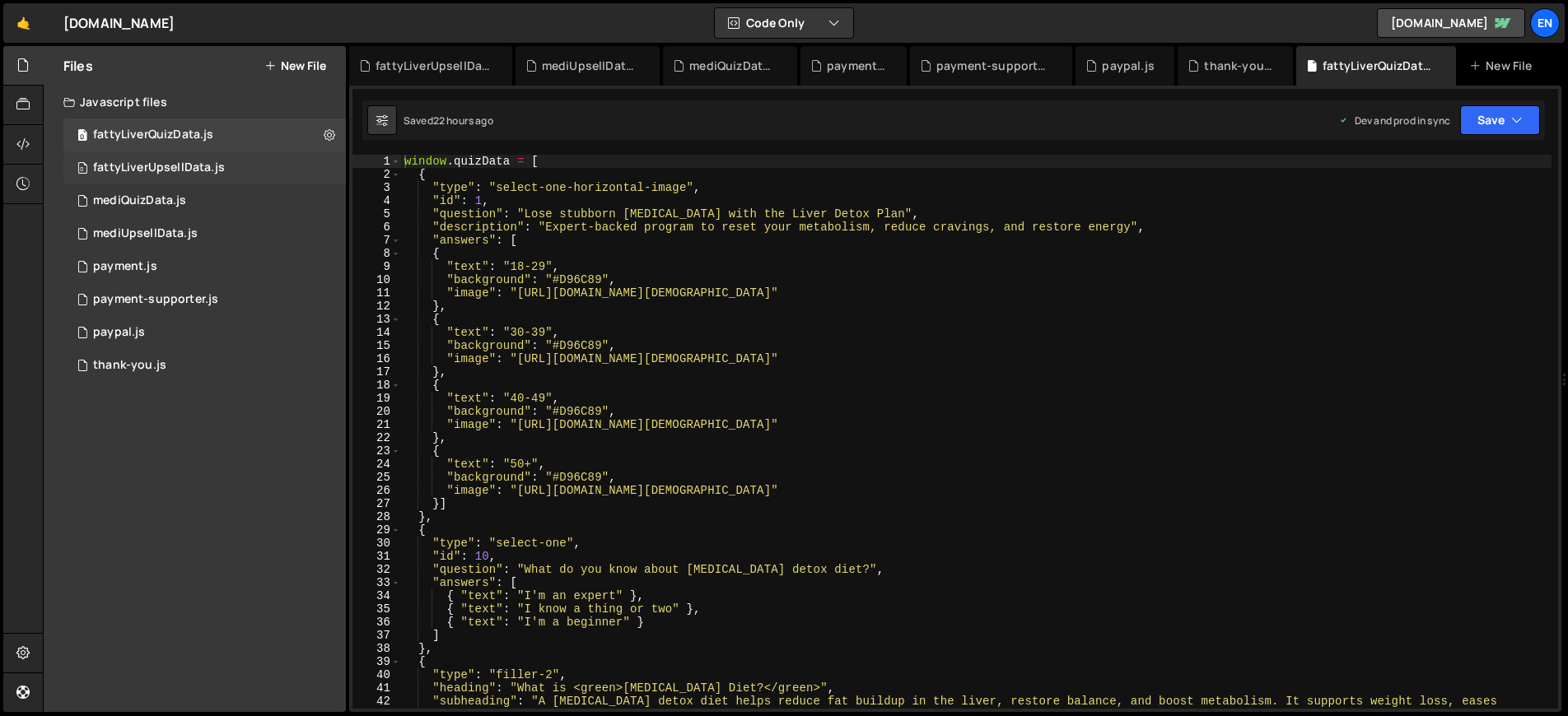
click at [236, 160] on div "0 fattyLiverUpsellData.js 0" at bounding box center [205, 168] width 282 height 33
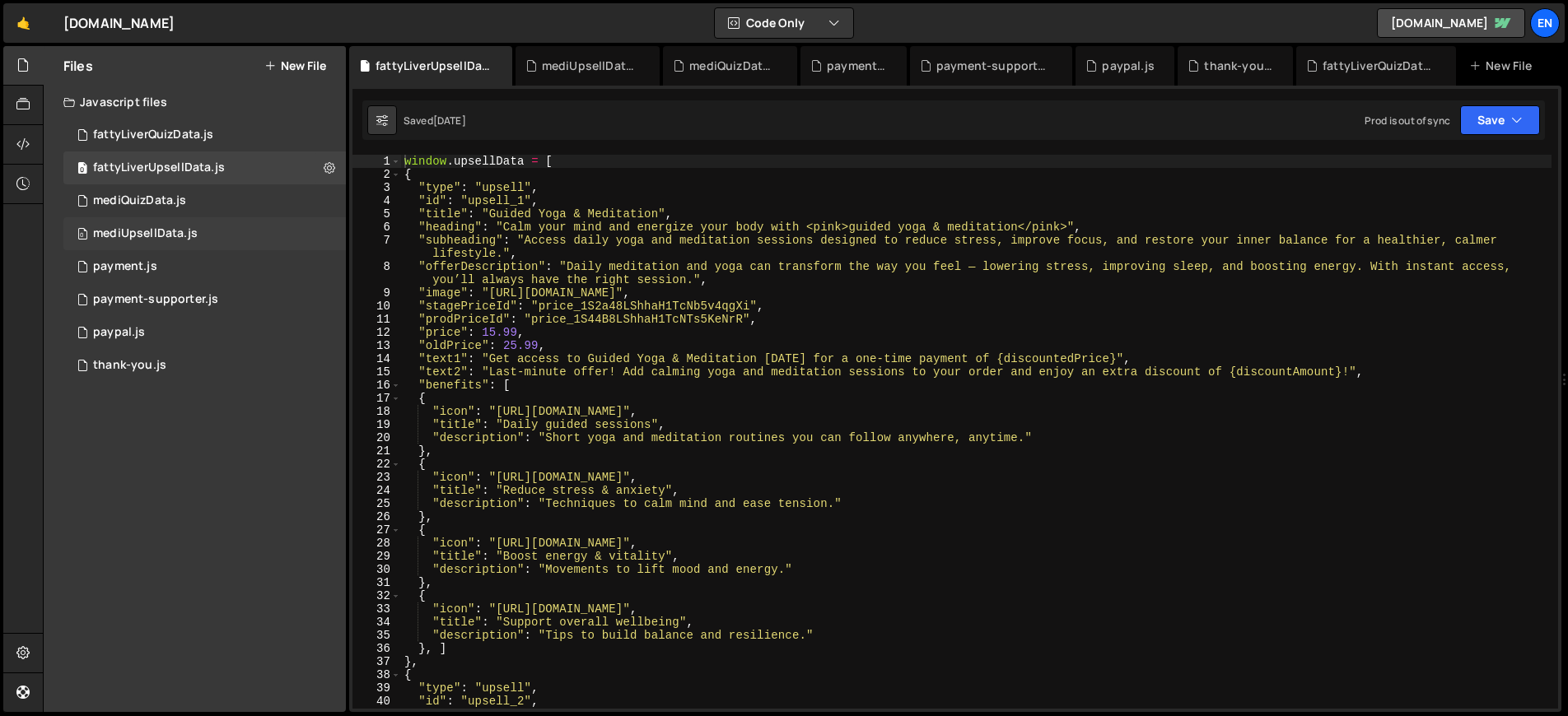
click at [219, 234] on div "0 mediUpsellData.js 0" at bounding box center [205, 234] width 282 height 33
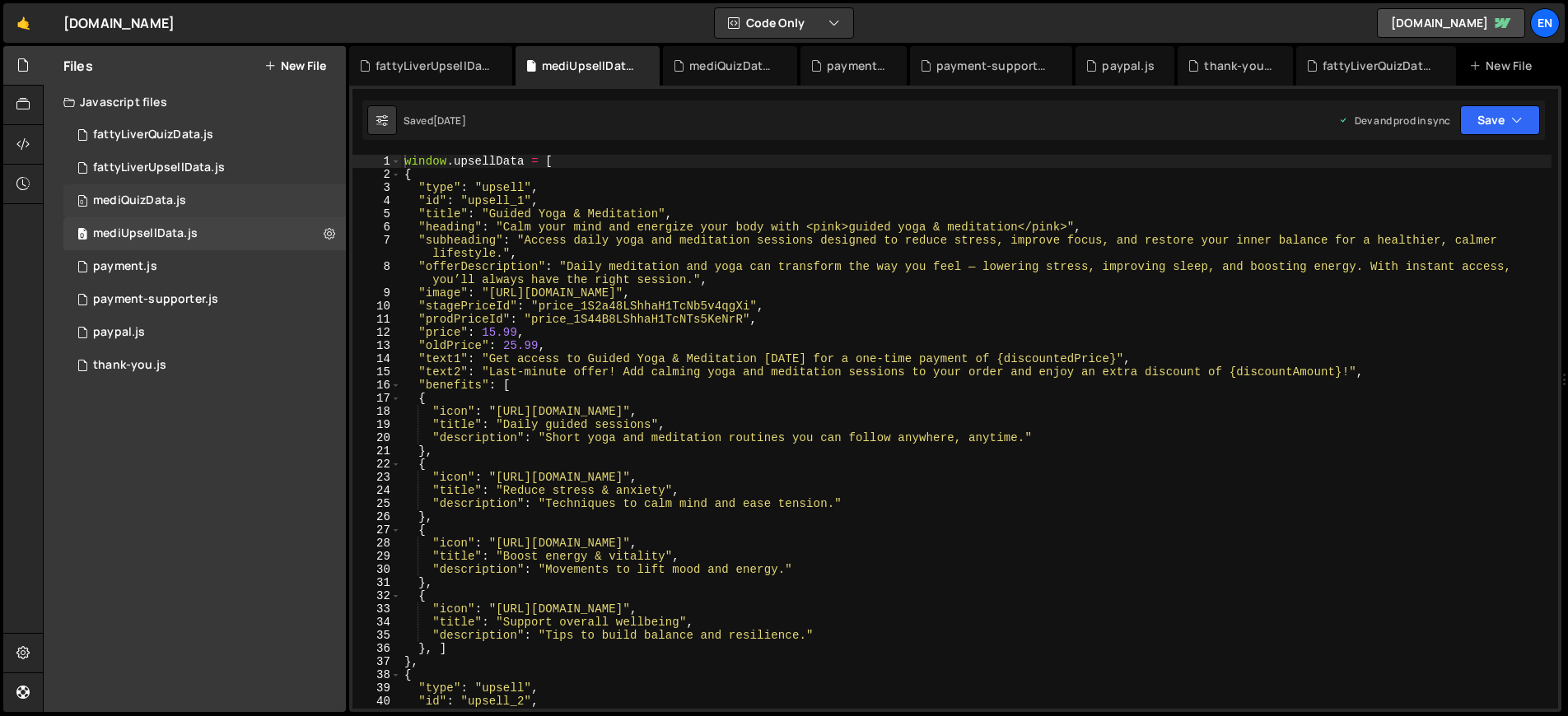
click at [216, 211] on div "0 mediQuizData.js 0" at bounding box center [205, 201] width 282 height 33
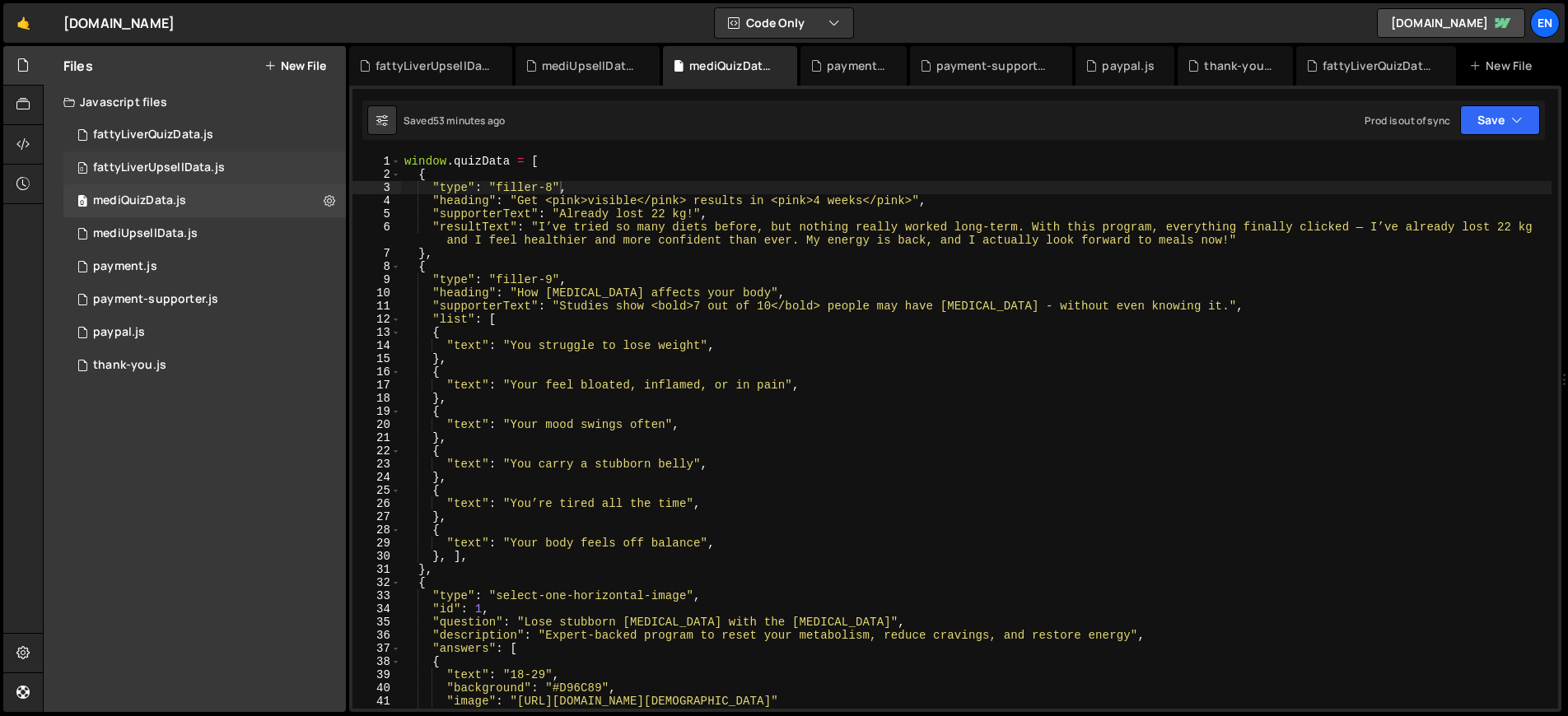
click at [230, 174] on div "0 fattyLiverUpsellData.js 0" at bounding box center [205, 168] width 282 height 33
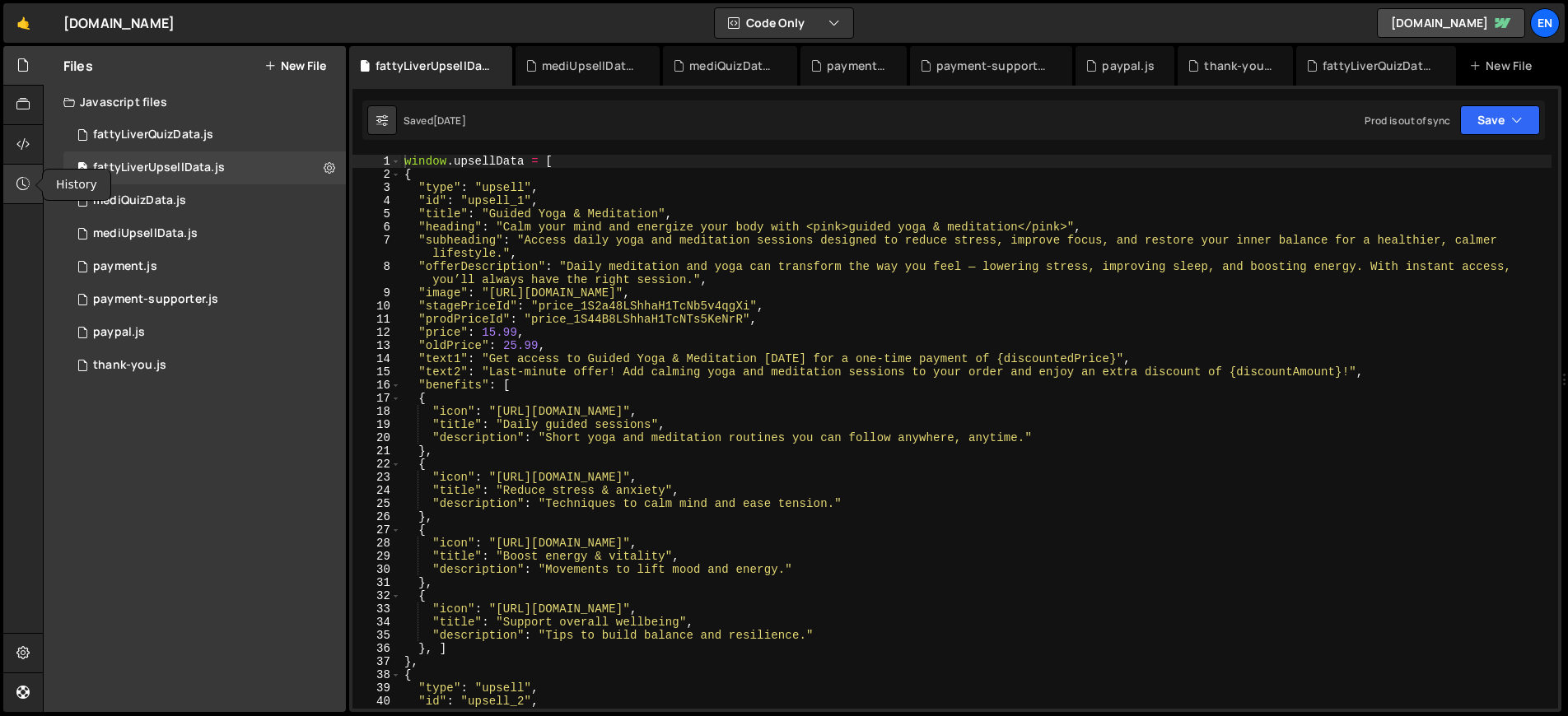
click at [24, 186] on icon at bounding box center [23, 183] width 13 height 18
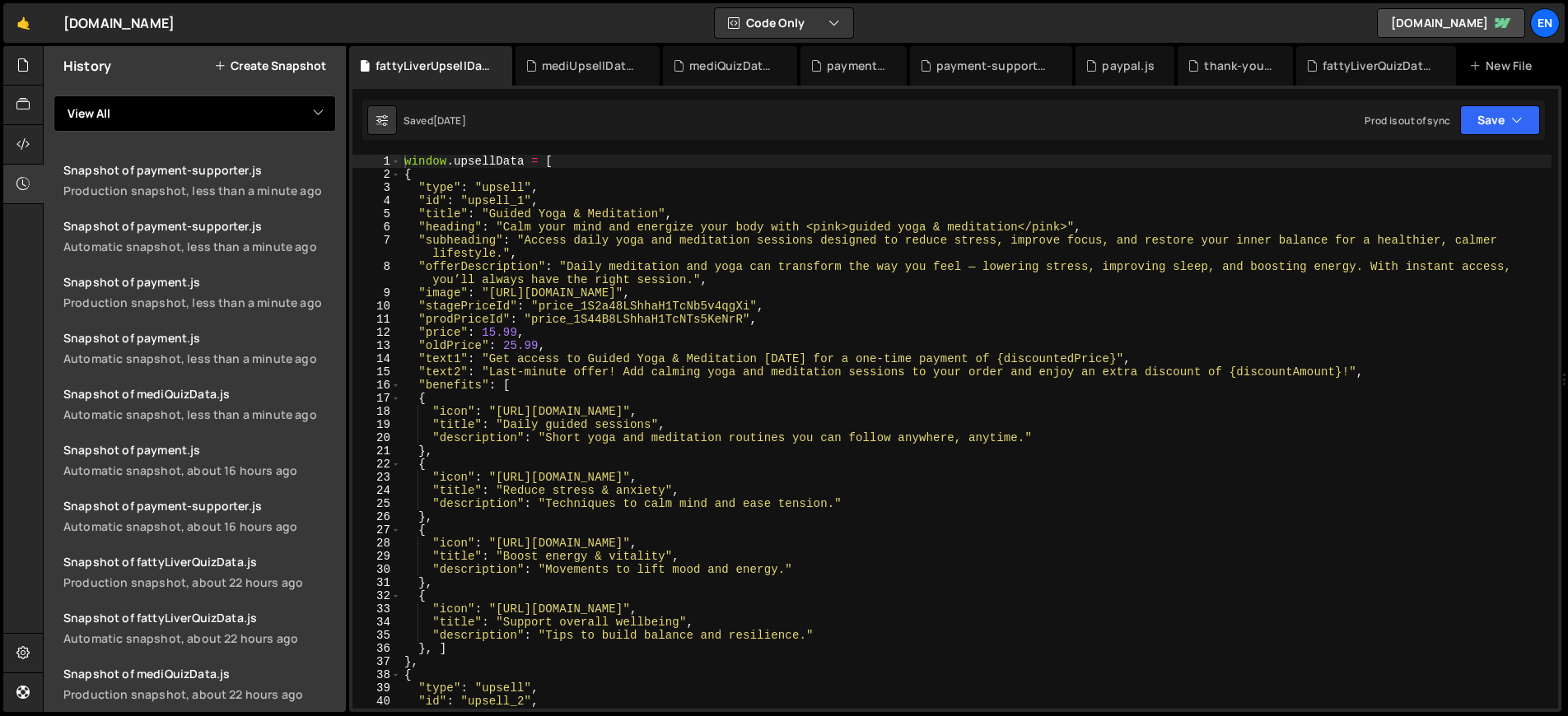
click at [196, 104] on select "View All fattyLiverQuizData fattyLiverUpsellData mediQuizData mediUpsellData pa…" at bounding box center [195, 113] width 282 height 36
select select "46565"
click at [53, 96] on select "View All fattyLiverQuizData fattyLiverUpsellData mediQuizData mediUpsellData pa…" at bounding box center [195, 113] width 282 height 36
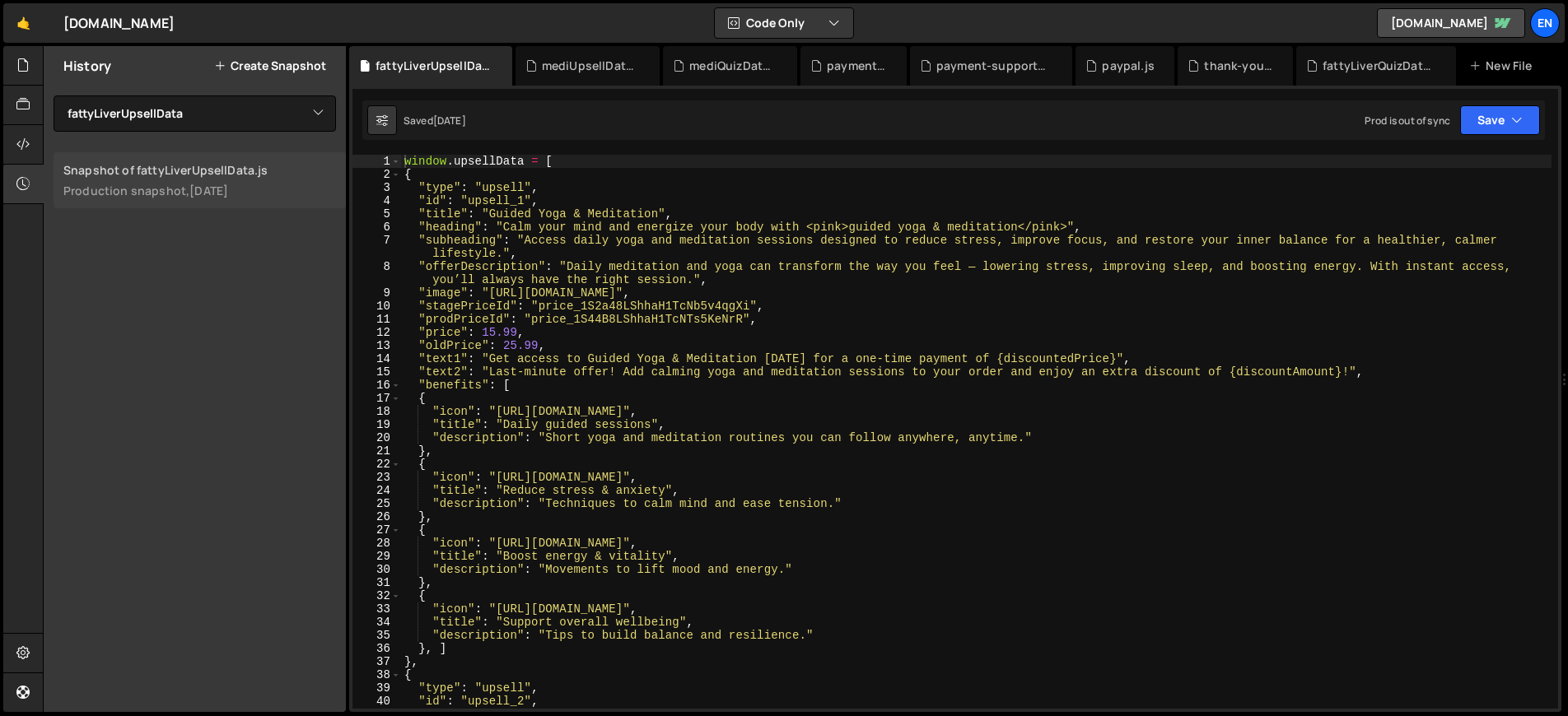
click at [150, 194] on div "Production snapshot, [DATE]" at bounding box center [200, 190] width 273 height 16
click at [25, 65] on icon at bounding box center [23, 65] width 13 height 18
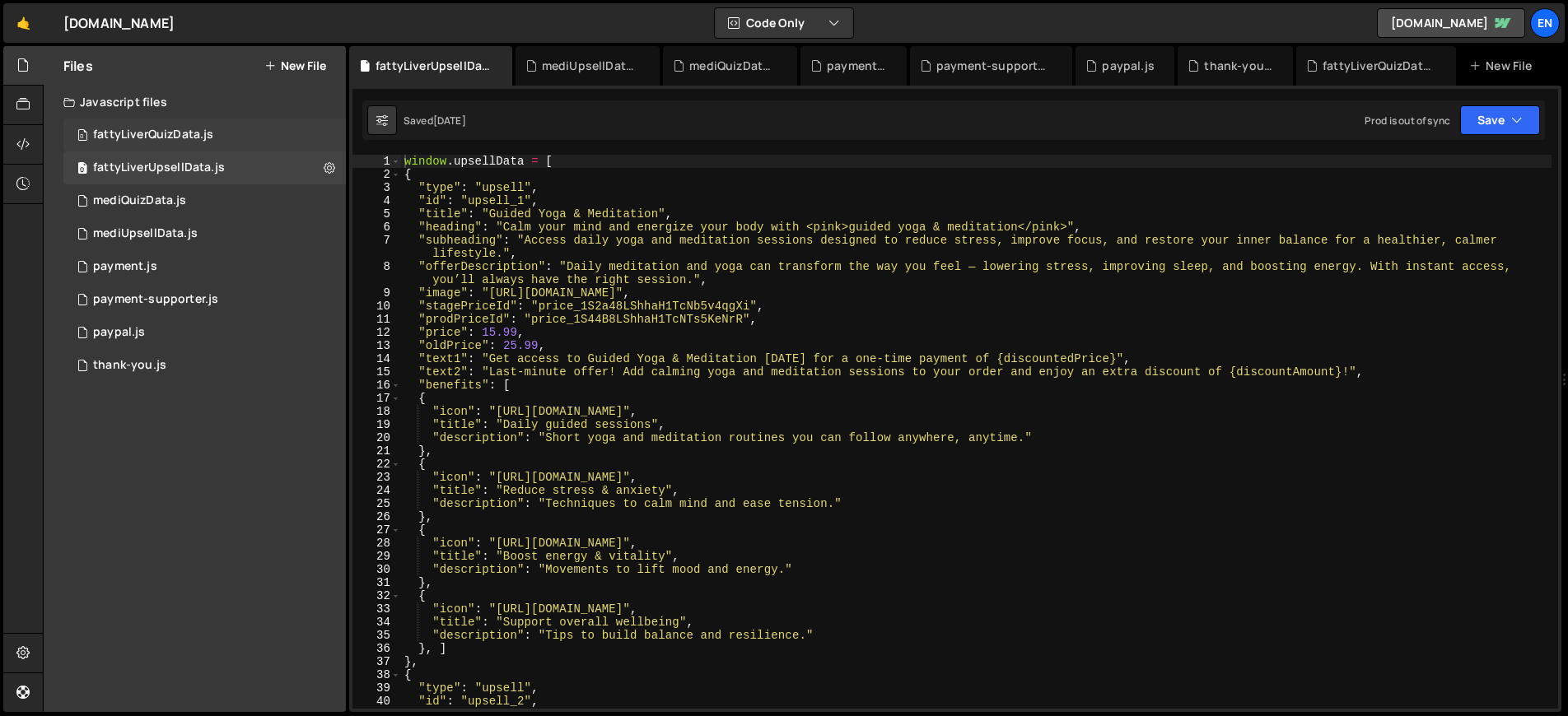
click at [183, 132] on div "fattyLiverQuizData.js" at bounding box center [153, 135] width 120 height 15
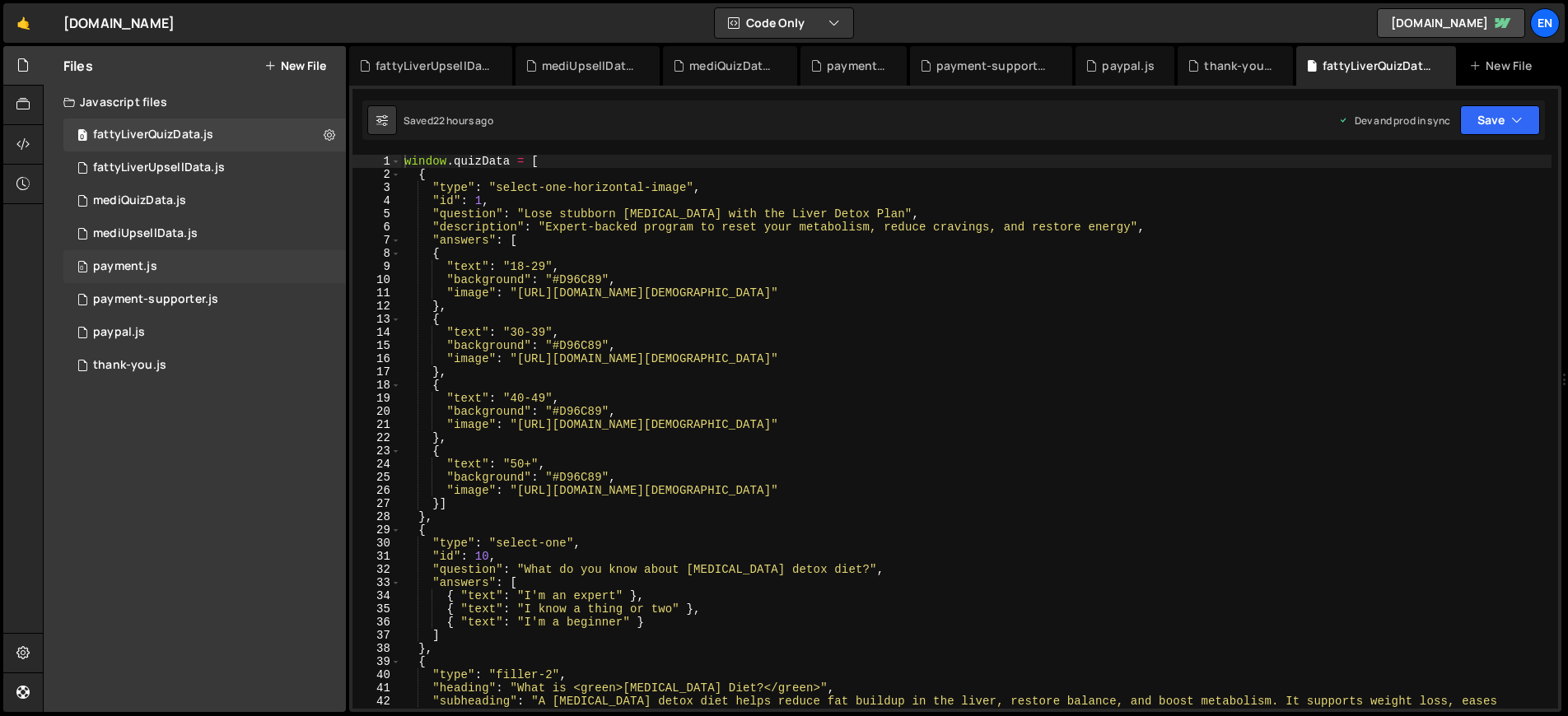
click at [138, 270] on div "payment.js" at bounding box center [125, 266] width 65 height 15
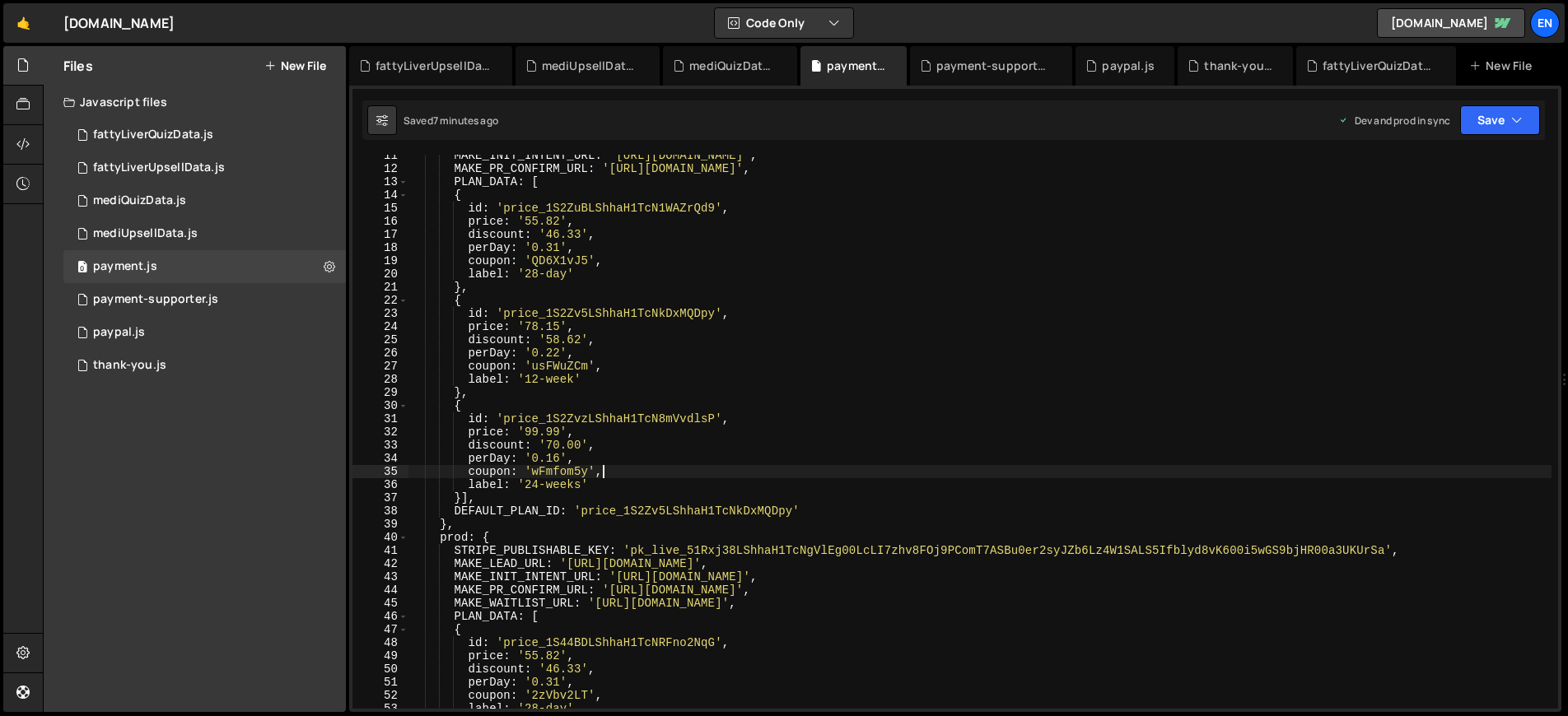
click at [775, 468] on div "MAKE_INIT_INTENT_URL : '[URL][DOMAIN_NAME]' , MAKE_PR_CONFIRM_URL : '[URL][DOMA…" at bounding box center [980, 440] width 1143 height 581
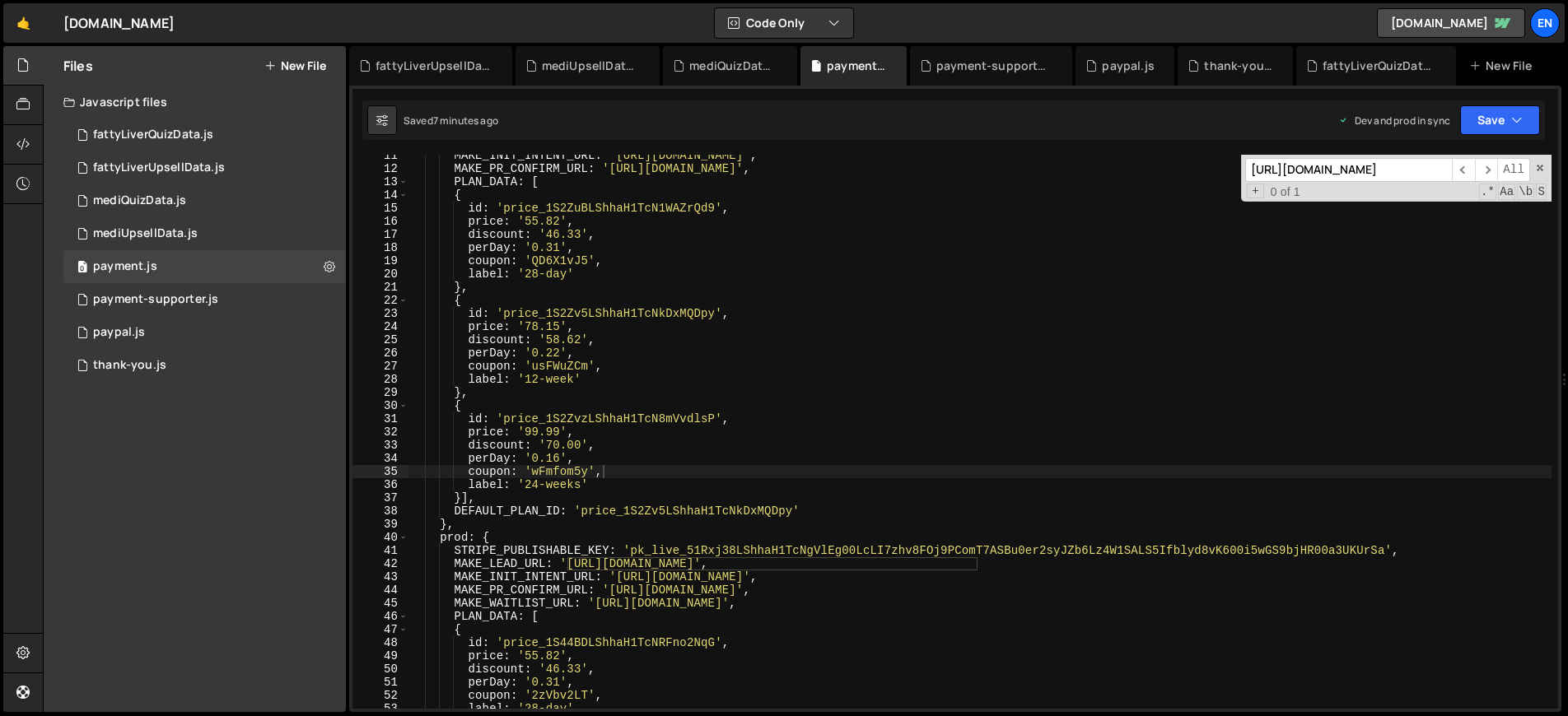
scroll to position [0, 158]
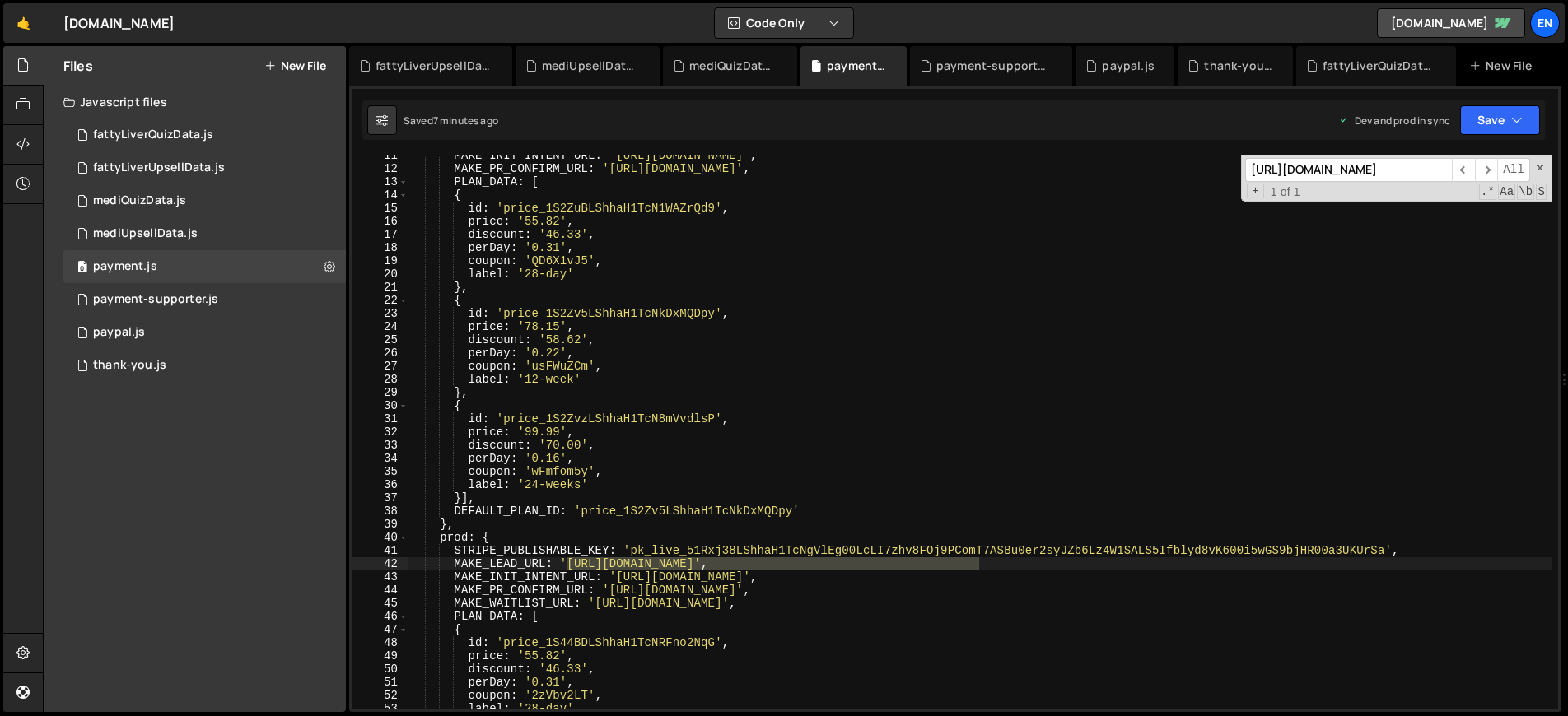
type textarea "MAKE_LEAD_URL: '[URL][DOMAIN_NAME]',"
click at [491, 562] on div "MAKE_INIT_INTENT_URL : '[URL][DOMAIN_NAME]' , MAKE_PR_CONFIRM_URL : '[URL][DOMA…" at bounding box center [980, 440] width 1143 height 581
type input "MAKE_LEAD_URL"
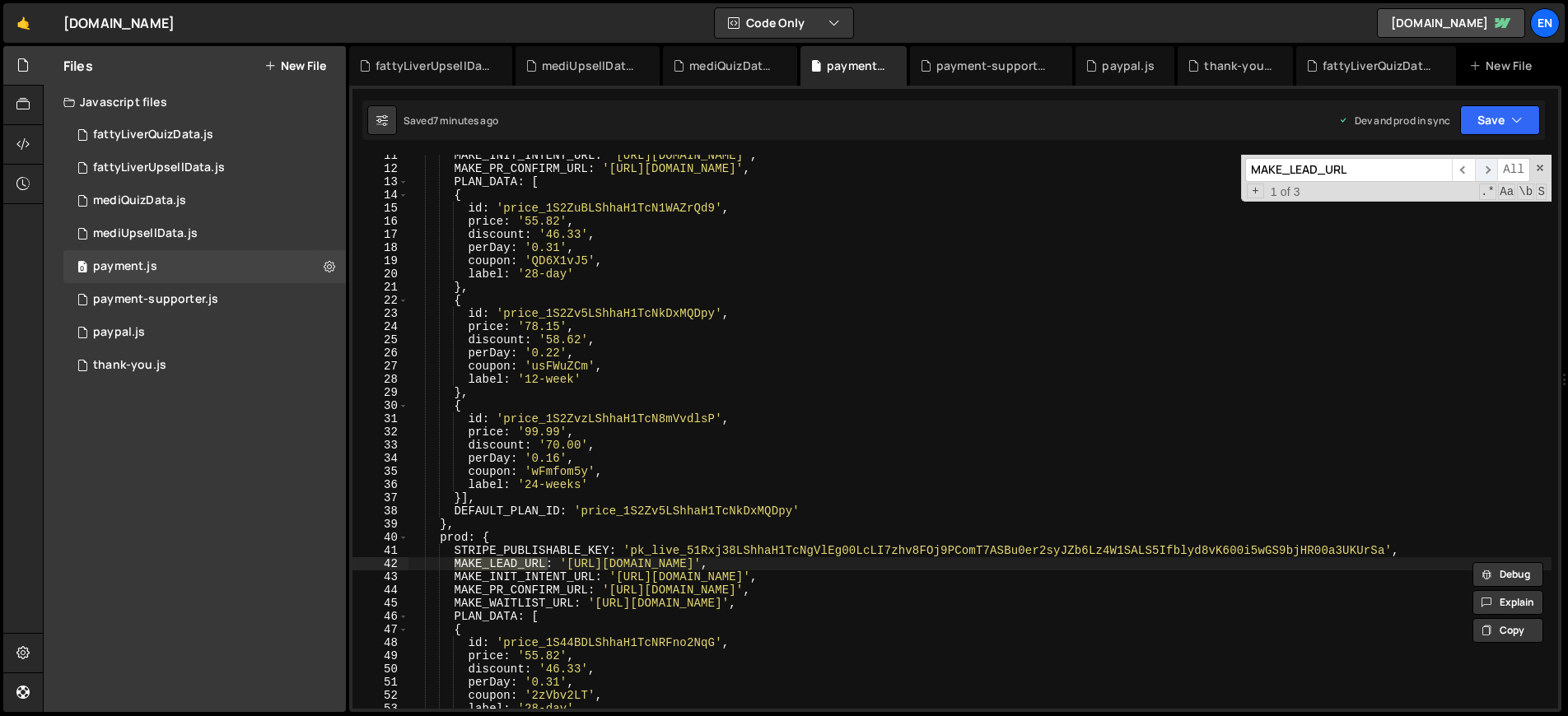
click at [1484, 167] on span "​" at bounding box center [1486, 170] width 23 height 24
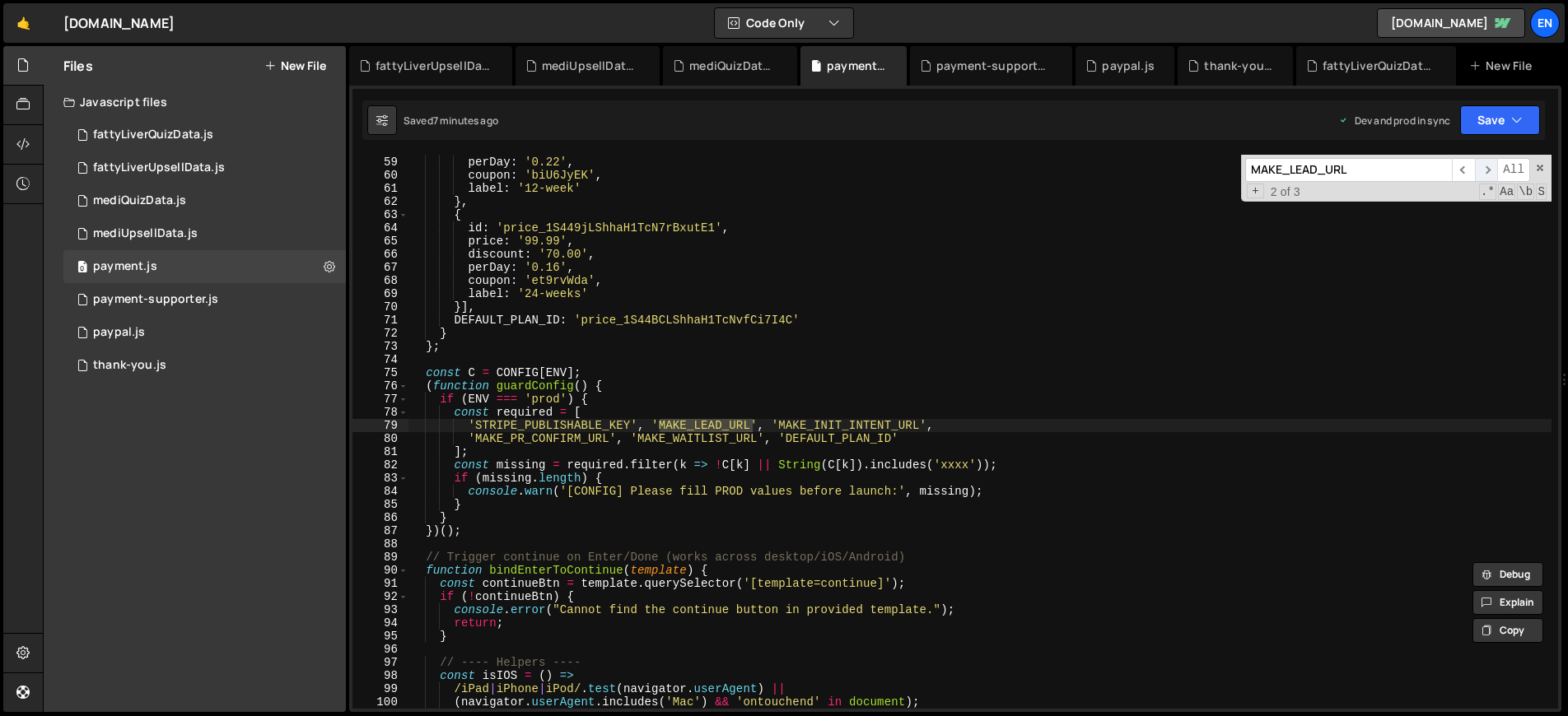
scroll to position [764, 0]
click at [1484, 167] on span "​" at bounding box center [1486, 170] width 23 height 24
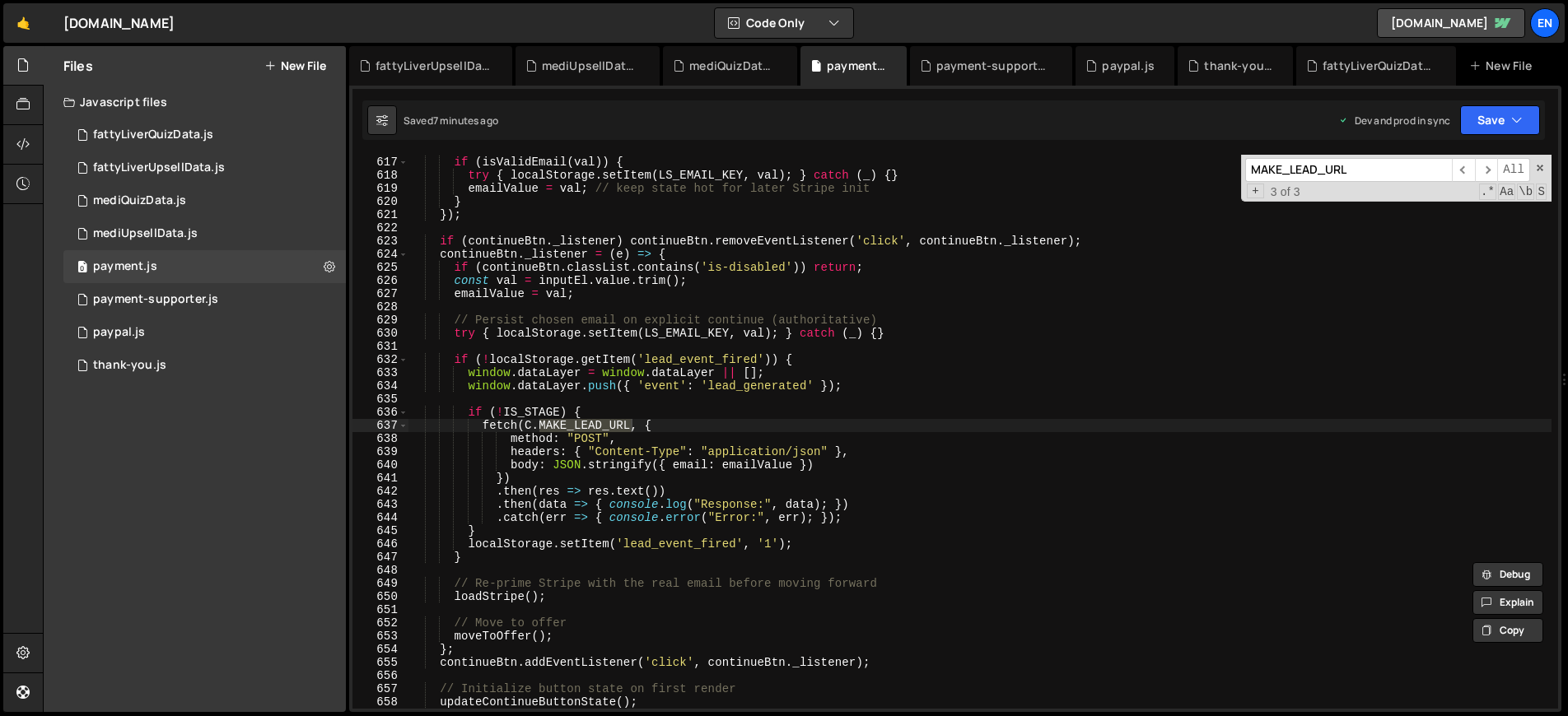
click at [793, 466] on div "const val = inputEl . value . trim ( ) ; if ( isValidEmail ( val )) { try { loc…" at bounding box center [980, 433] width 1143 height 581
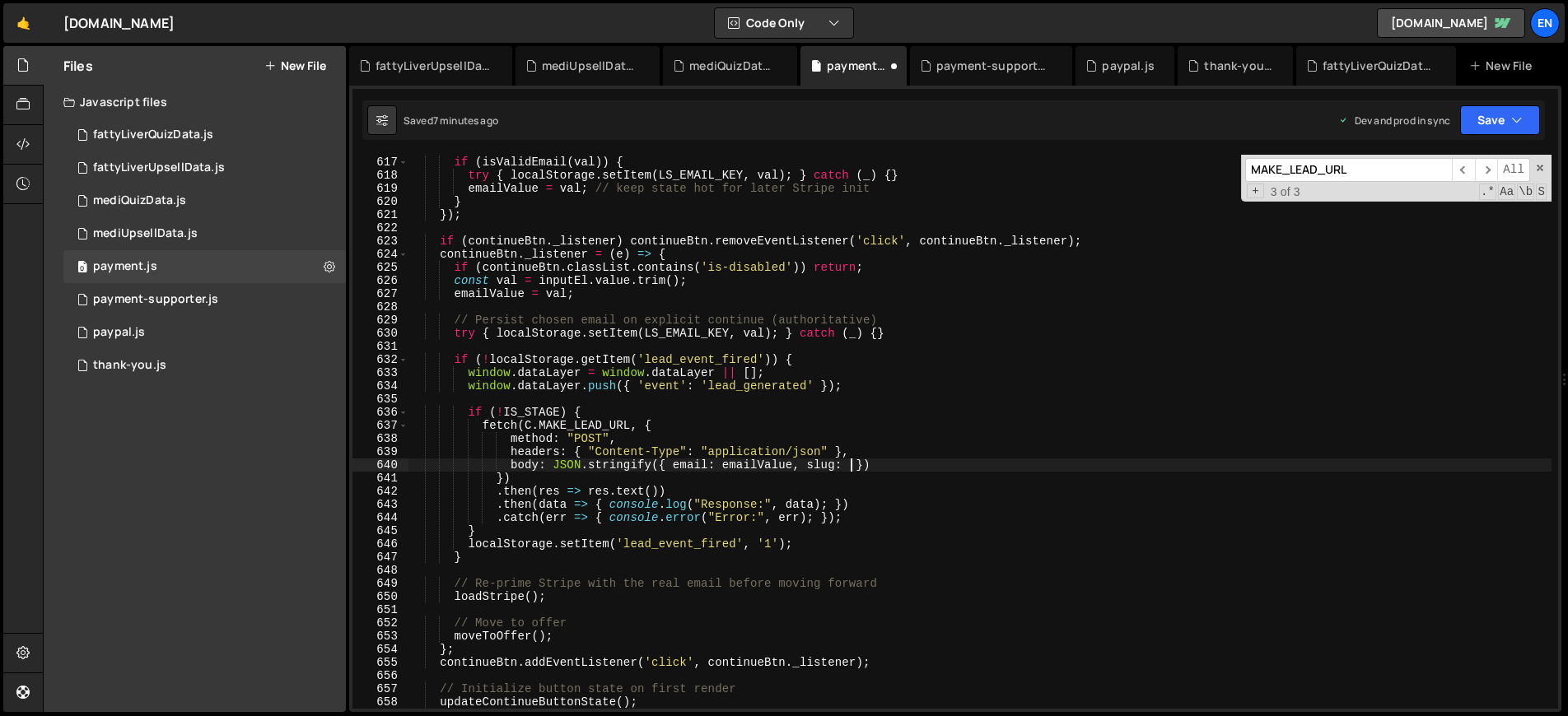
scroll to position [0, 30]
click at [824, 459] on div "const val = inputEl . value . trim ( ) ; if ( isValidEmail ( val )) { try { loc…" at bounding box center [980, 433] width 1143 height 581
type textarea "body: JSON.stringify({ email: emailValue, slug: })"
click at [1305, 159] on input "MAKE_LEAD_URL" at bounding box center [1348, 170] width 206 height 24
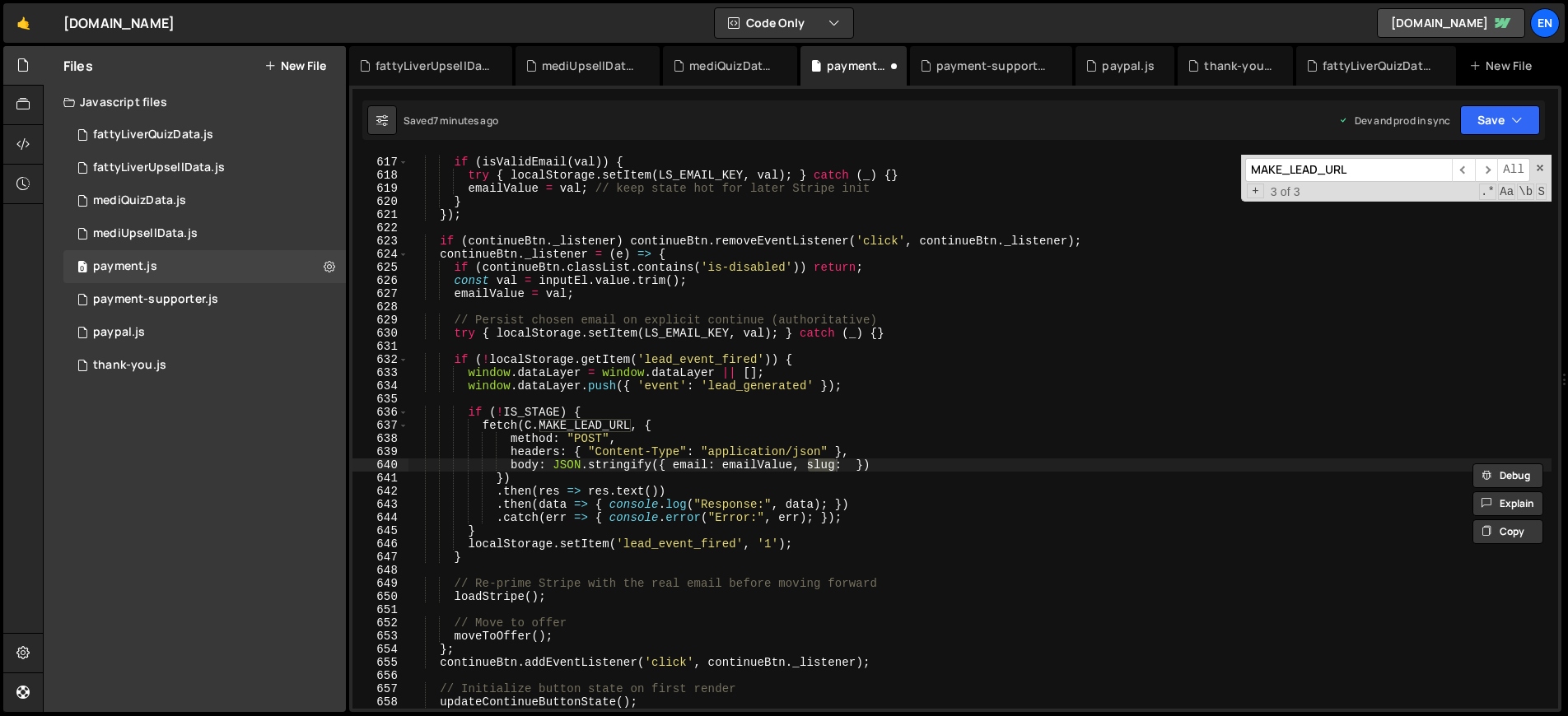
click at [1305, 159] on input "MAKE_LEAD_URL" at bounding box center [1348, 170] width 206 height 24
paste input "slug"
type input "slug"
click at [1473, 170] on span "​" at bounding box center [1463, 170] width 23 height 24
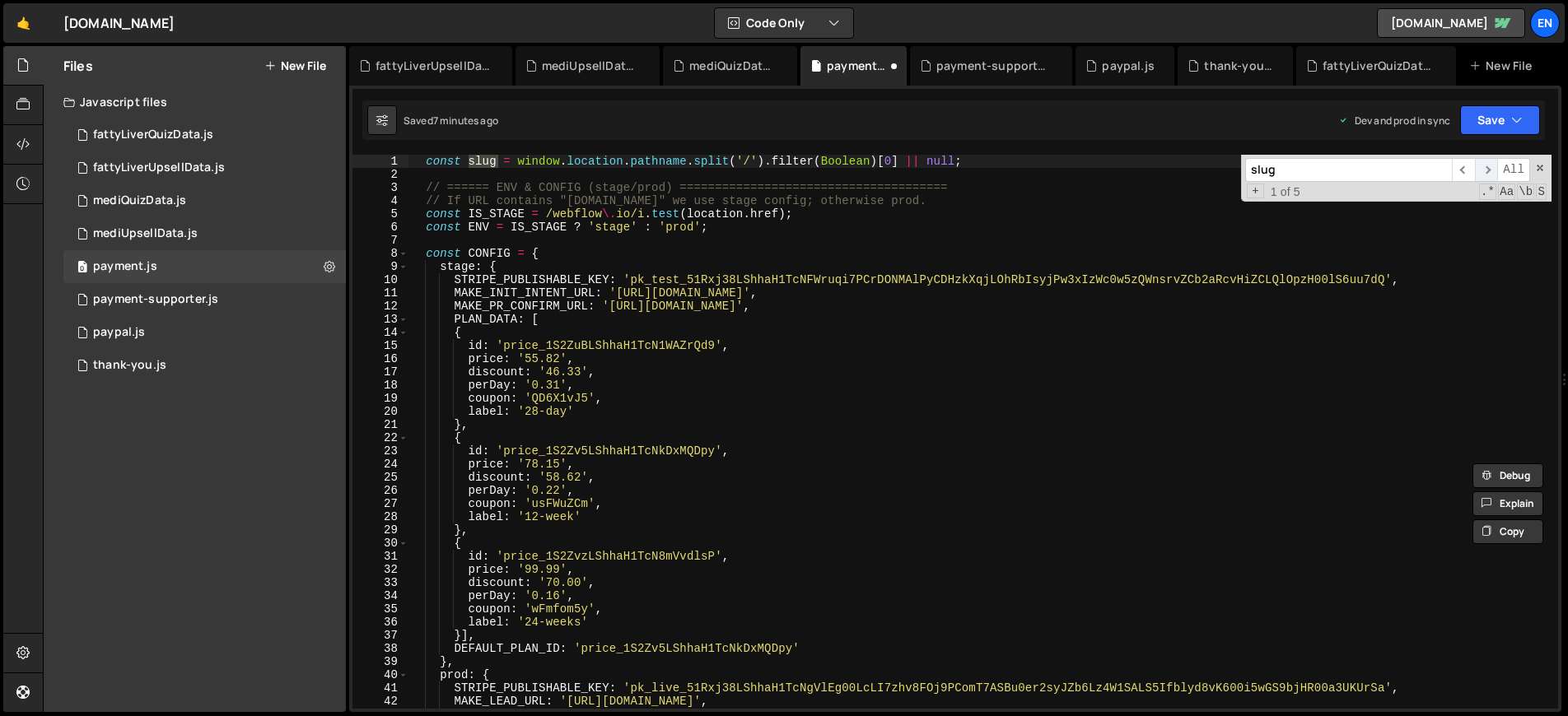
click at [1482, 171] on span "​" at bounding box center [1486, 170] width 23 height 24
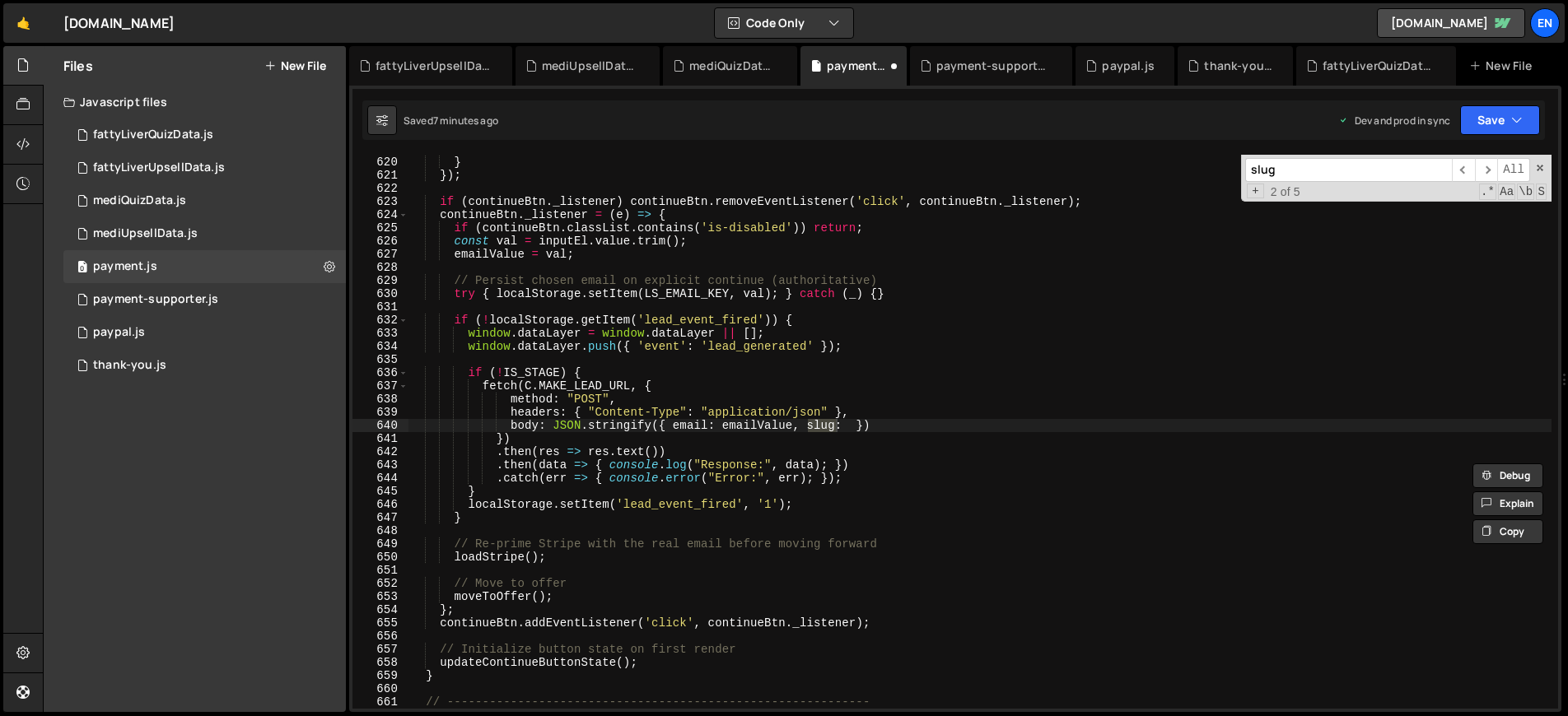
click at [851, 428] on div "emailValue = val ; // keep state hot for later Stripe init } }) ; if ( continue…" at bounding box center [980, 433] width 1143 height 581
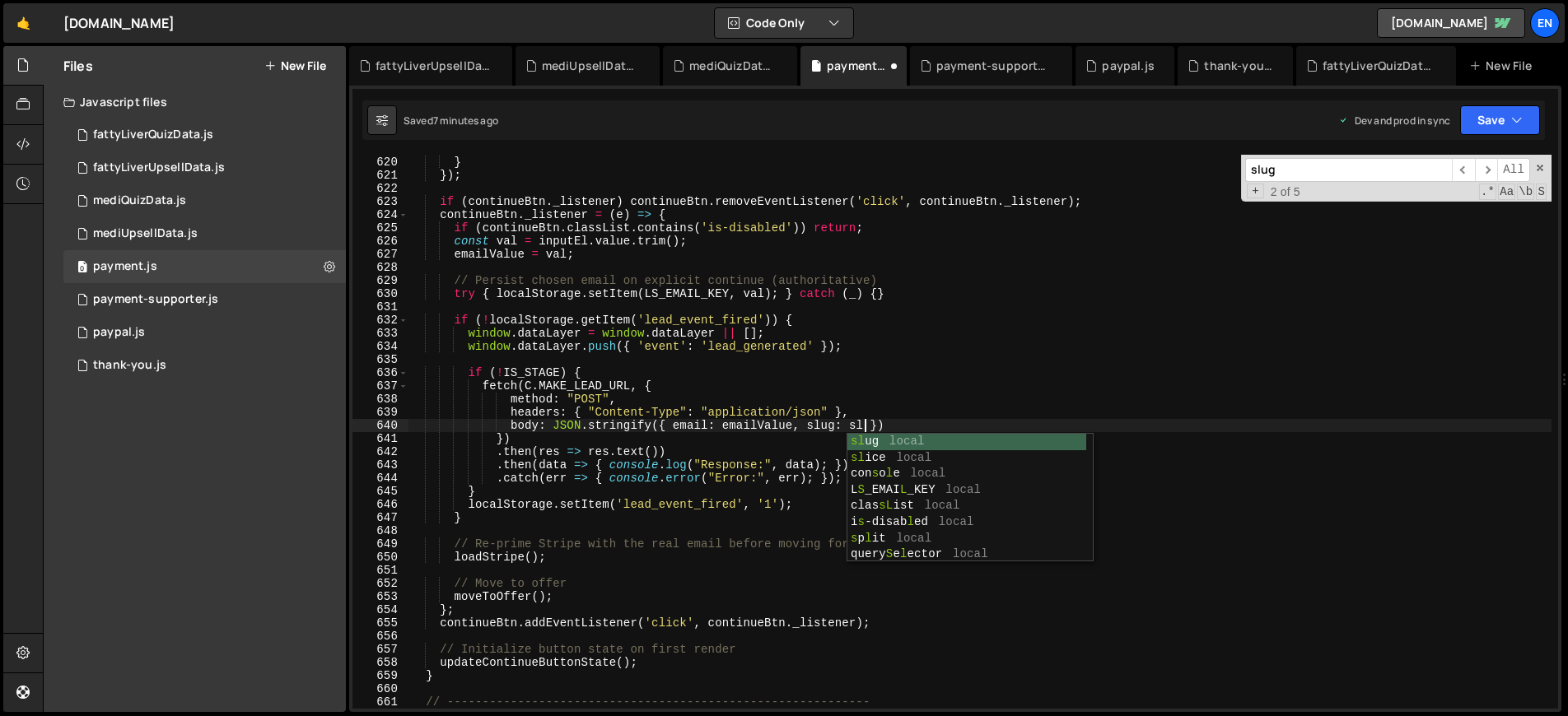
scroll to position [0, 32]
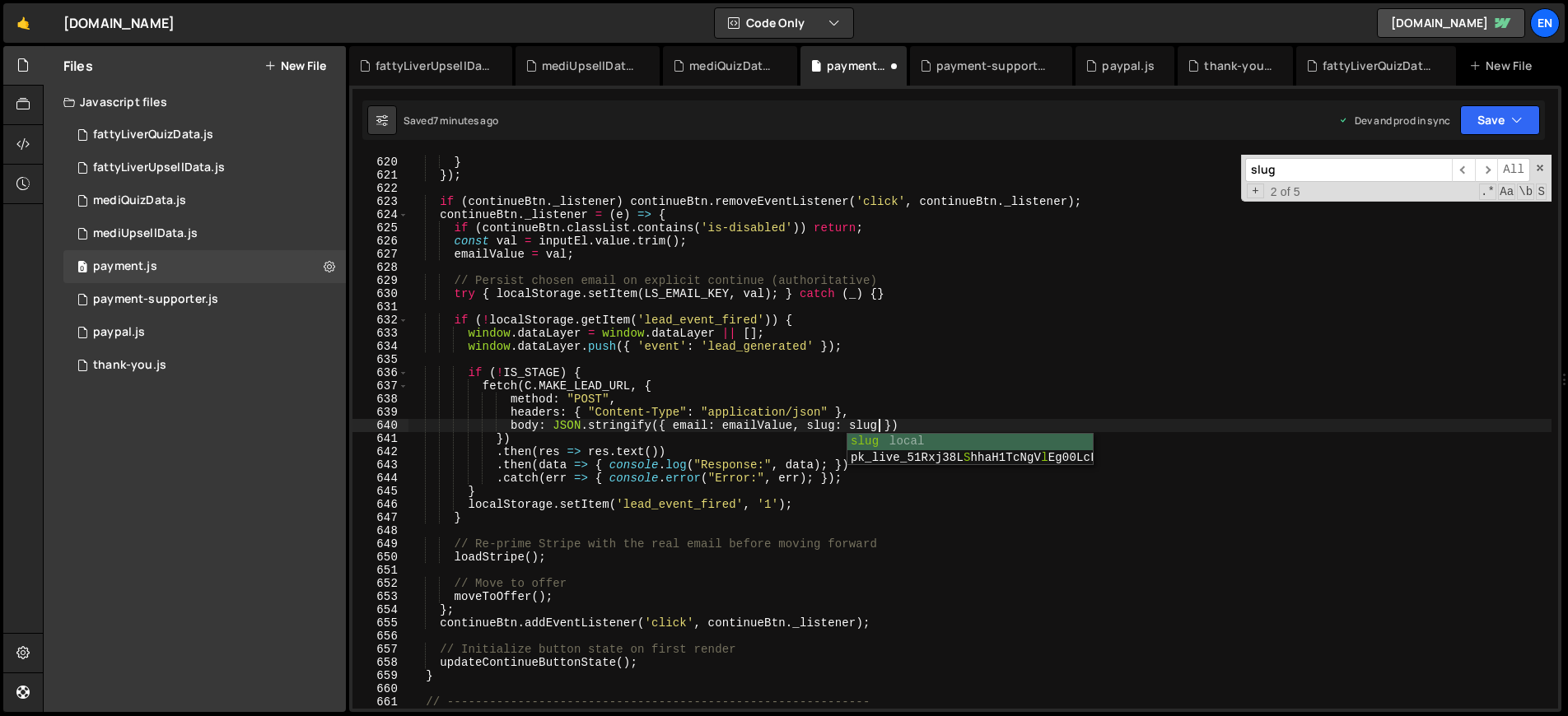
click at [972, 376] on div "emailValue = val ; // keep state hot for later Stripe init } }) ; if ( continue…" at bounding box center [980, 433] width 1143 height 581
click at [1468, 172] on span "​" at bounding box center [1463, 170] width 23 height 24
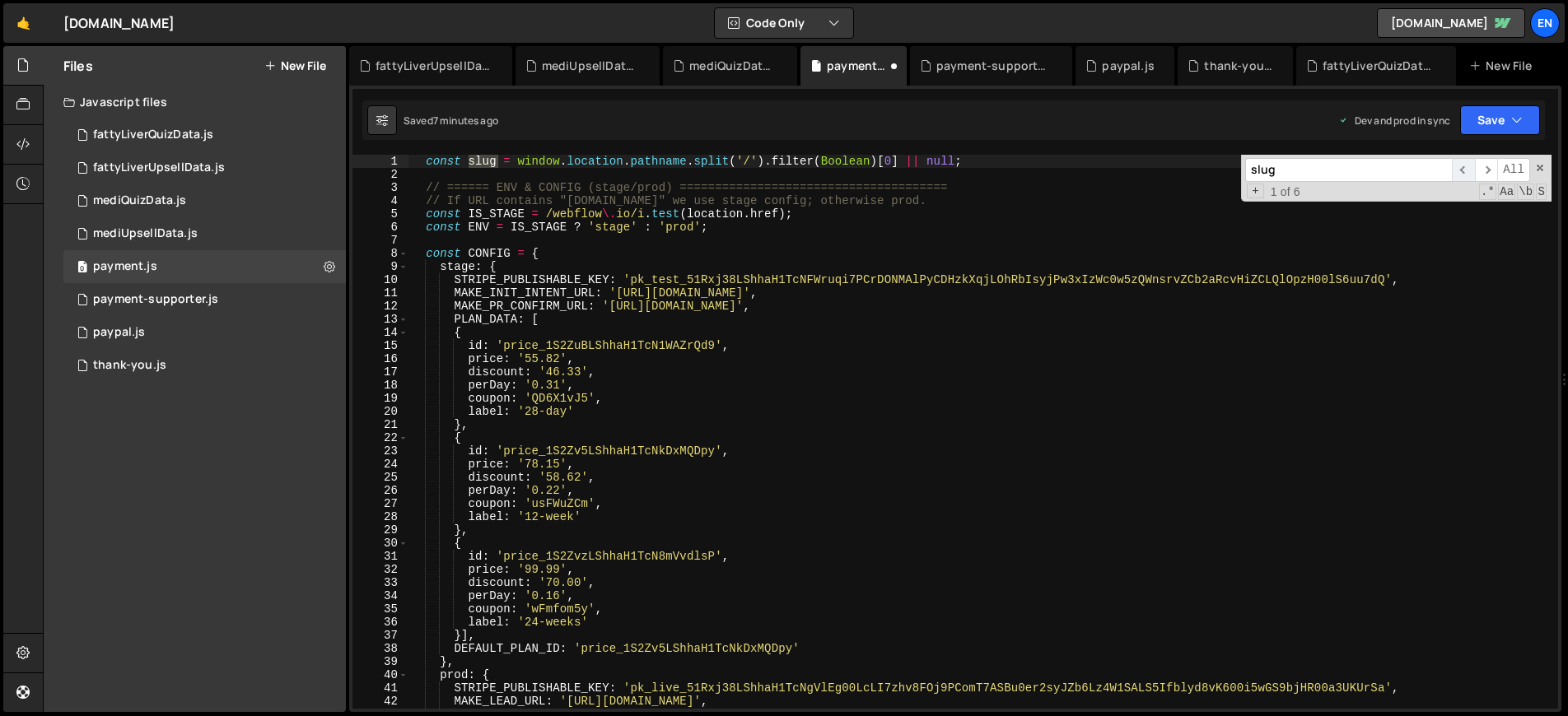
scroll to position [0, 0]
click at [1489, 170] on span "​" at bounding box center [1486, 170] width 23 height 24
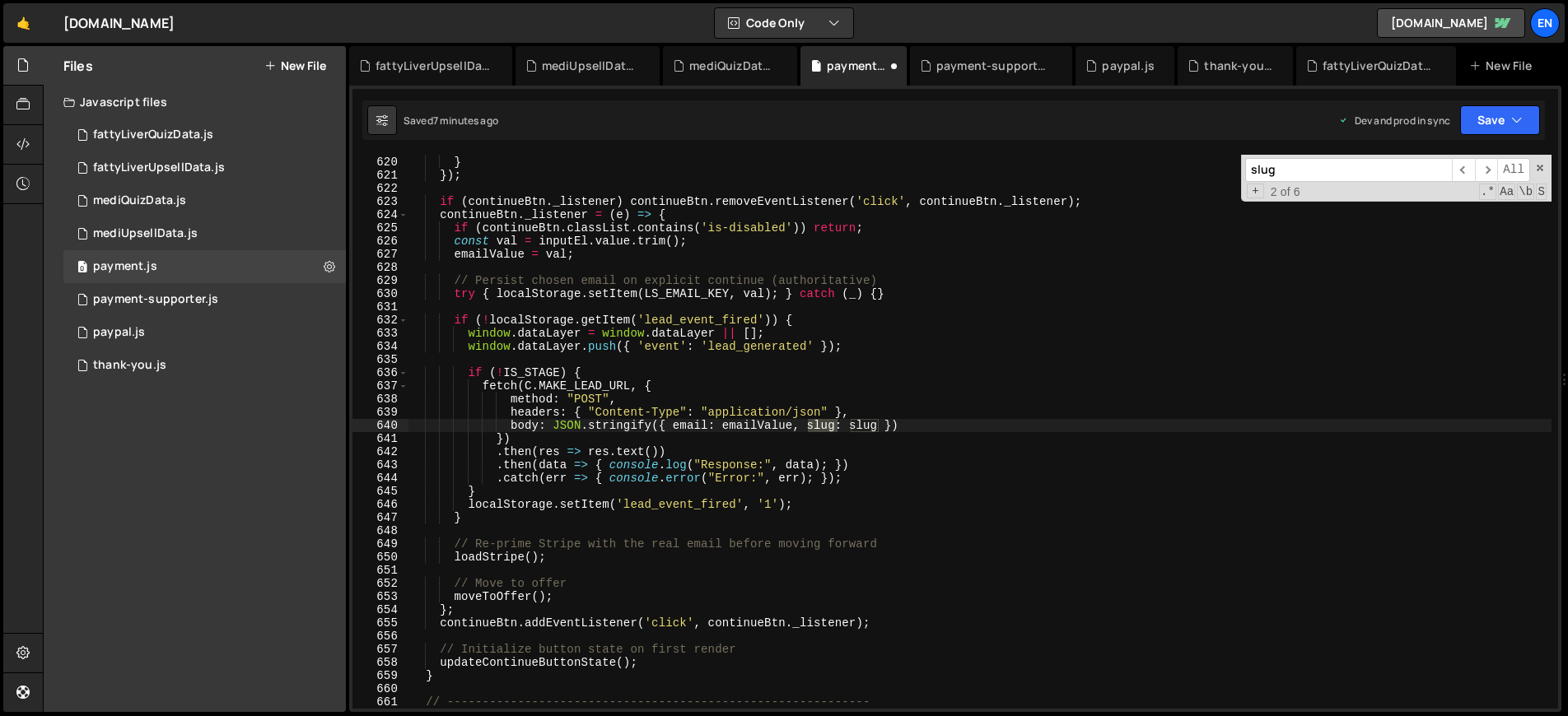
type textarea ".catch(err => { console.error("Error:", err); });"
click at [984, 474] on div "emailValue = val ; // keep state hot for later Stripe init } }) ; if ( continue…" at bounding box center [980, 433] width 1143 height 581
click at [1540, 170] on span at bounding box center [1539, 168] width 12 height 12
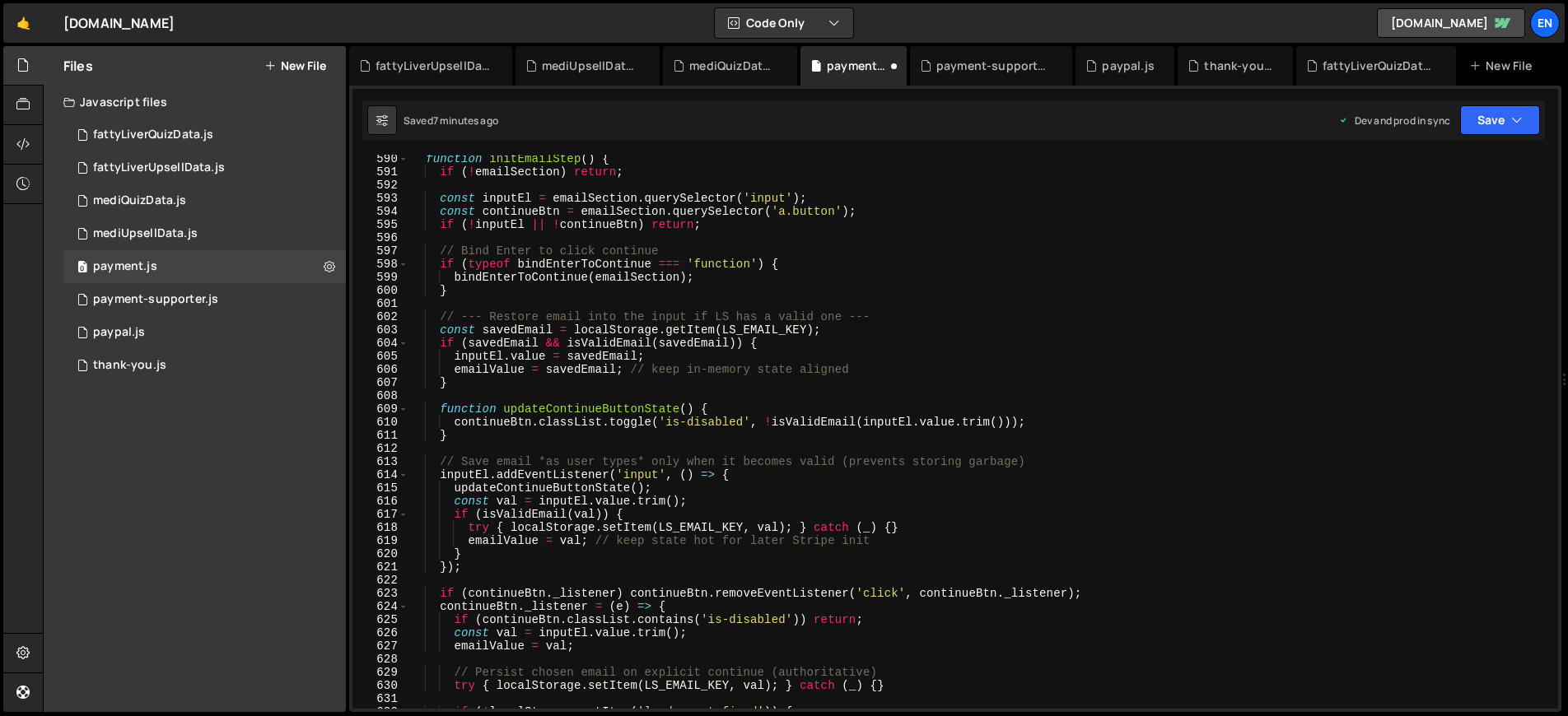
scroll to position [7900, 0]
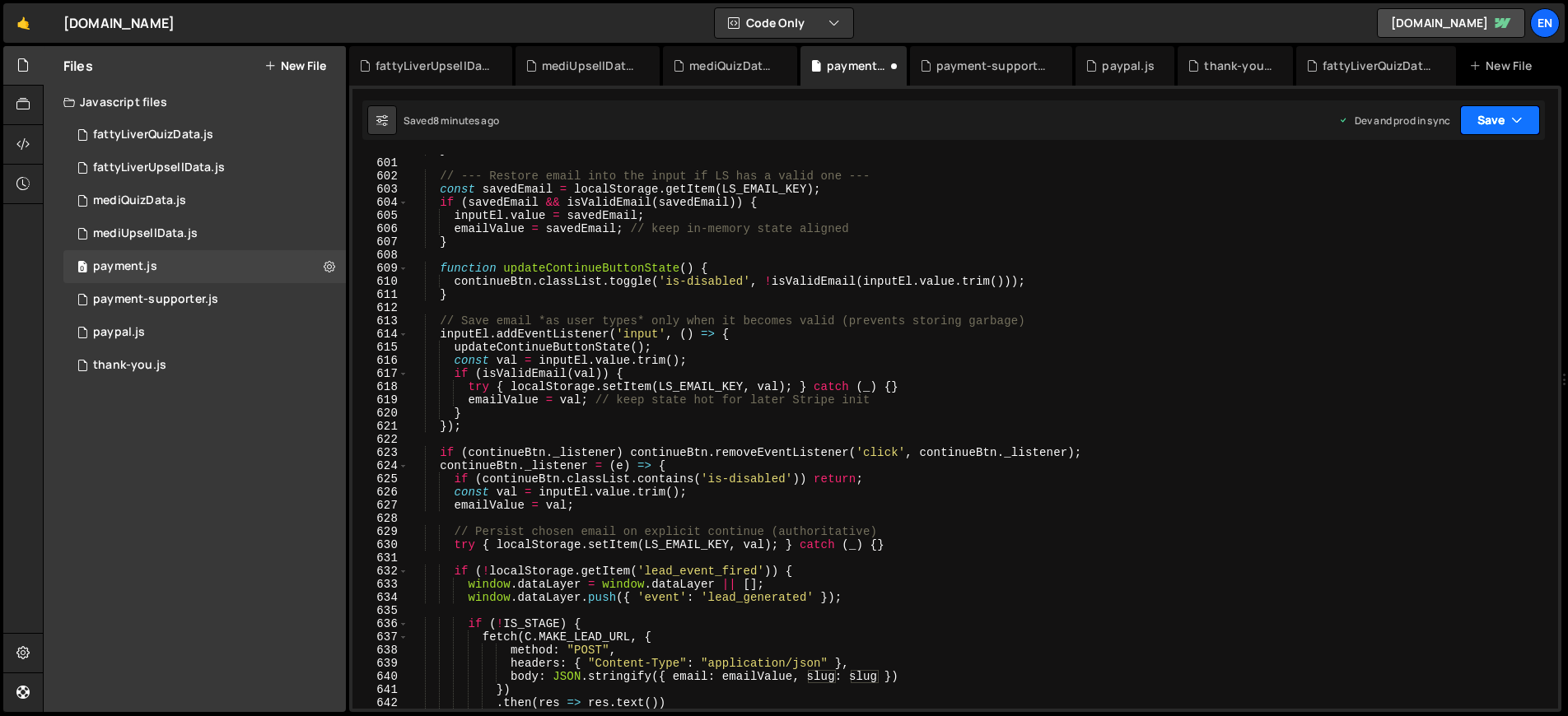
click at [1513, 120] on icon "button" at bounding box center [1516, 120] width 12 height 17
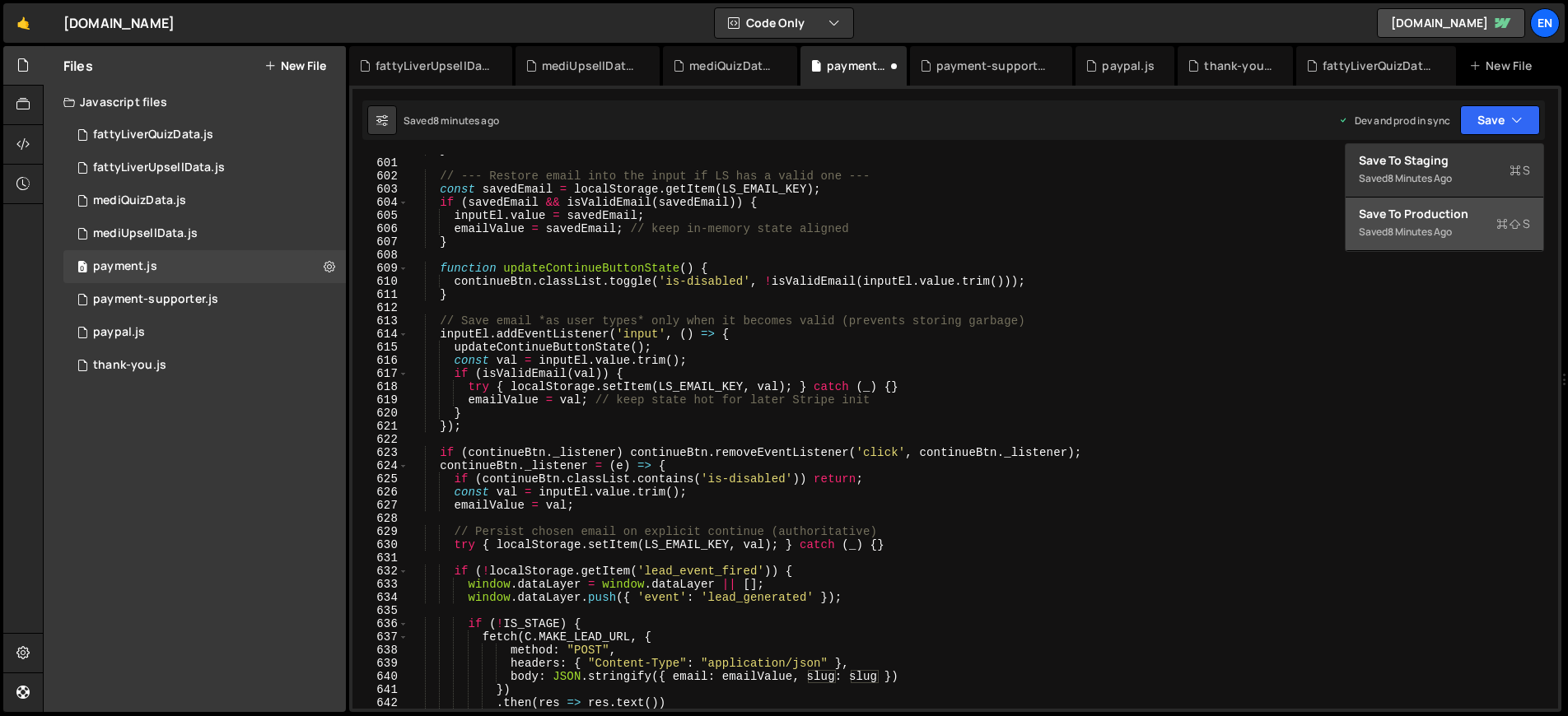
click at [1475, 222] on div "Saved 8 minutes ago" at bounding box center [1444, 231] width 171 height 19
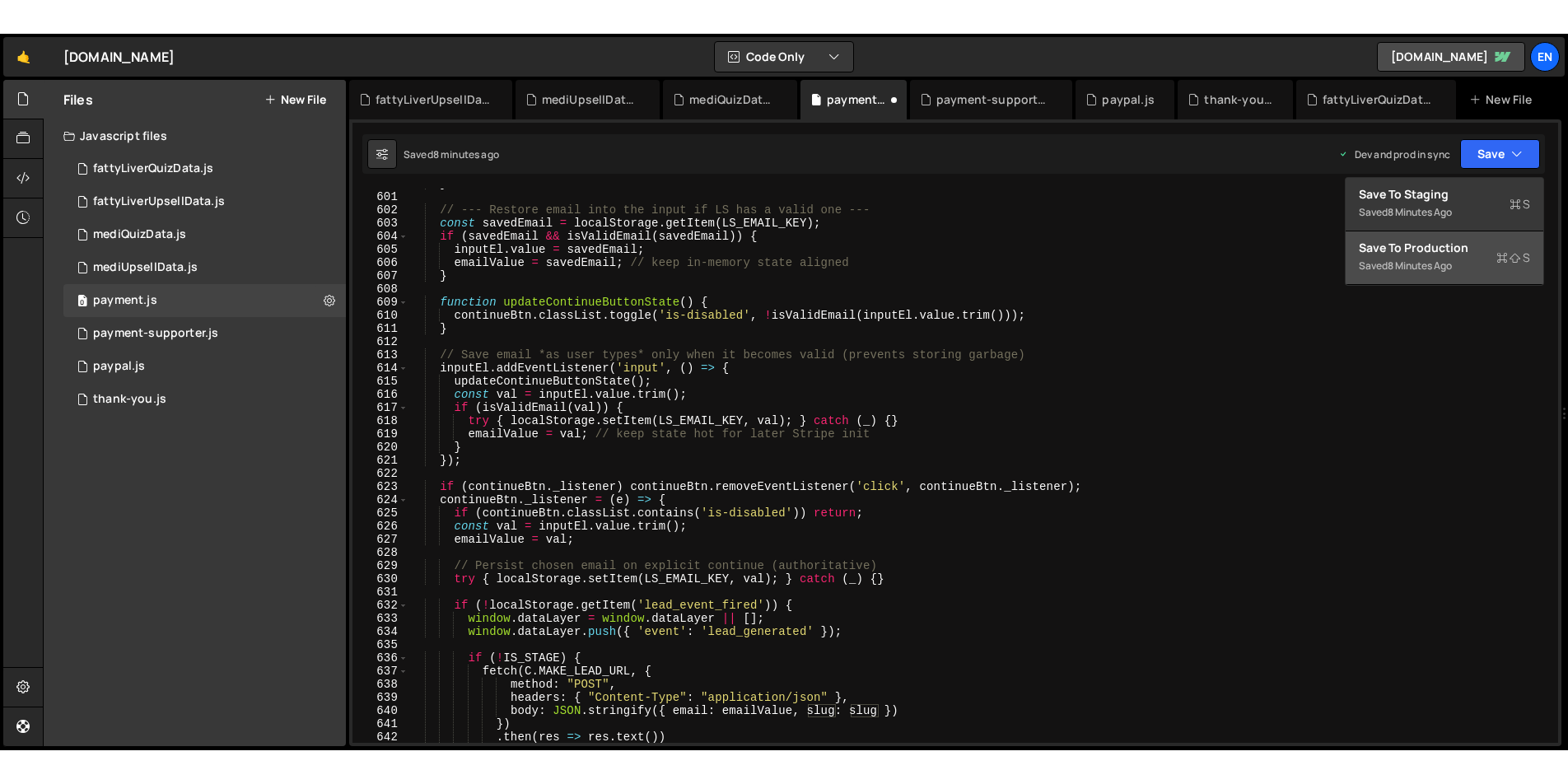
scroll to position [8199, 0]
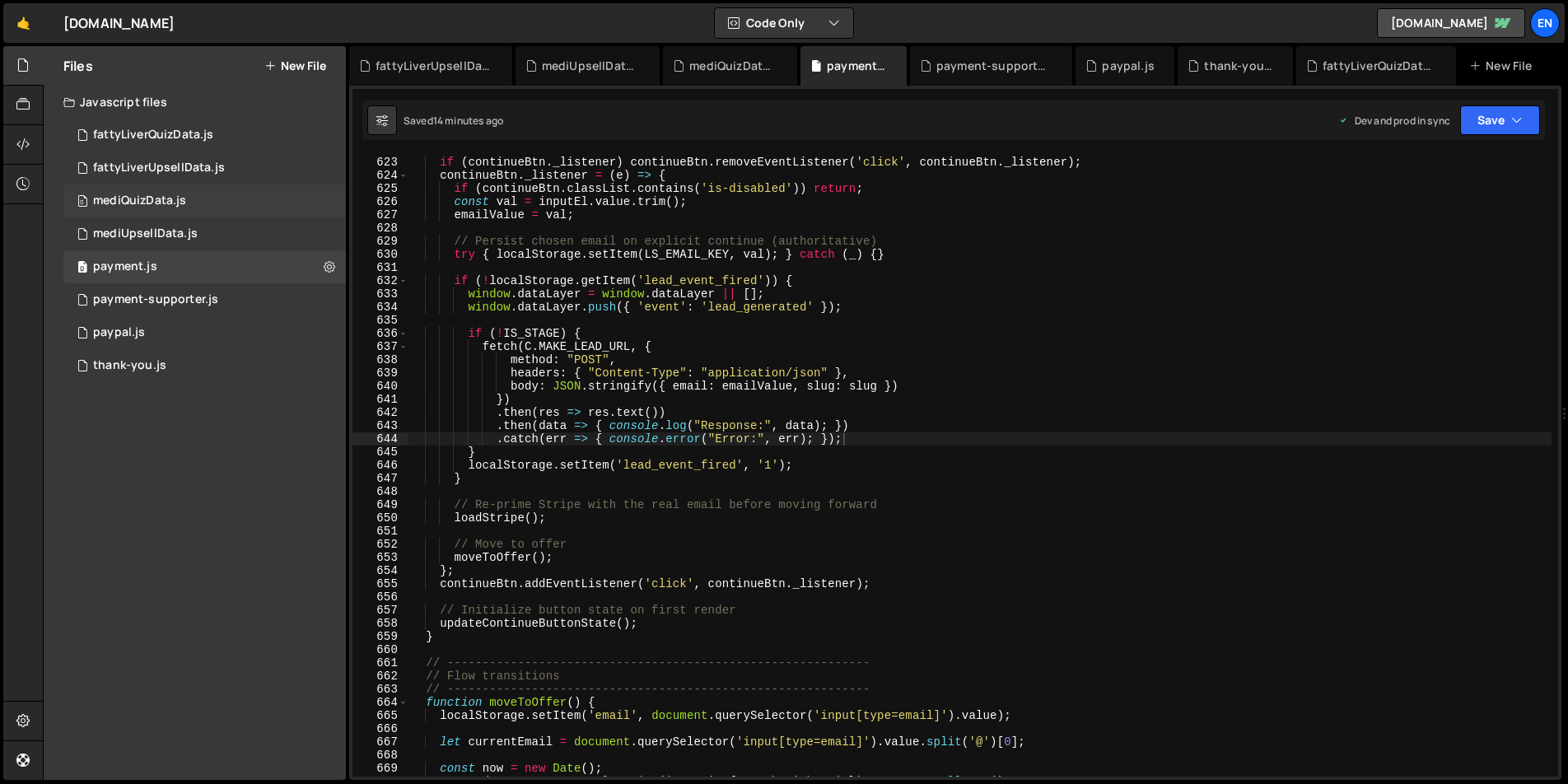
click at [205, 199] on div "0 mediQuizData.js 0" at bounding box center [205, 201] width 282 height 33
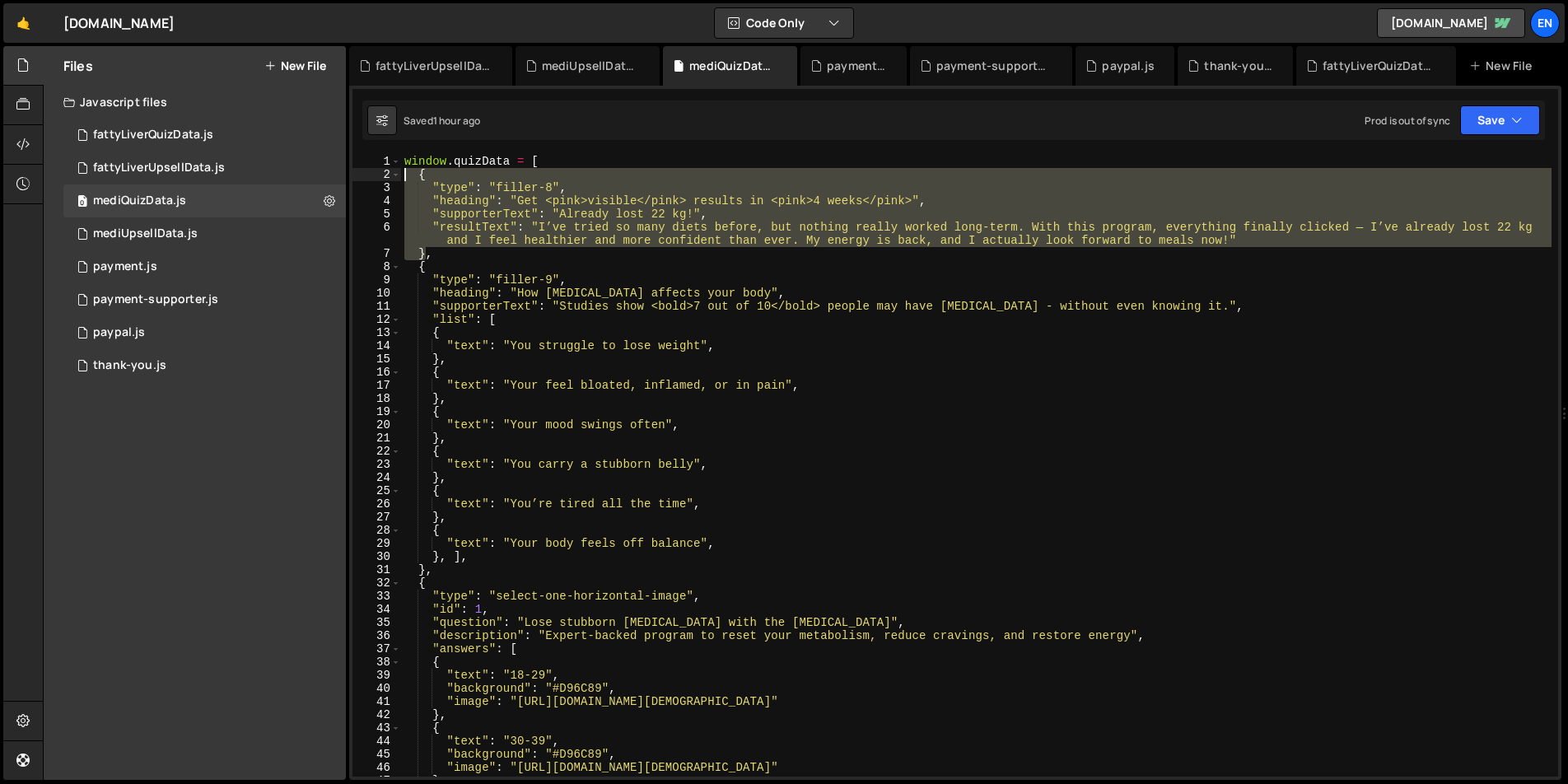
drag, startPoint x: 425, startPoint y: 253, endPoint x: 362, endPoint y: 175, distance: 100.3
click at [362, 175] on div "}, 1 2 3 4 5 6 7 8 9 10 11 12 13 14 15 16 17 18 19 20 21 22 23 24 25 26 27 28 2…" at bounding box center [955, 466] width 1206 height 622
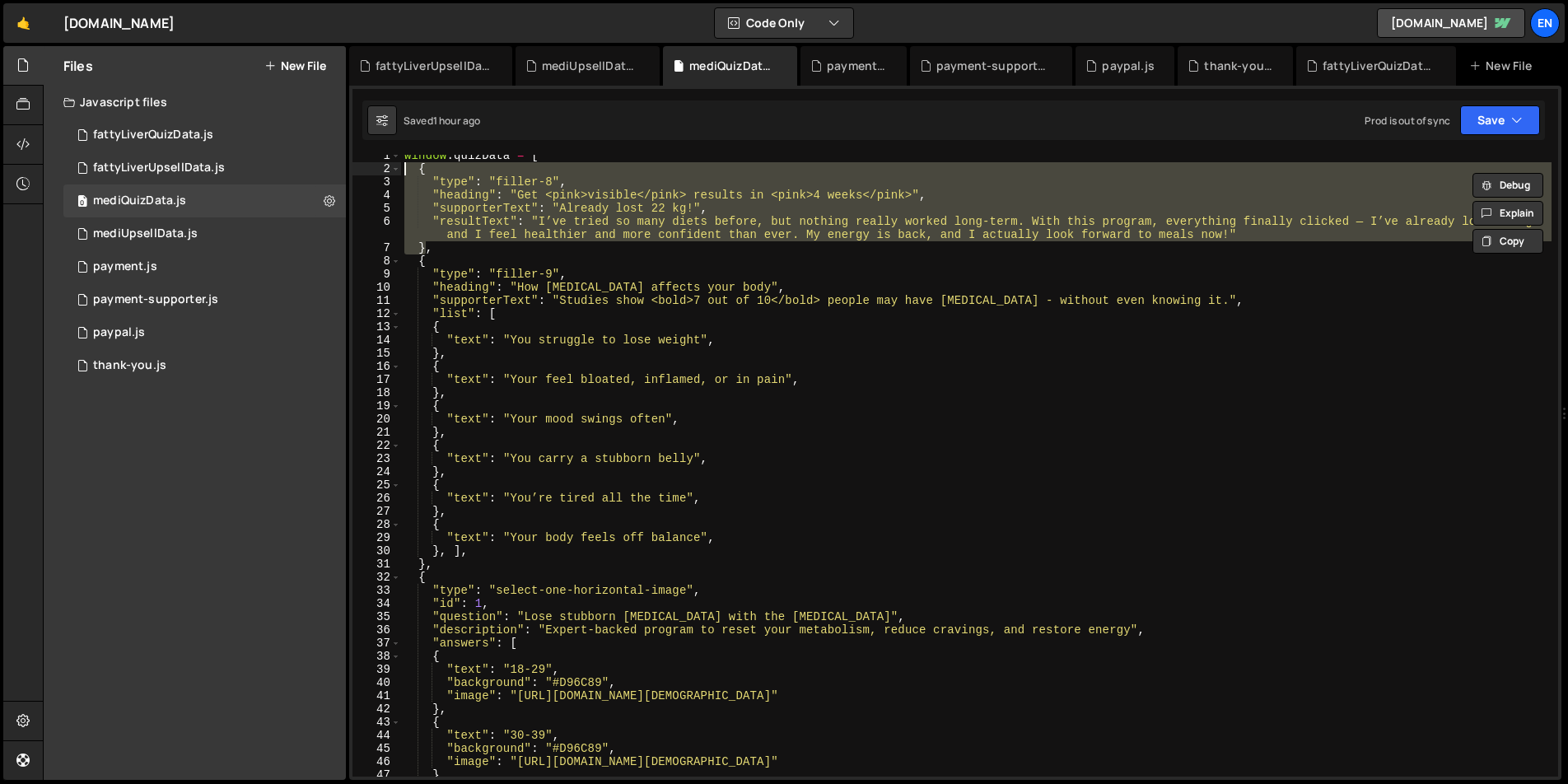
scroll to position [6, 0]
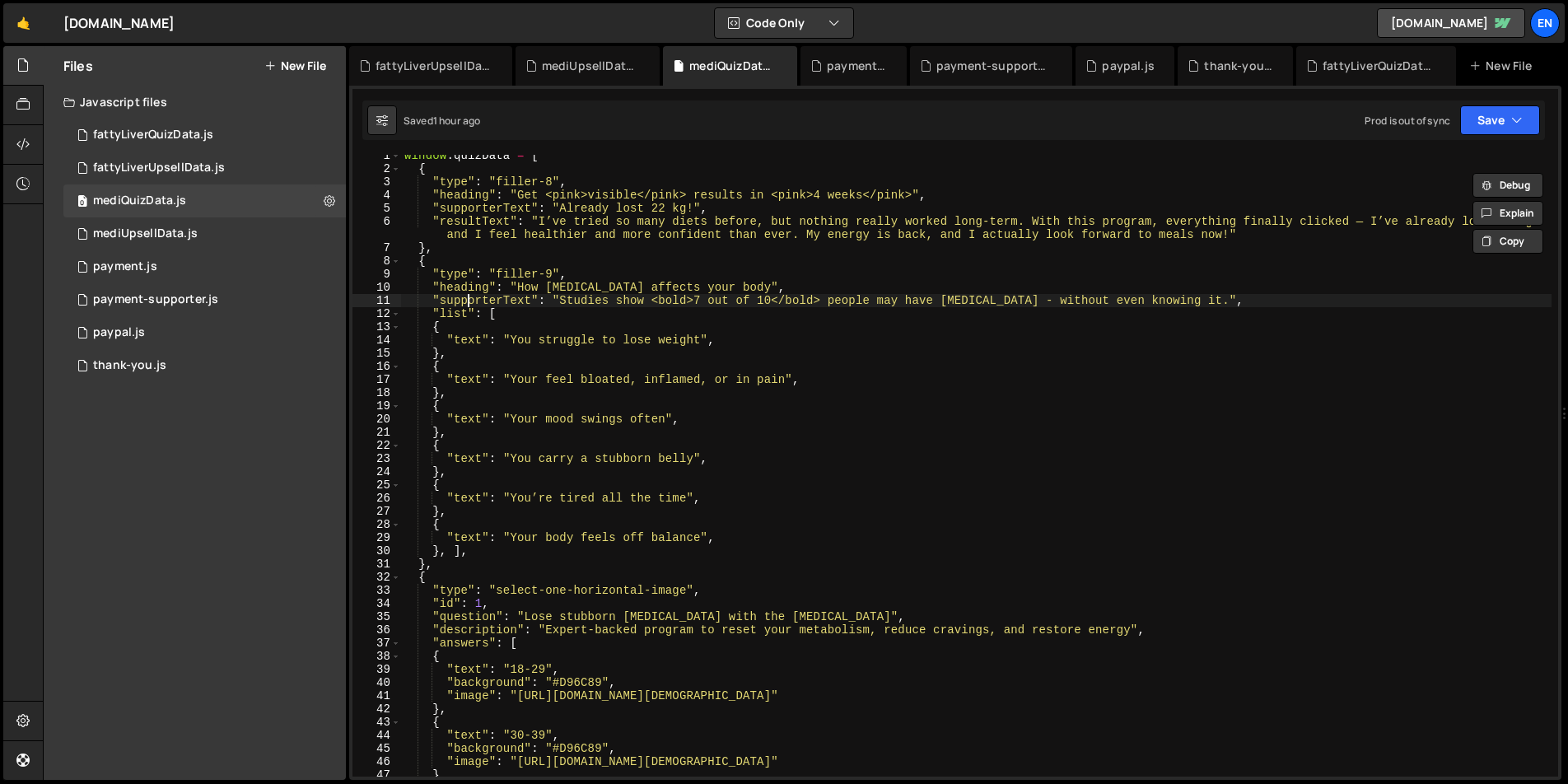
click at [469, 303] on div "window . quizData = [ { "type" : "filler-8" , "heading" : "Get <pink>visible</p…" at bounding box center [976, 473] width 1150 height 648
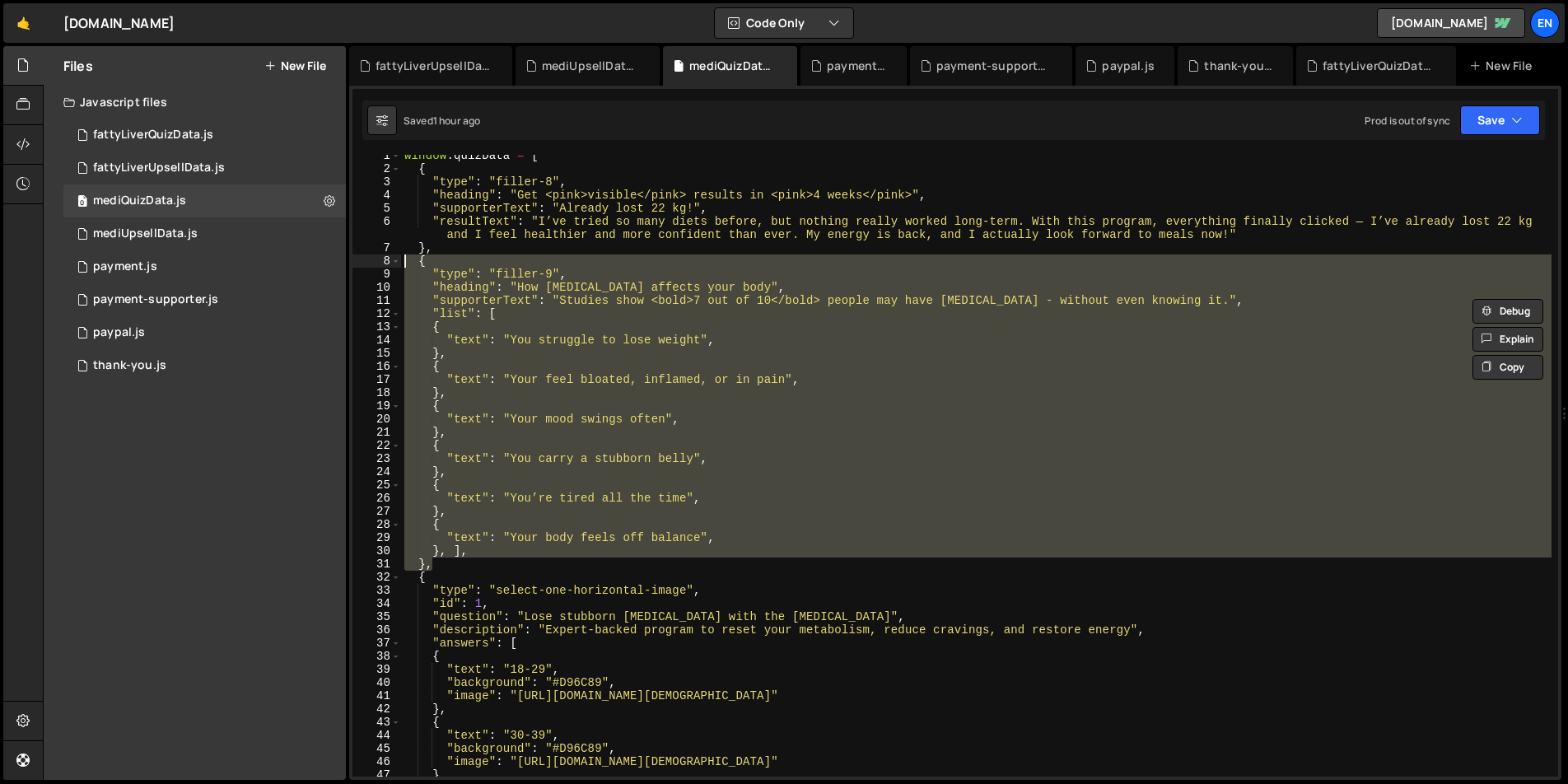
drag, startPoint x: 445, startPoint y: 564, endPoint x: 360, endPoint y: 258, distance: 317.6
click at [360, 258] on div ""supporterText": "Studies show <bold>7 out of 10</bold> people may have [MEDICA…" at bounding box center [955, 466] width 1206 height 622
click at [984, 227] on div "window . quizData = [ { "type" : "filler-8" , "heading" : "Get <pink>visible</p…" at bounding box center [976, 473] width 1150 height 648
type textarea ""resultText": "I’ve tried so many diets before, but nothing really worked long-…"
